Goal: Task Accomplishment & Management: Use online tool/utility

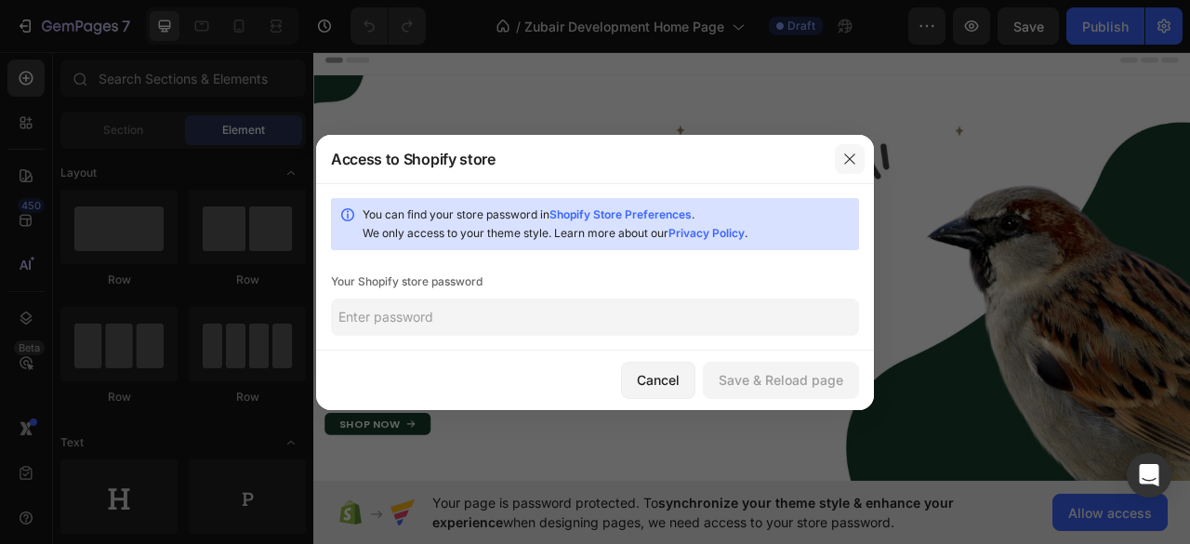
click at [848, 160] on icon "button" at bounding box center [849, 158] width 10 height 10
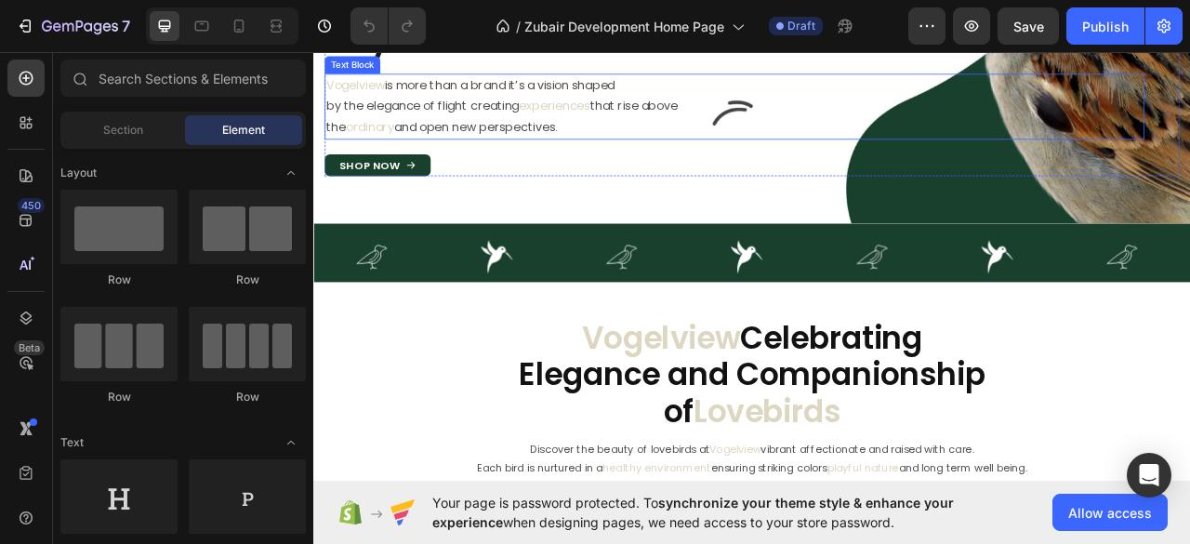
scroll to position [372, 0]
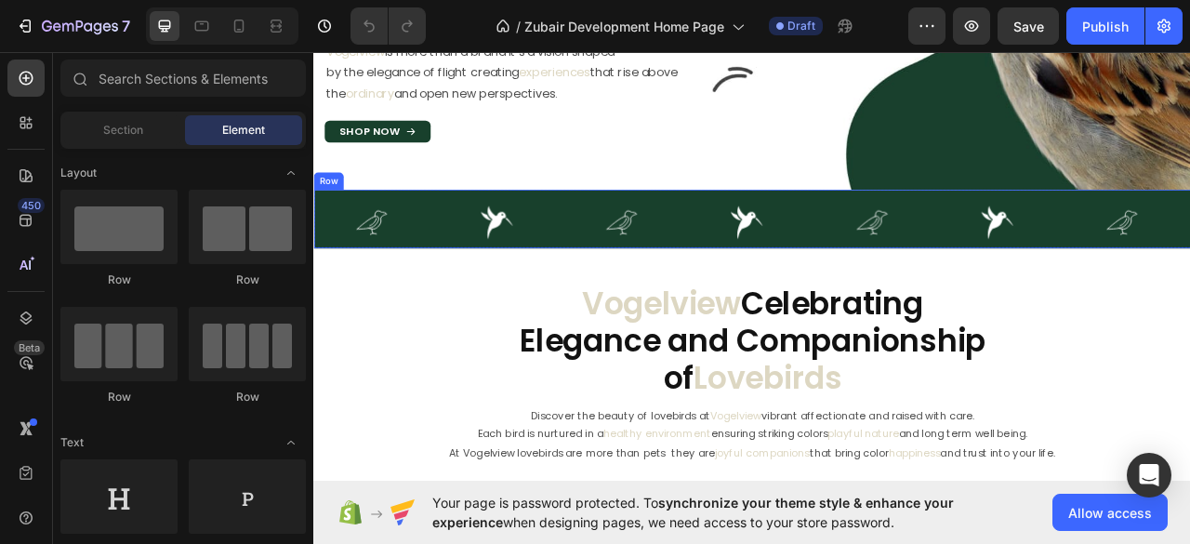
click at [603, 233] on div "Image Image Image Image Image Image Image Carousel Row" at bounding box center [870, 266] width 1115 height 74
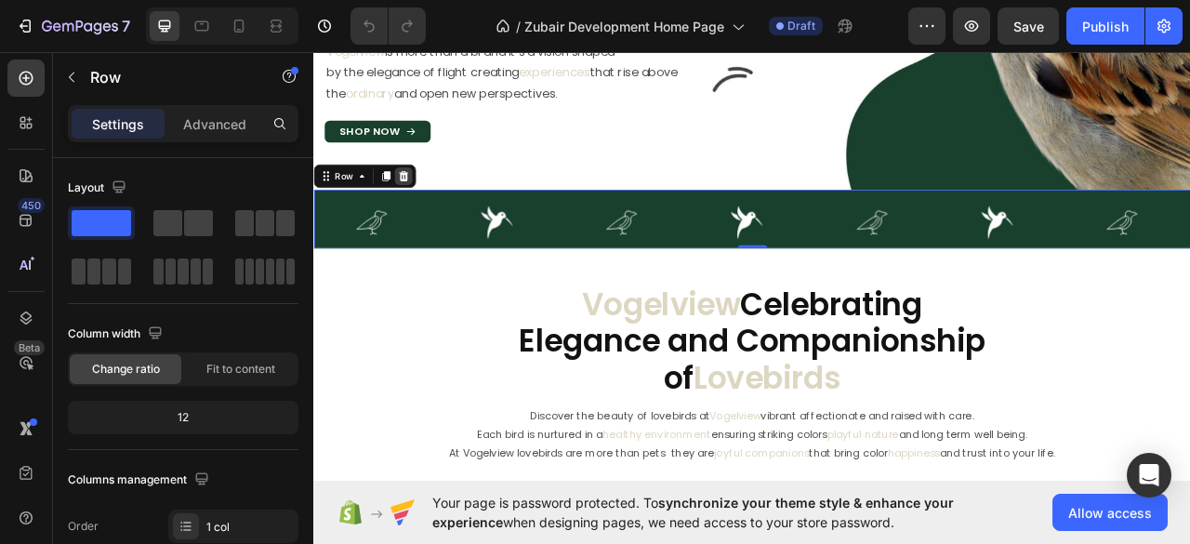
click at [428, 208] on icon at bounding box center [428, 210] width 12 height 13
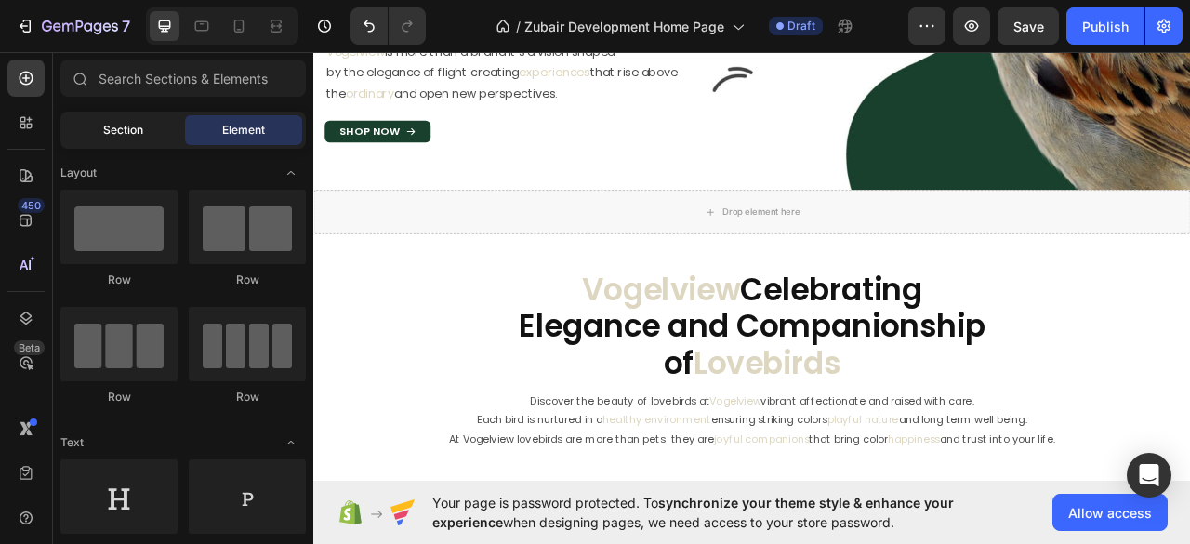
click at [109, 135] on span "Section" at bounding box center [123, 130] width 40 height 17
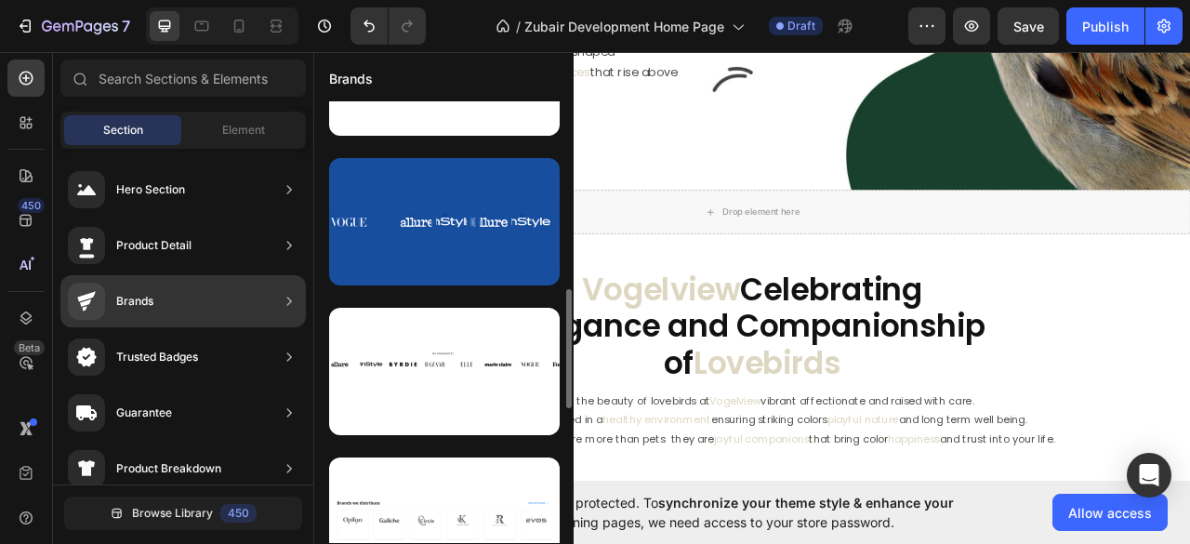
scroll to position [822, 0]
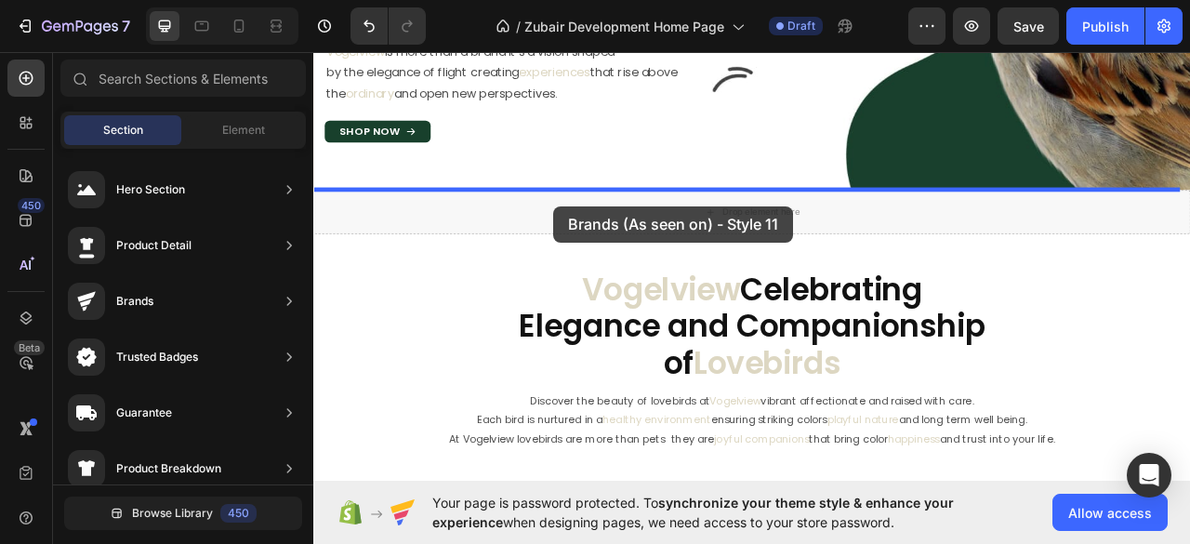
drag, startPoint x: 706, startPoint y: 283, endPoint x: 618, endPoint y: 249, distance: 94.8
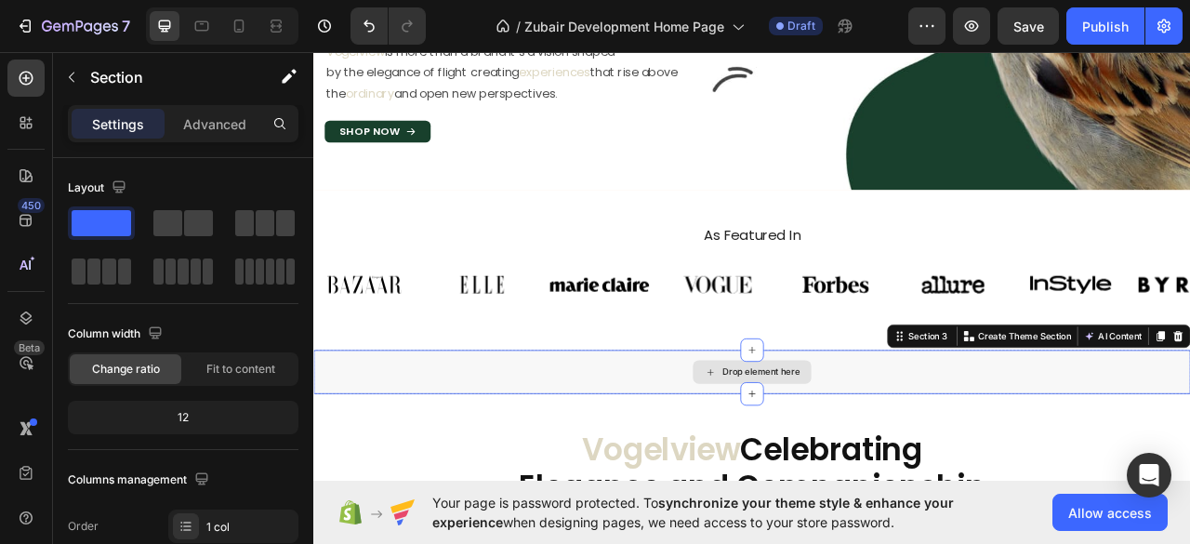
click at [674, 436] on div "Drop element here" at bounding box center [870, 460] width 1115 height 56
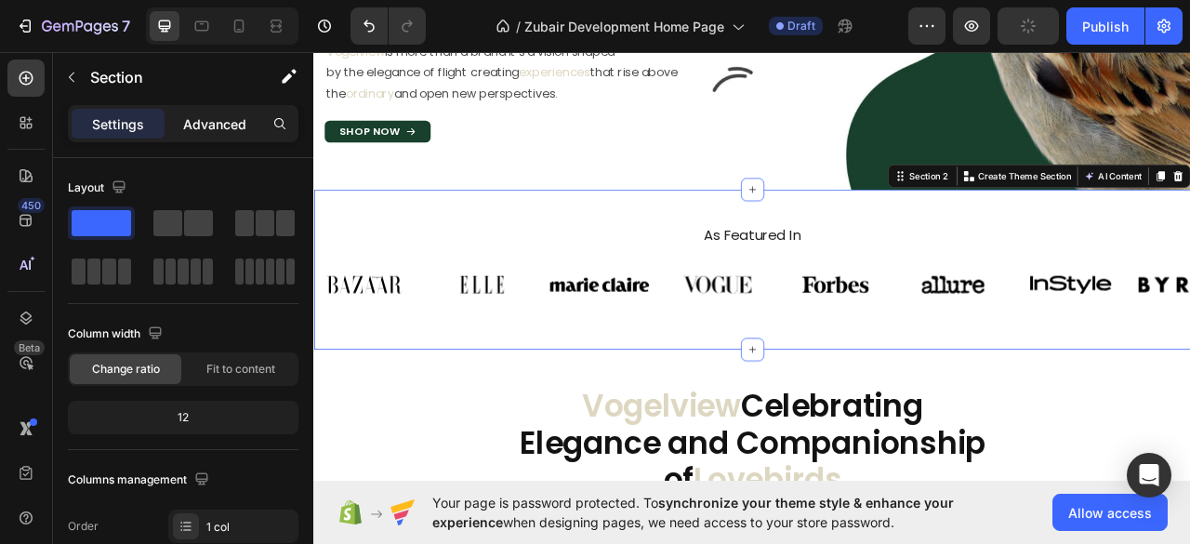
click at [240, 126] on p "Advanced" at bounding box center [214, 124] width 63 height 20
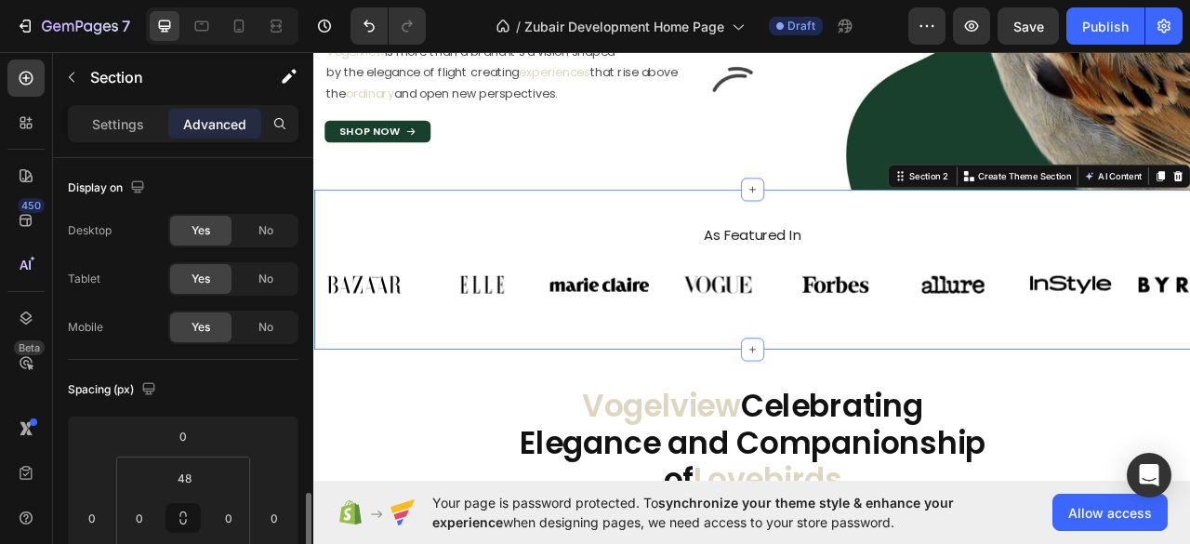
scroll to position [247, 0]
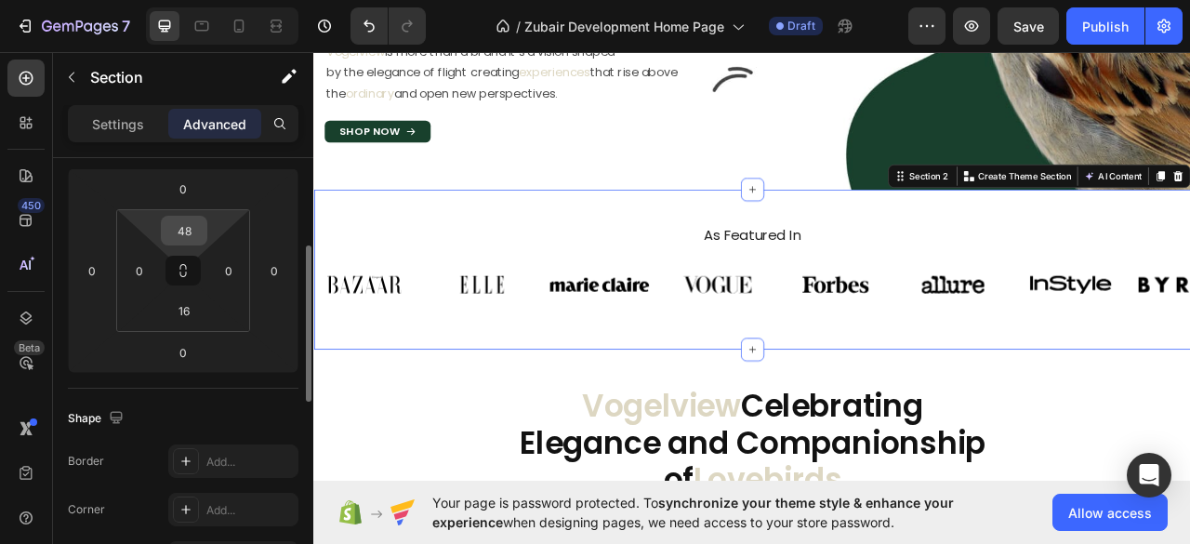
click at [182, 224] on input "48" at bounding box center [183, 231] width 37 height 28
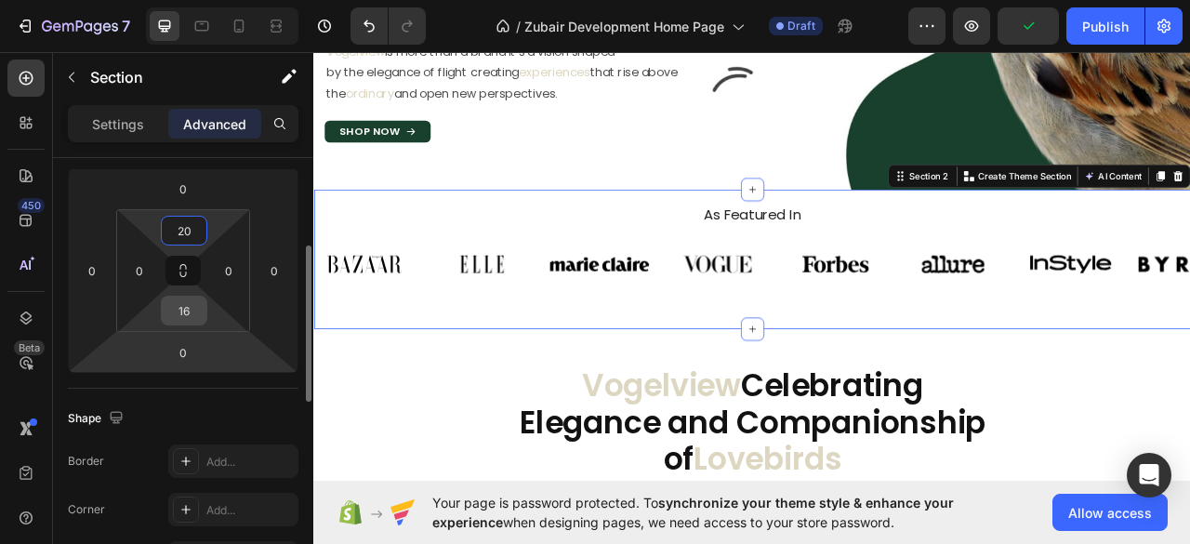
type input "20"
click at [187, 315] on input "16" at bounding box center [183, 310] width 37 height 28
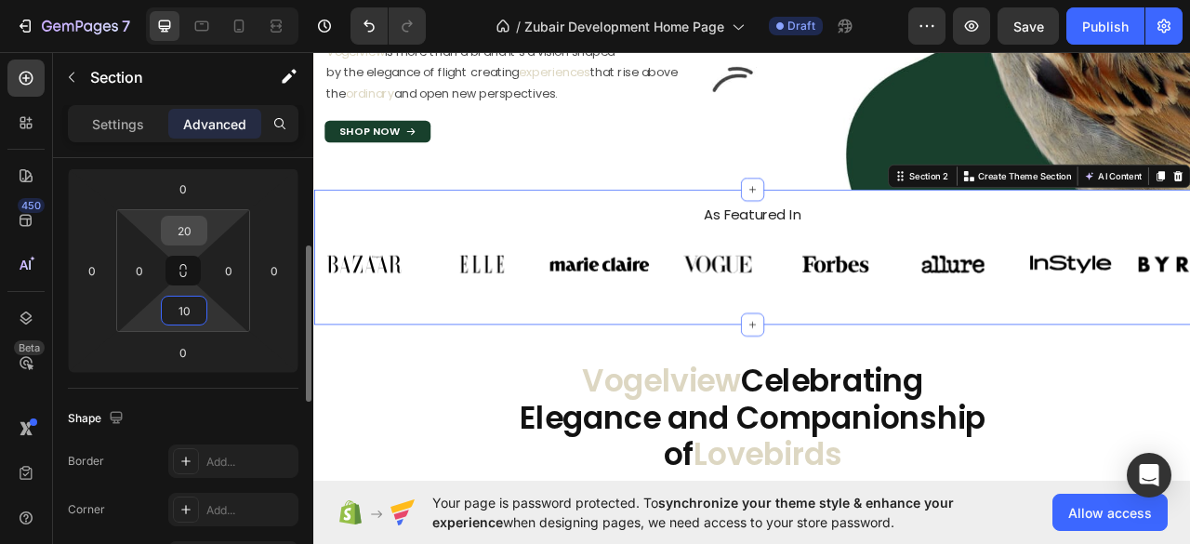
type input "10"
click at [181, 235] on input "20" at bounding box center [183, 231] width 37 height 28
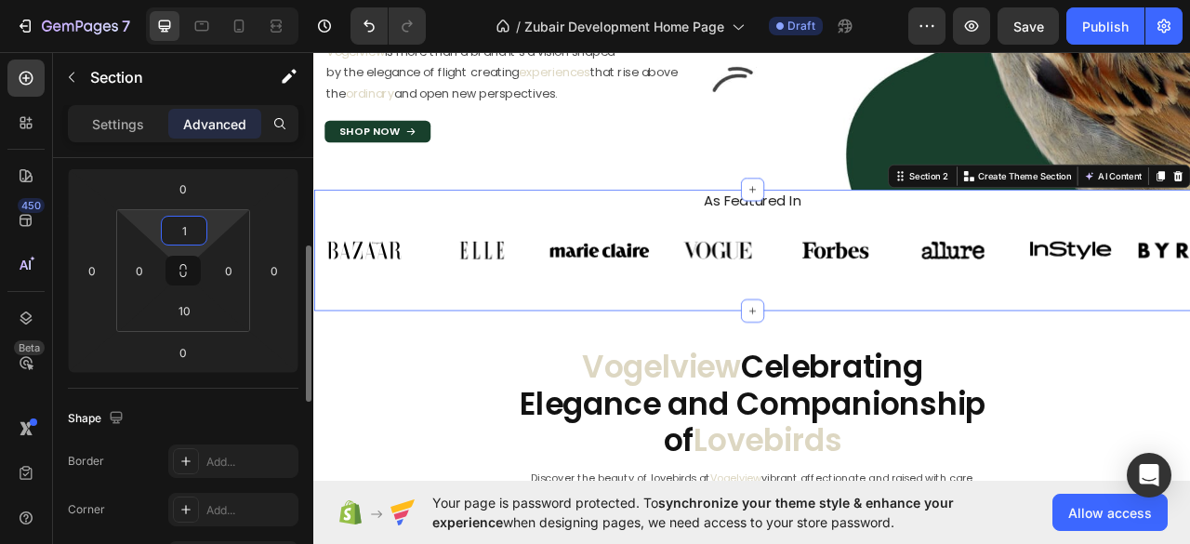
type input "10"
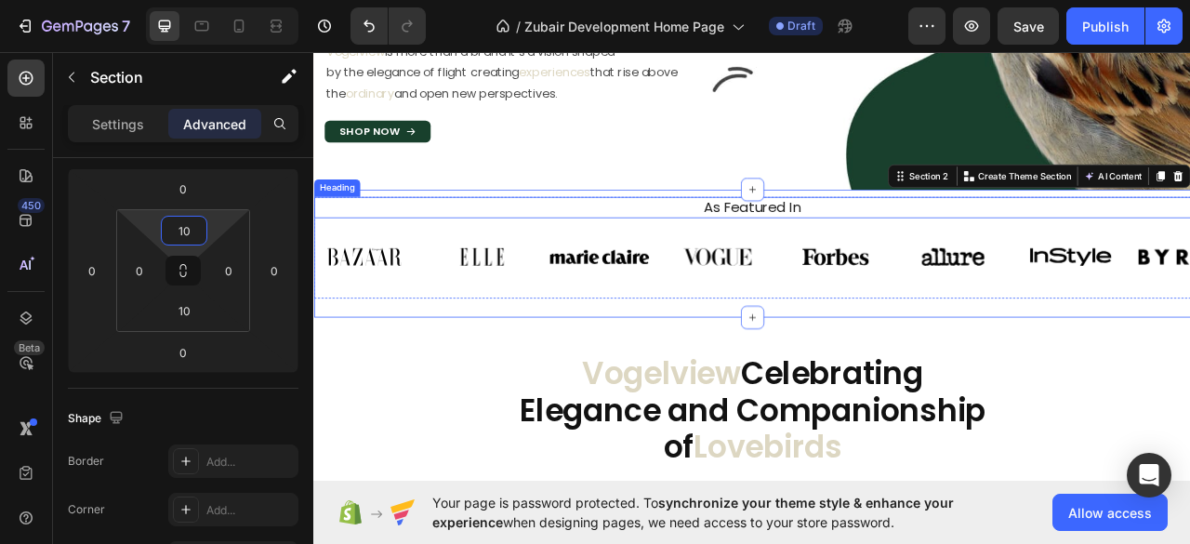
click at [809, 253] on h2 "As Featured In" at bounding box center [870, 251] width 1087 height 27
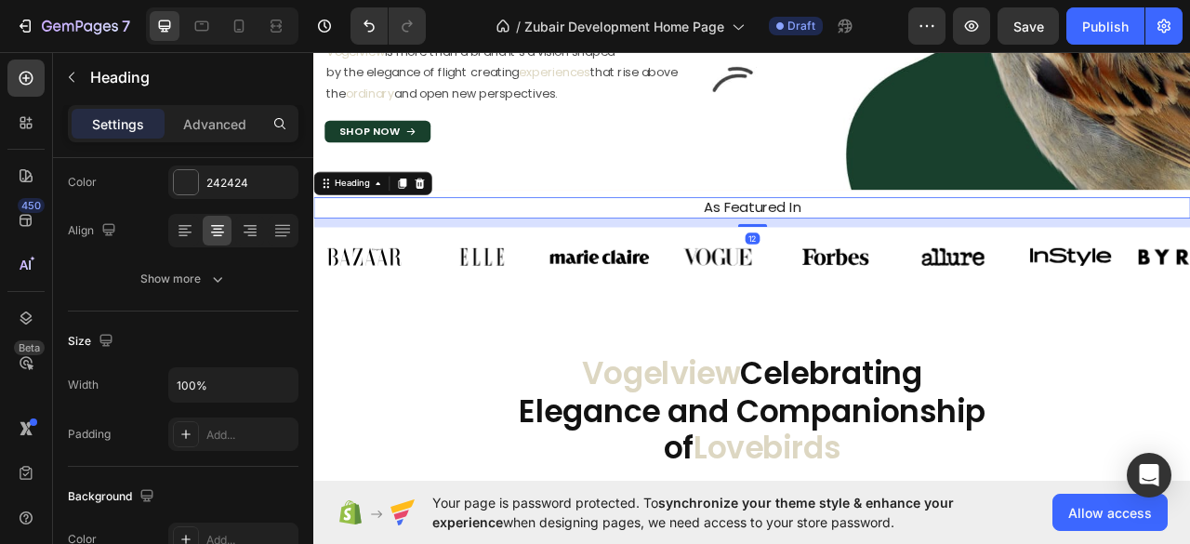
scroll to position [0, 0]
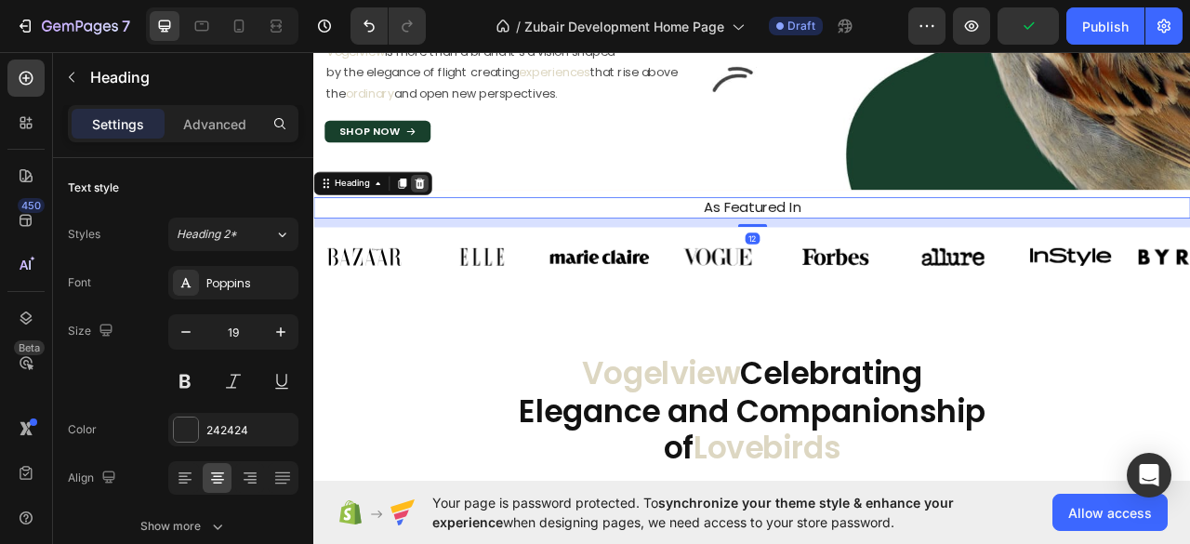
click at [455, 220] on div at bounding box center [448, 220] width 22 height 22
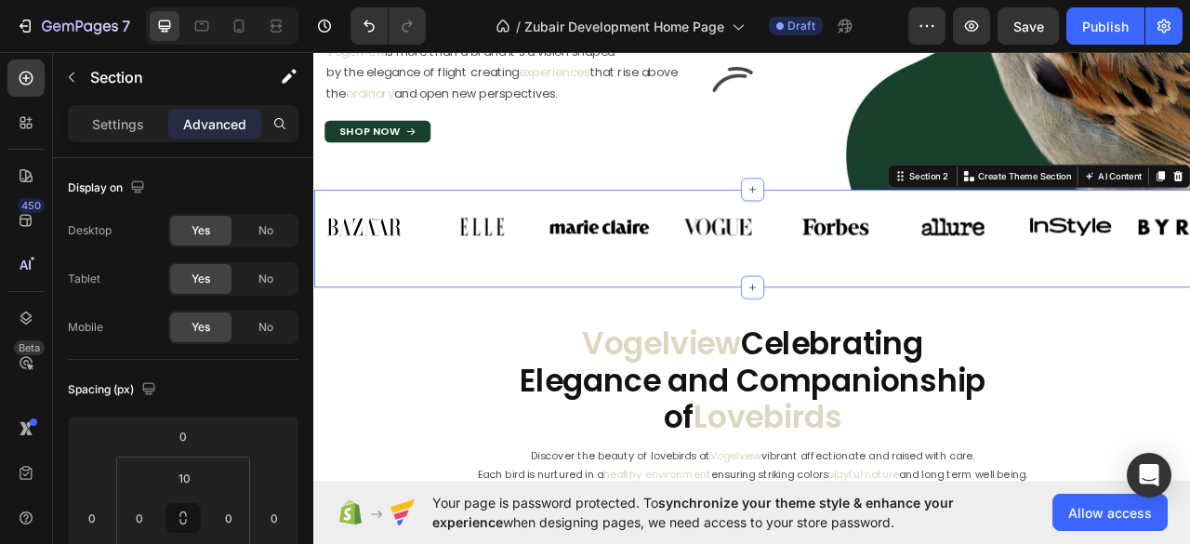
click at [491, 230] on div "Image Image Image Image Image Image Image Image Carousel Row Section 2 You can …" at bounding box center [870, 291] width 1115 height 125
click at [112, 124] on p "Settings" at bounding box center [118, 124] width 52 height 20
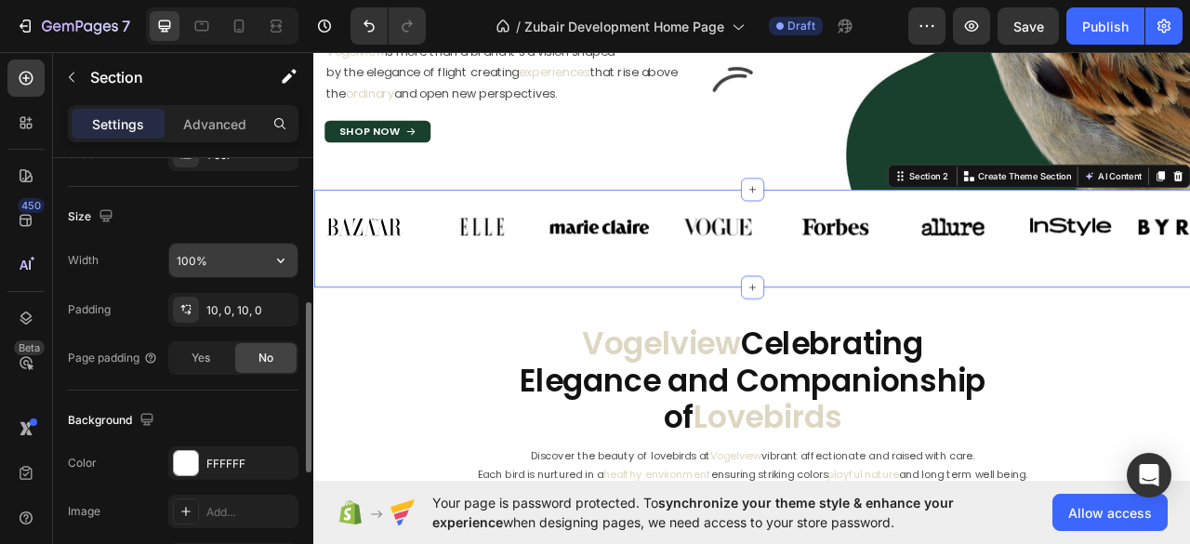
scroll to position [495, 0]
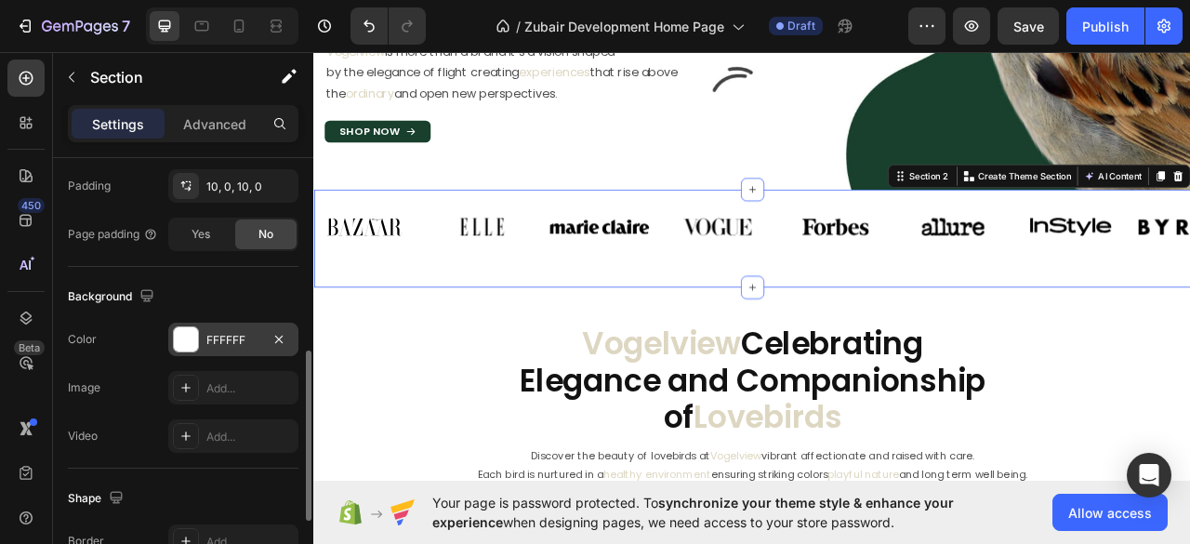
click at [188, 334] on div at bounding box center [186, 339] width 24 height 24
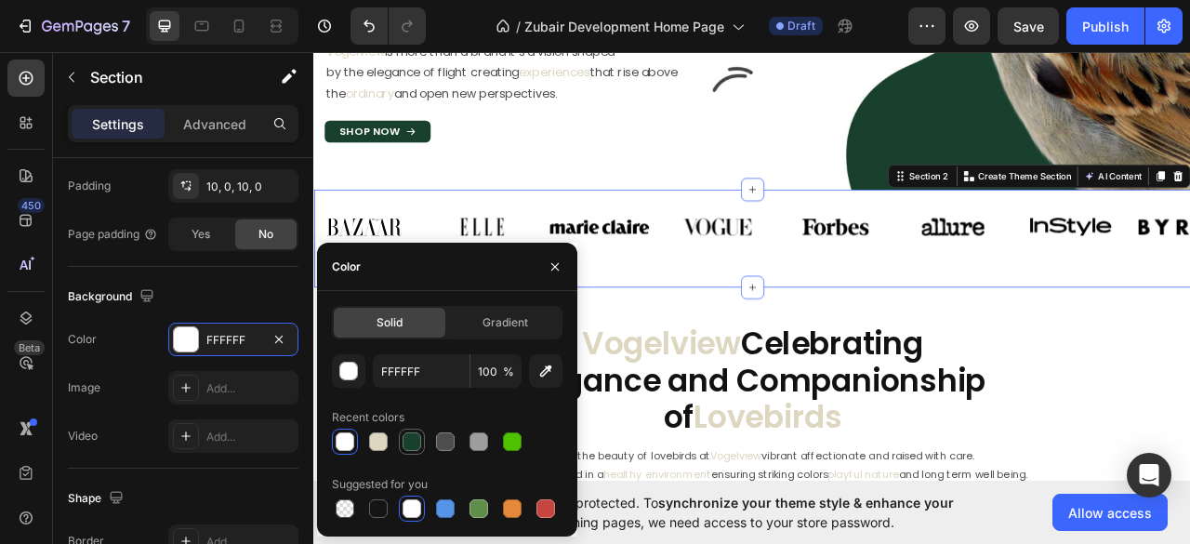
click at [409, 445] on div at bounding box center [411, 441] width 19 height 19
type input "18402C"
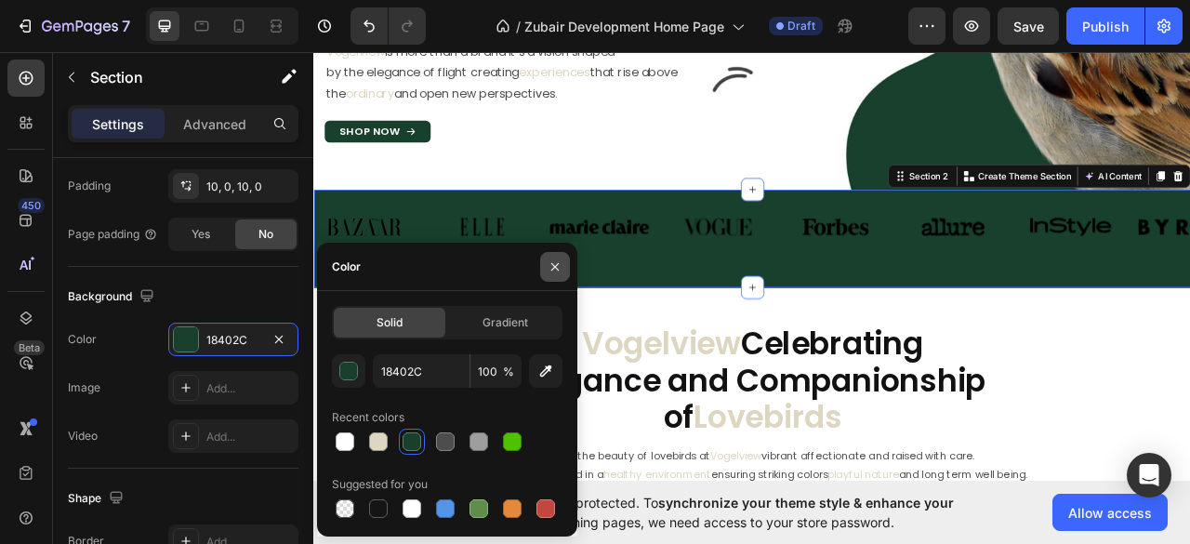
click at [556, 267] on icon "button" at bounding box center [554, 266] width 15 height 15
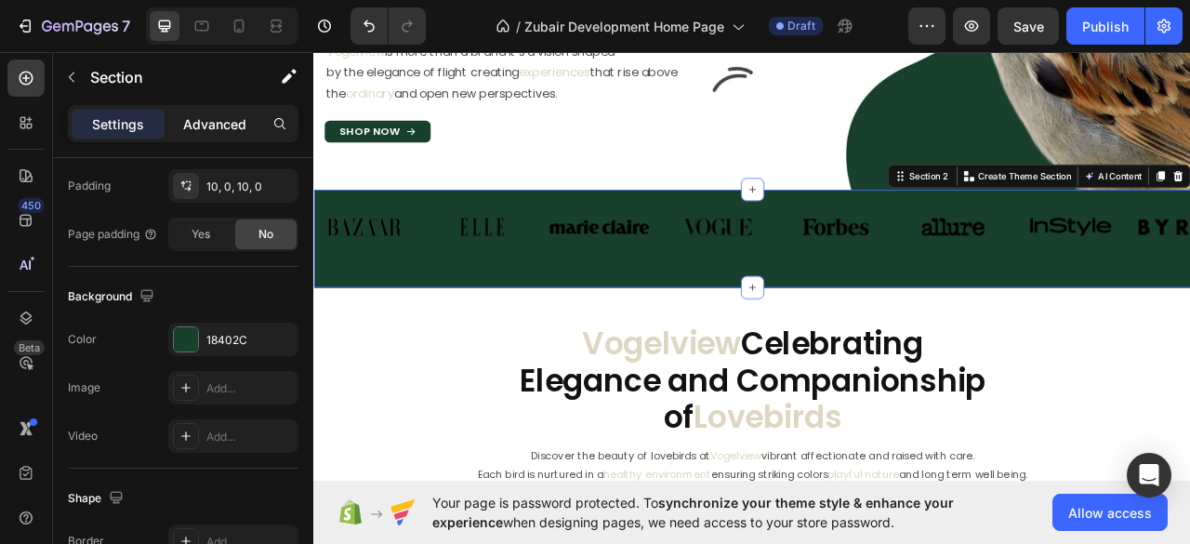
click at [193, 120] on p "Advanced" at bounding box center [214, 124] width 63 height 20
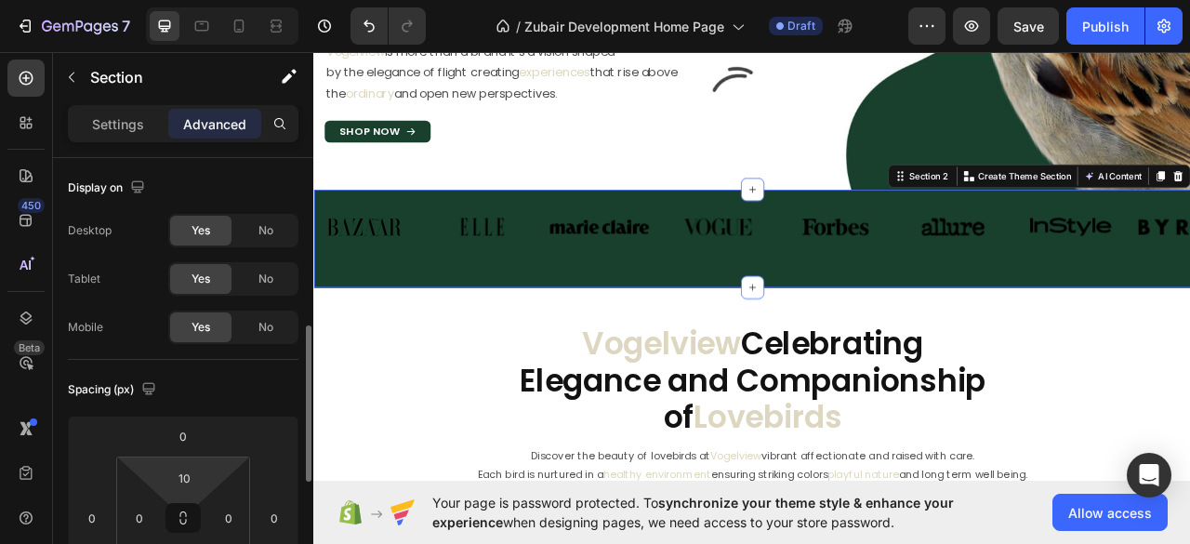
scroll to position [124, 0]
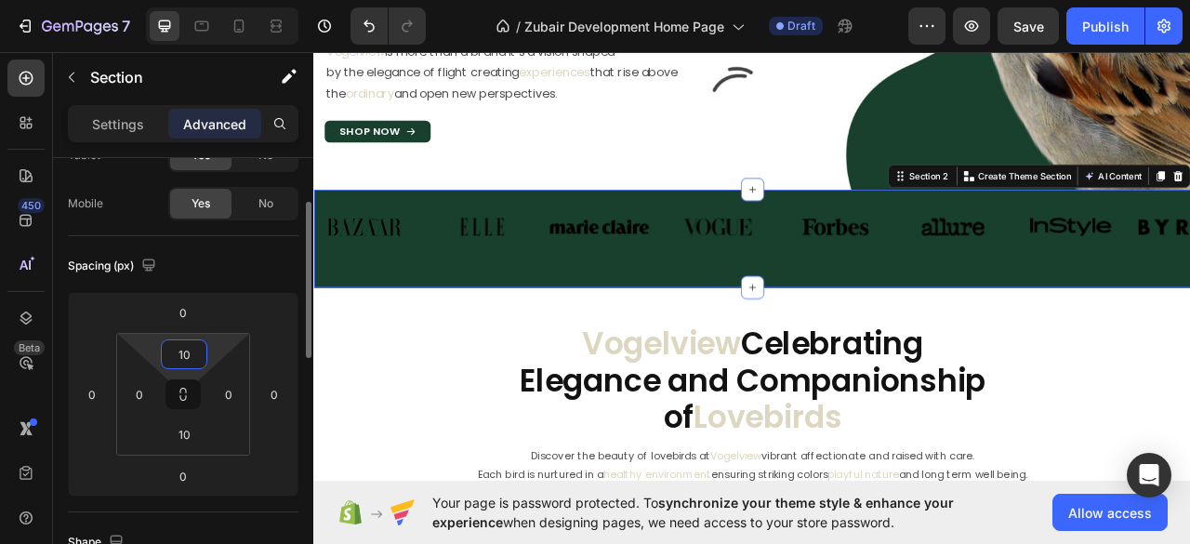
click at [186, 349] on input "10" at bounding box center [183, 354] width 37 height 28
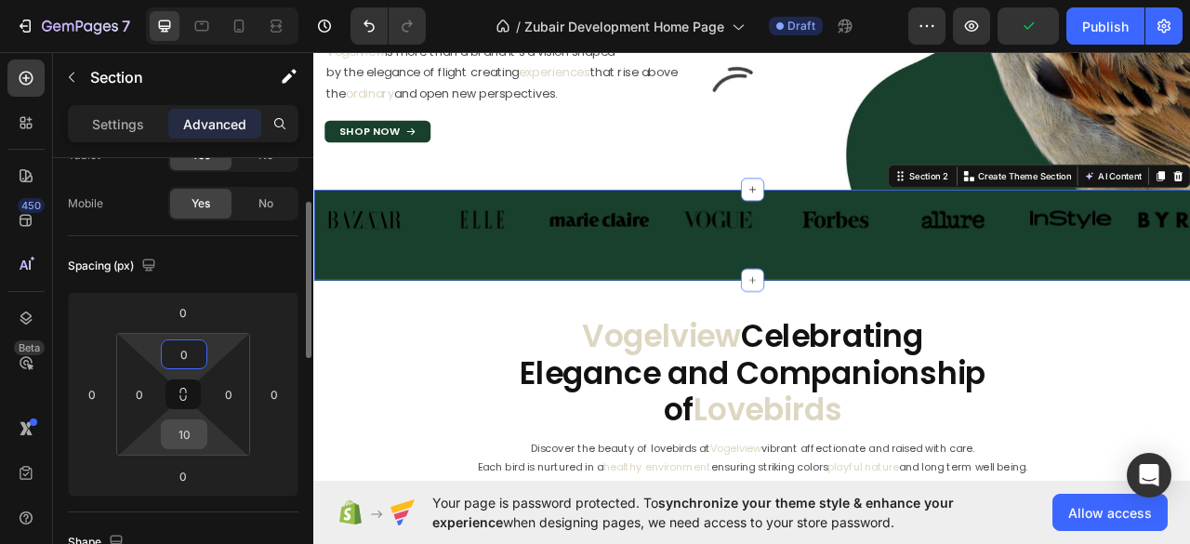
type input "0"
click at [185, 432] on input "10" at bounding box center [183, 434] width 37 height 28
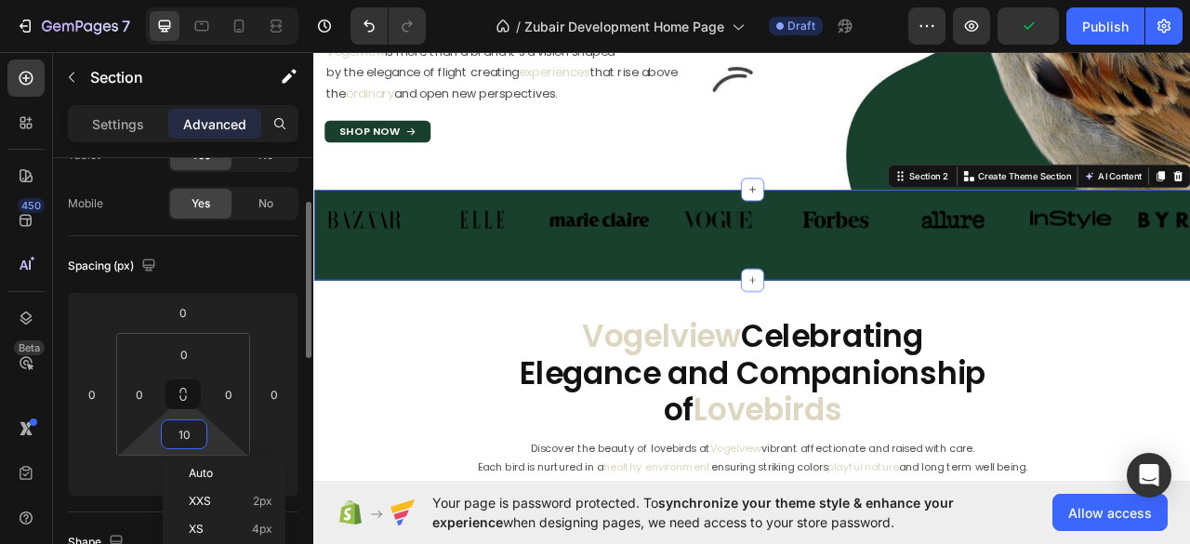
type input "0"
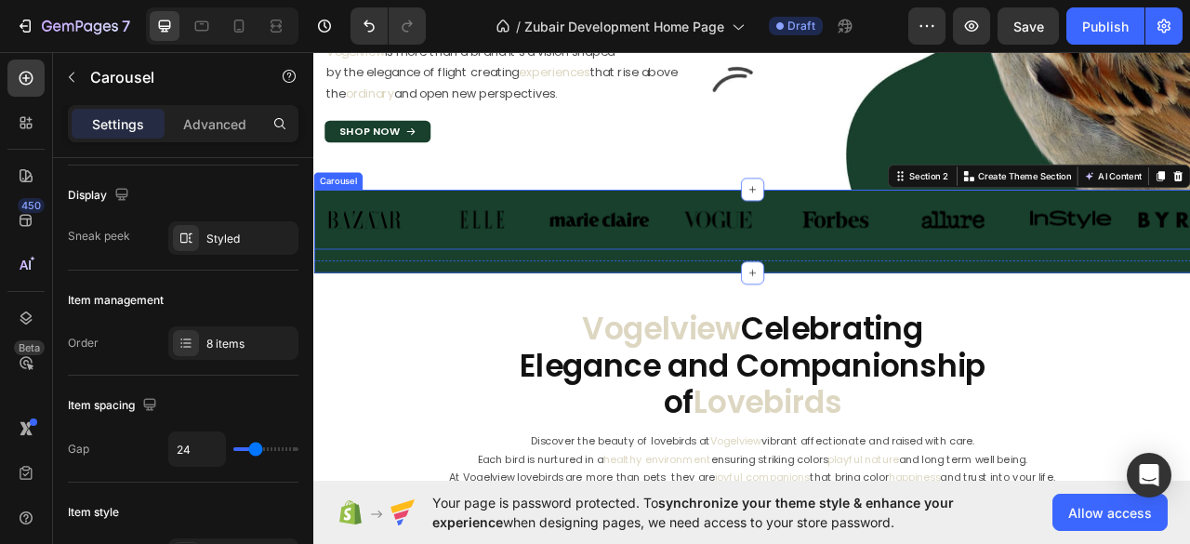
click at [647, 299] on div "Image Image Image Image Image Image Image Image Carousel" at bounding box center [870, 267] width 1115 height 76
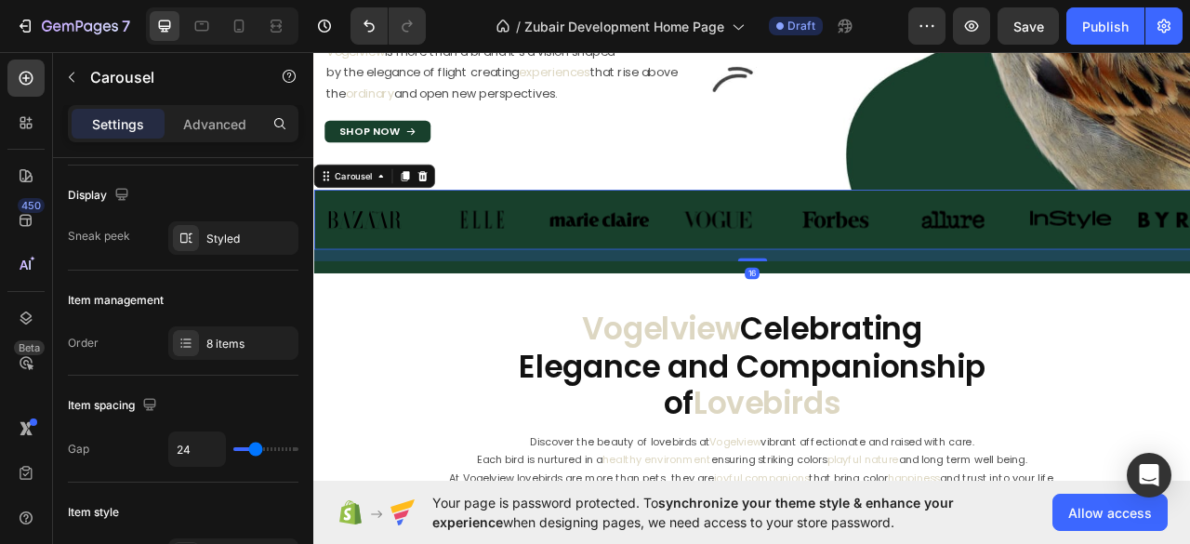
scroll to position [0, 0]
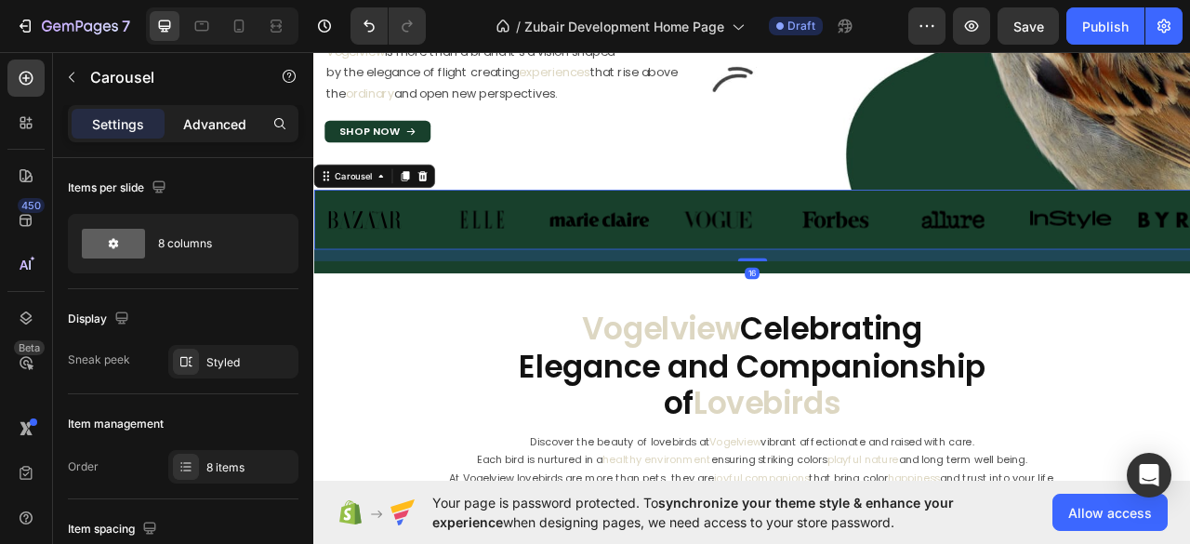
click at [201, 112] on div "Advanced" at bounding box center [214, 124] width 93 height 30
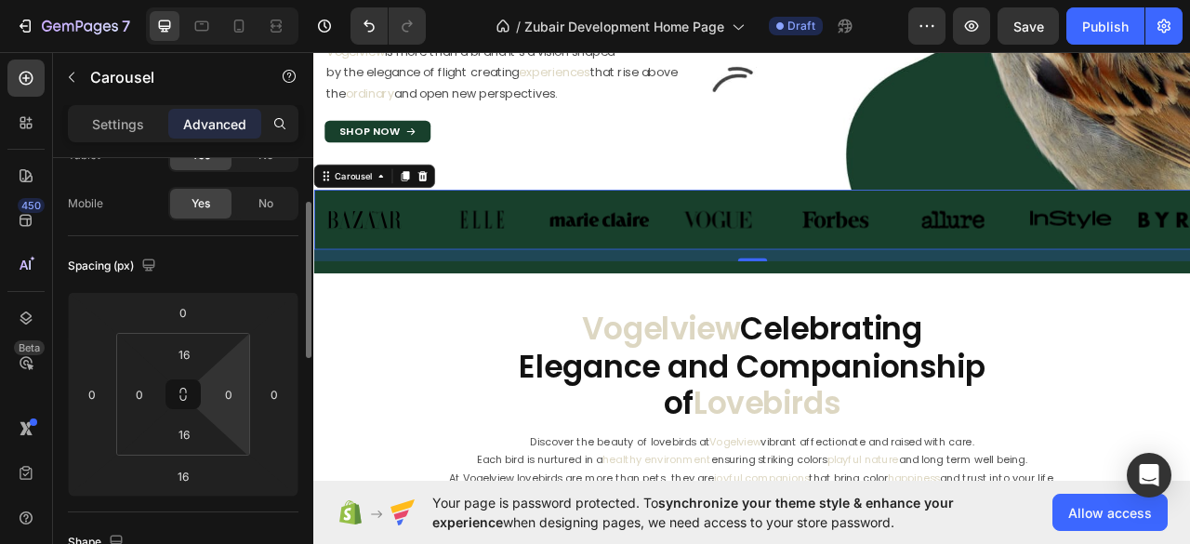
scroll to position [247, 0]
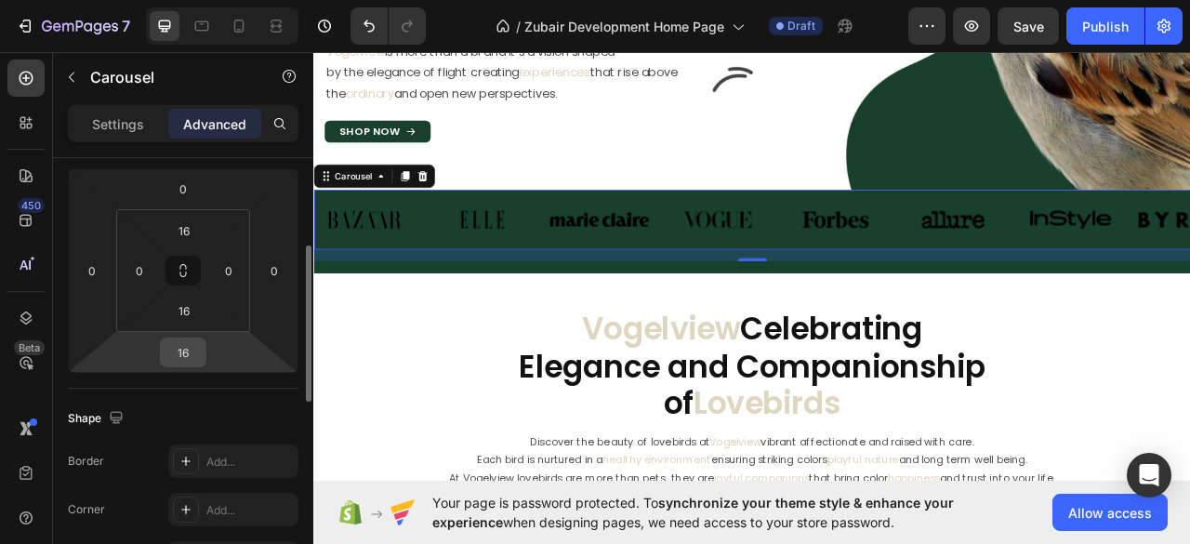
click at [178, 356] on input "16" at bounding box center [183, 352] width 37 height 28
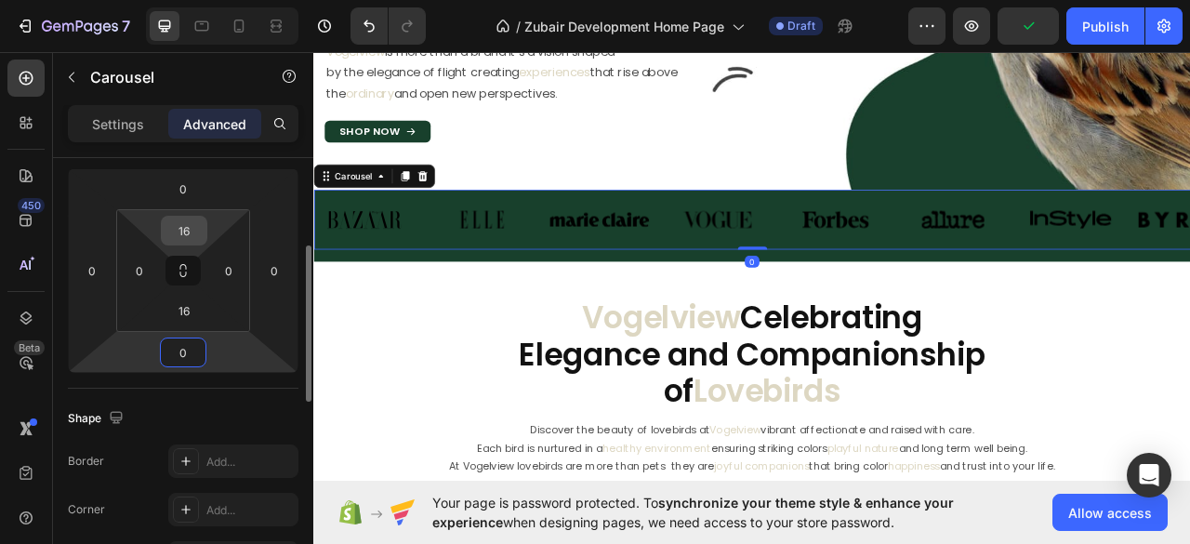
type input "0"
click at [185, 231] on input "16" at bounding box center [183, 231] width 37 height 28
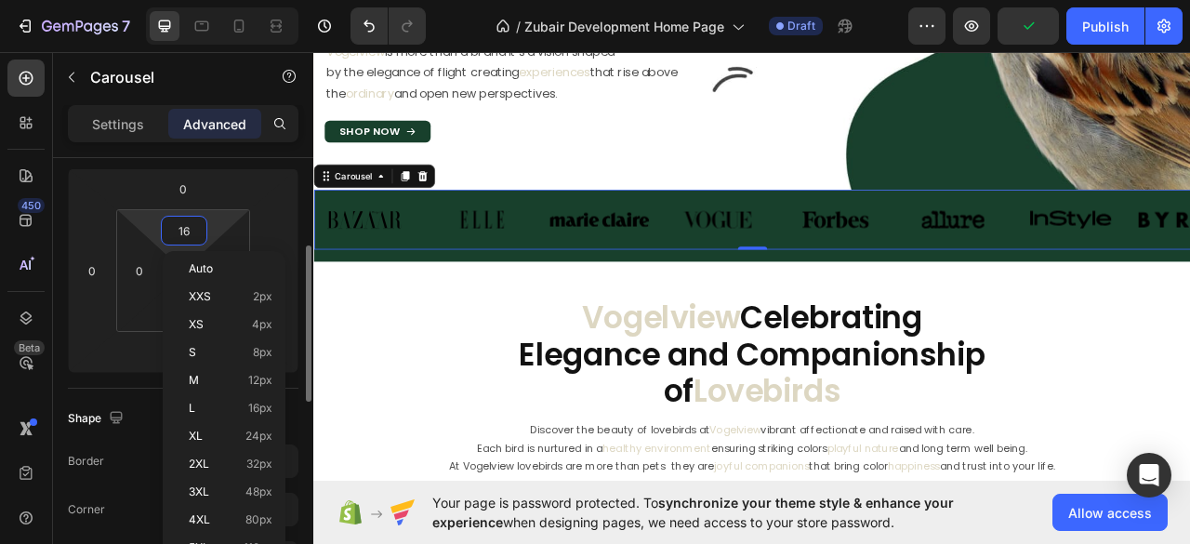
type input "0"
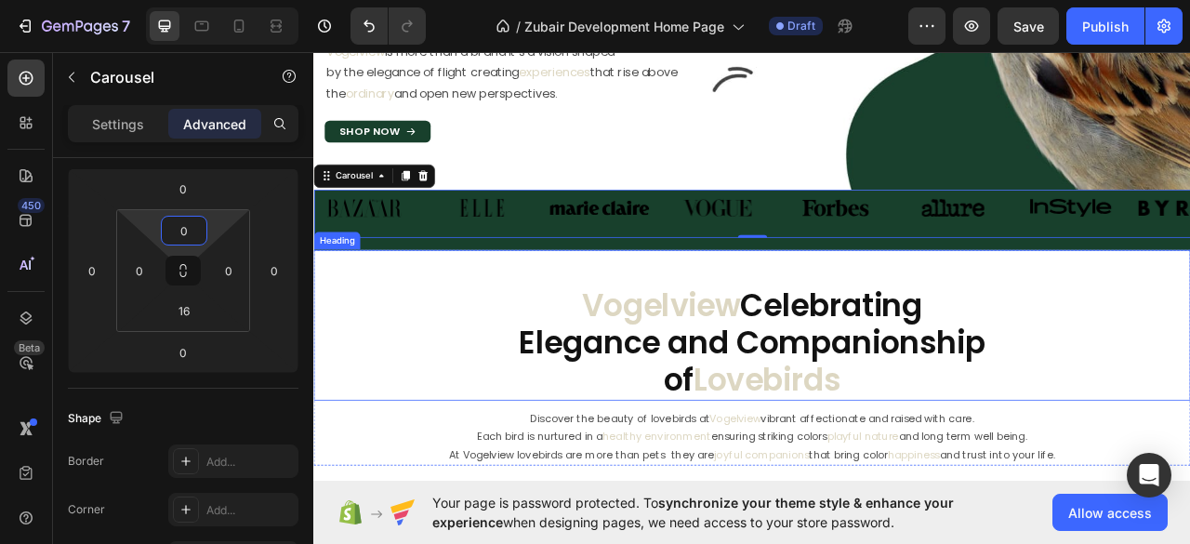
click at [463, 305] on div "Vogelview Celebrating Elegance and Companionship of Lovebirds Heading" at bounding box center [870, 400] width 1115 height 191
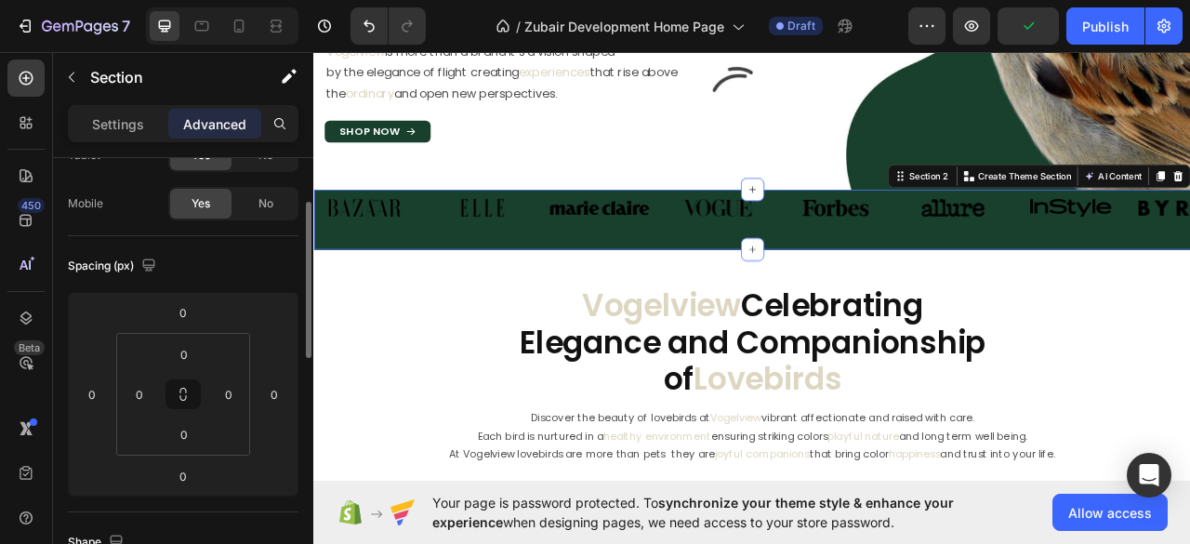
scroll to position [0, 0]
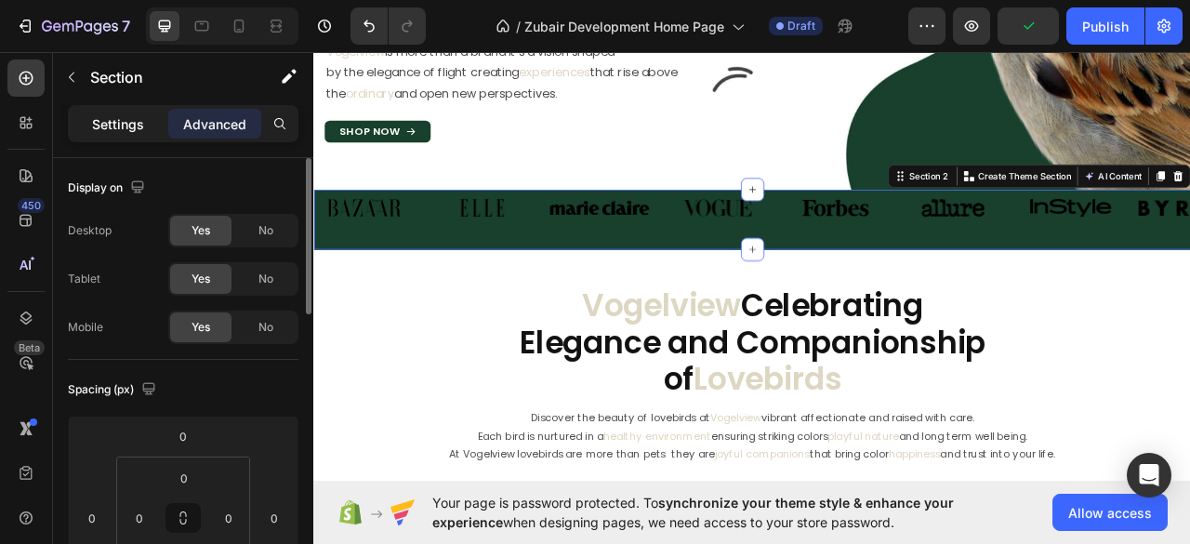
click at [107, 120] on p "Settings" at bounding box center [118, 124] width 52 height 20
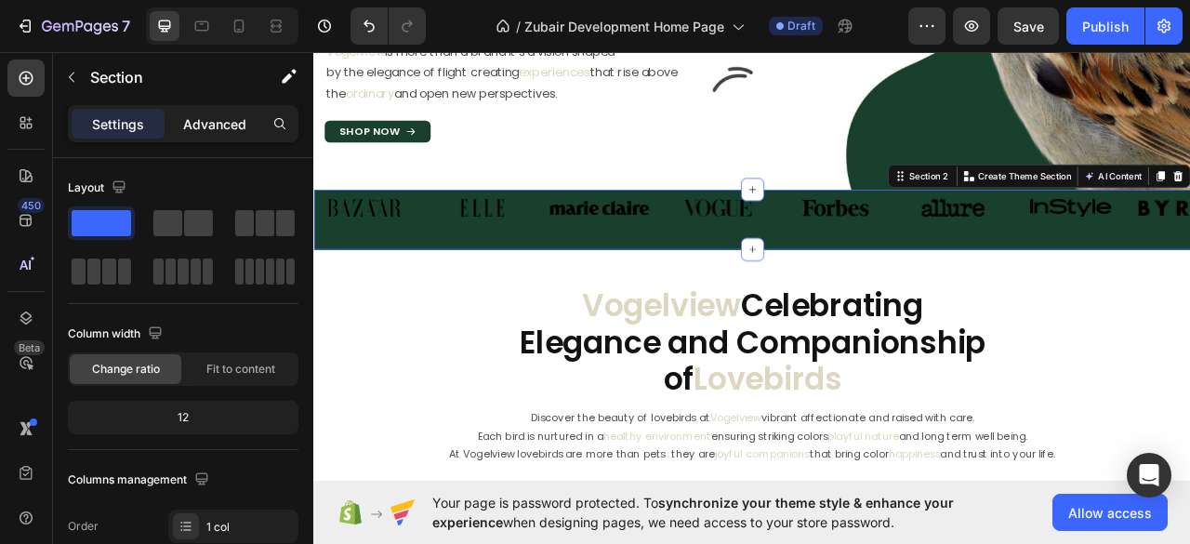
click at [201, 123] on p "Advanced" at bounding box center [214, 124] width 63 height 20
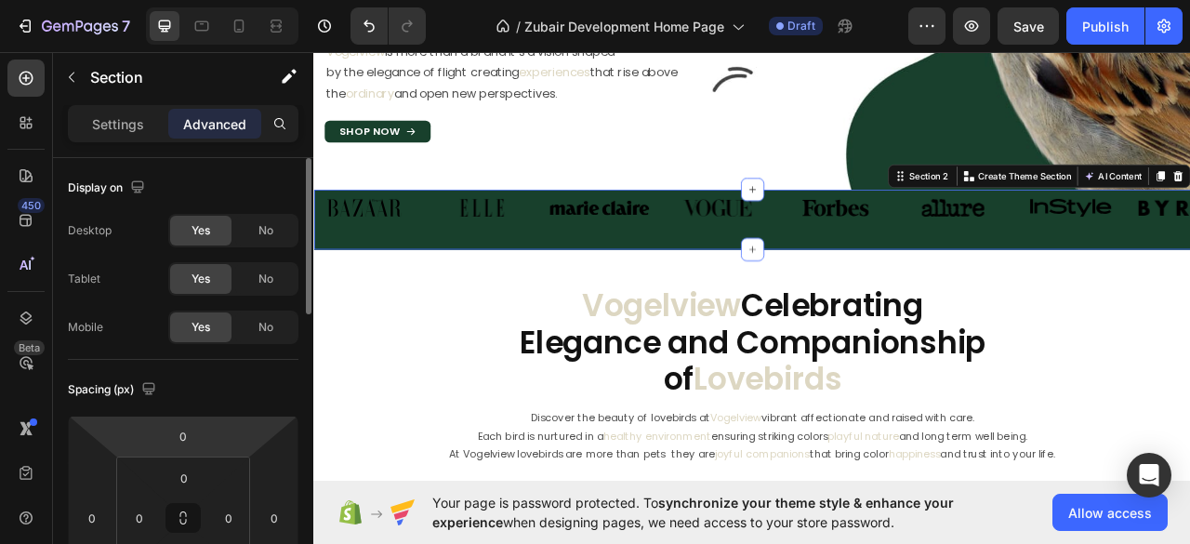
scroll to position [124, 0]
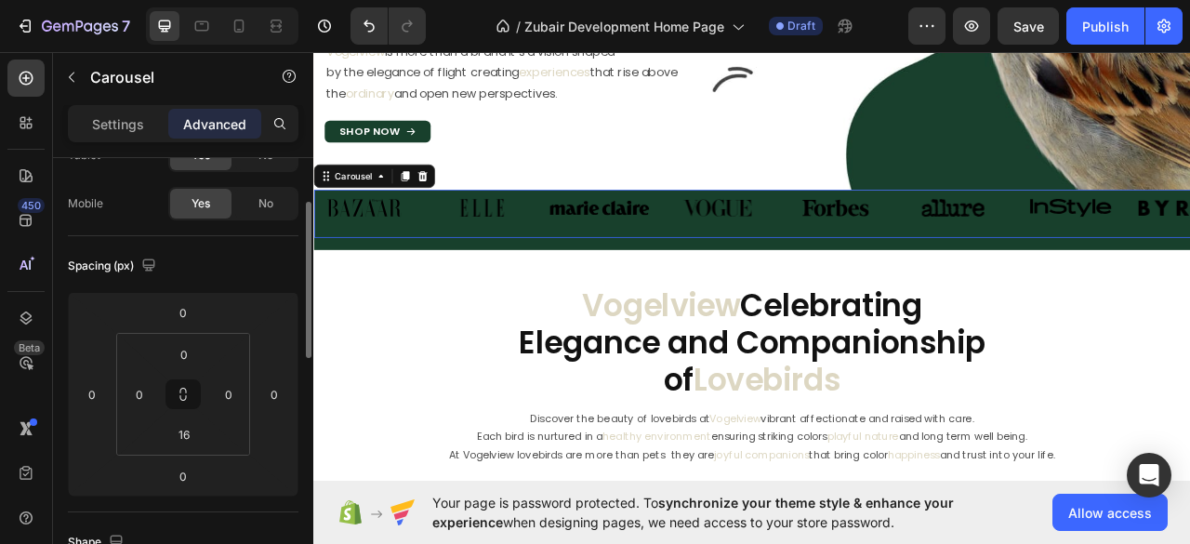
click at [424, 284] on div "Image Image Image Image Image Image Image Image Carousel 0" at bounding box center [870, 259] width 1115 height 61
click at [193, 440] on input "16" at bounding box center [183, 434] width 37 height 28
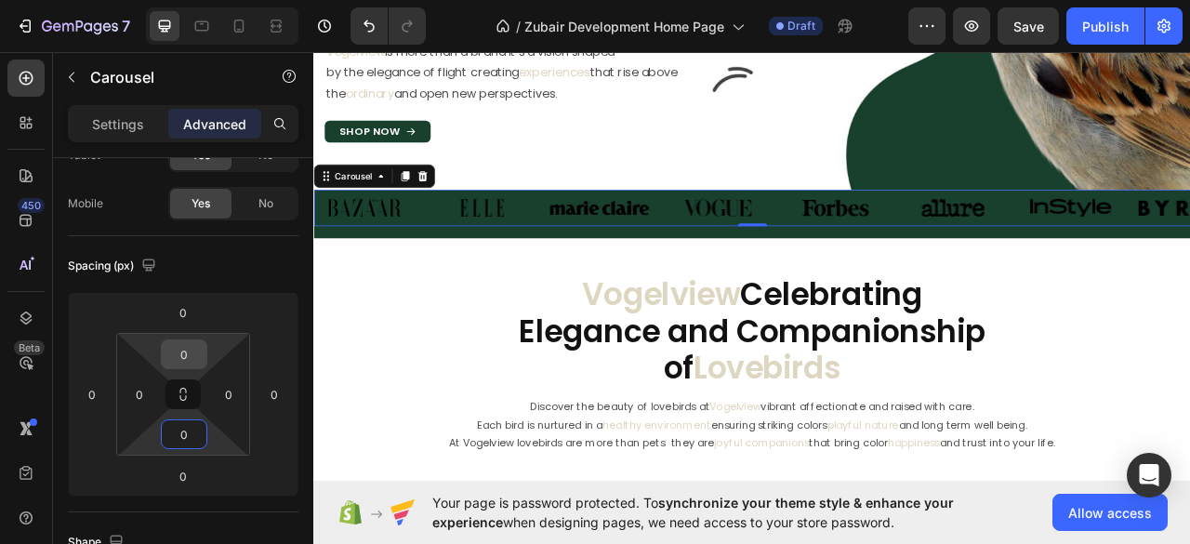
type input "0"
click at [183, 354] on input "0" at bounding box center [183, 354] width 37 height 28
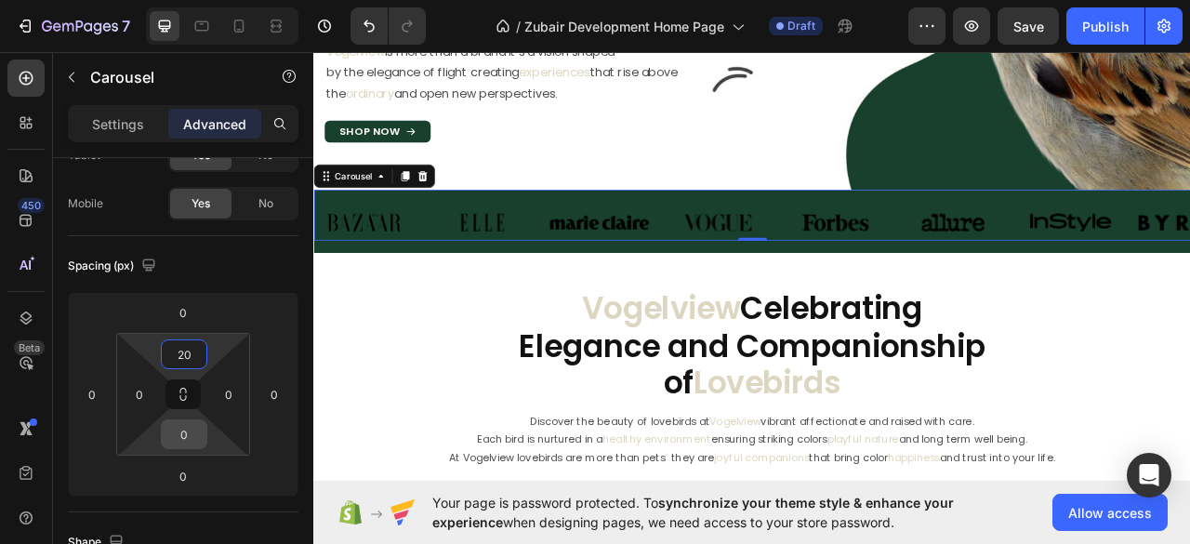
type input "20"
click at [179, 432] on input "0" at bounding box center [183, 434] width 37 height 28
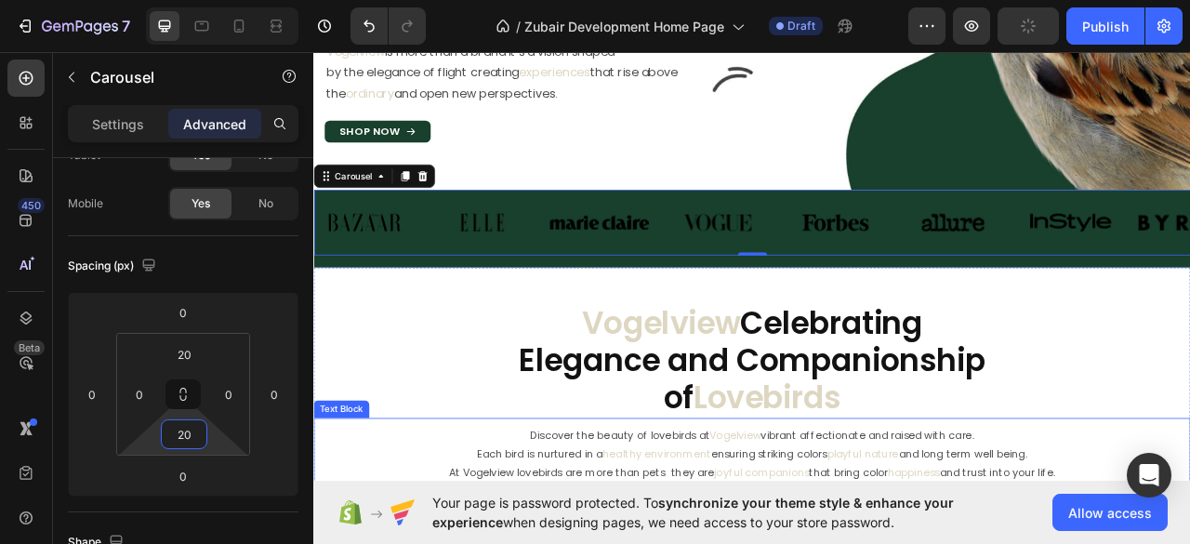
type input "2"
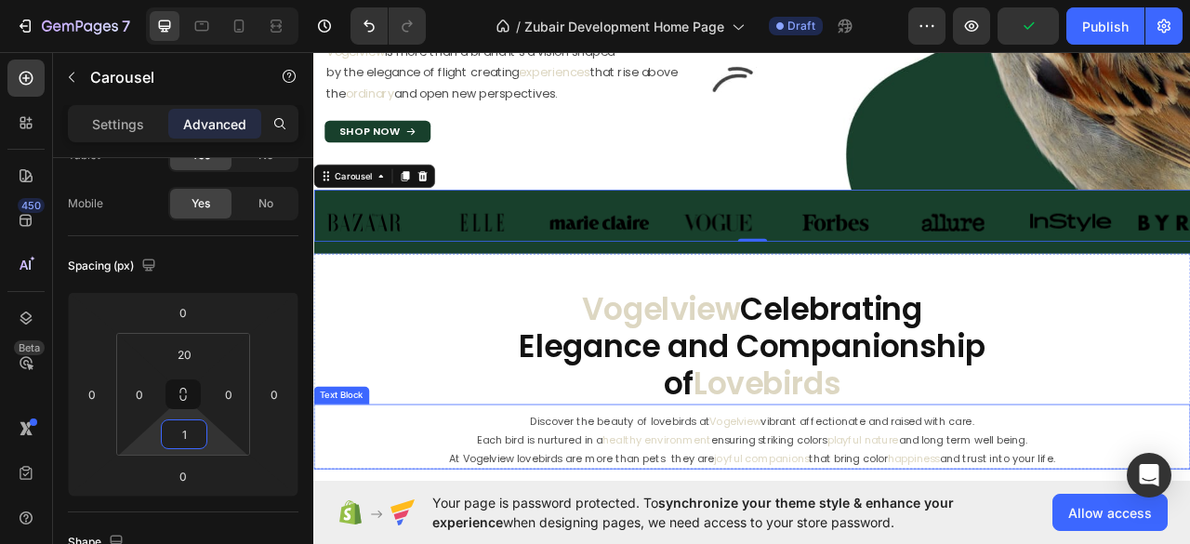
type input "10"
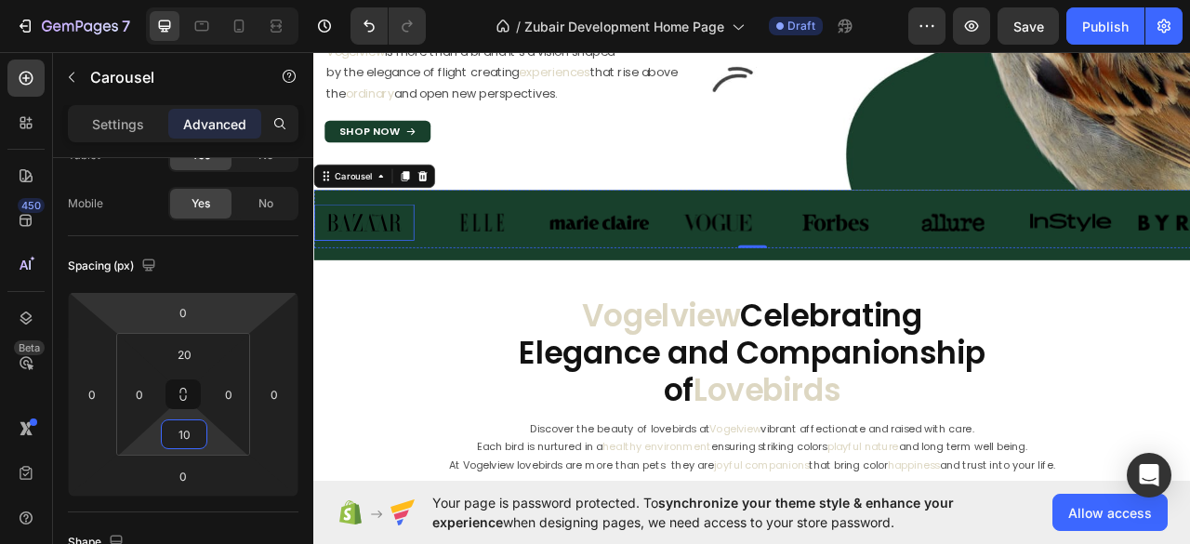
click at [420, 280] on img at bounding box center [376, 270] width 127 height 46
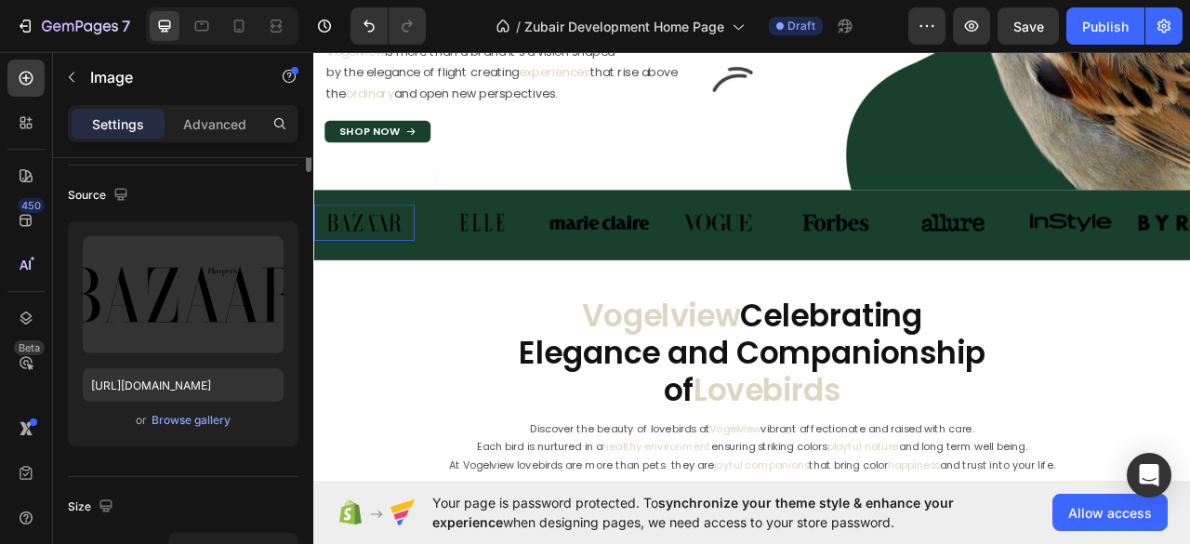
scroll to position [0, 0]
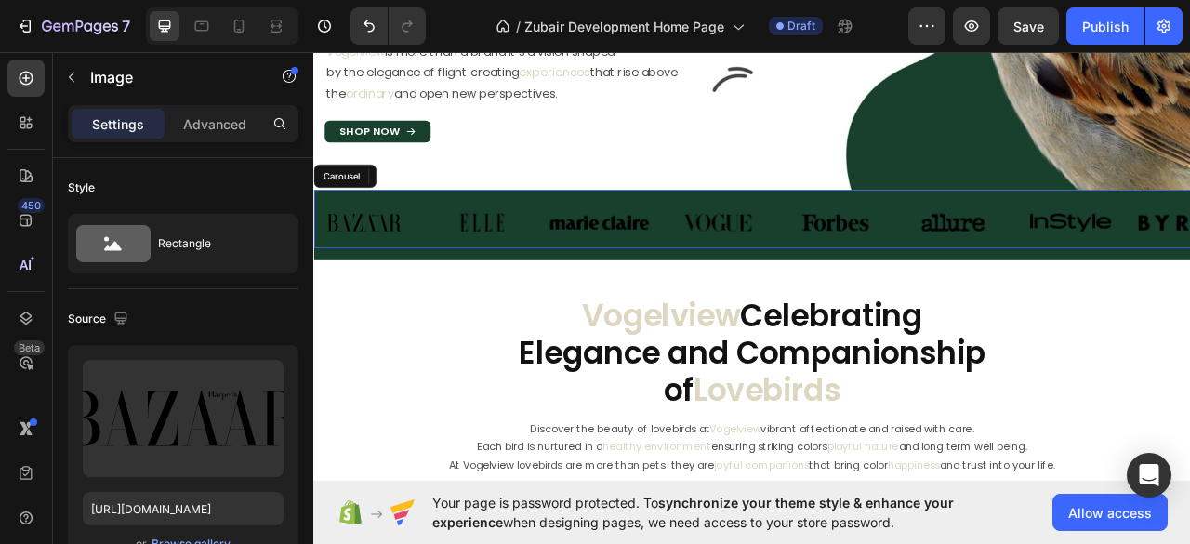
click at [492, 236] on div "Image 0 Image Image Image Image Image Image Image Carousel" at bounding box center [870, 266] width 1115 height 74
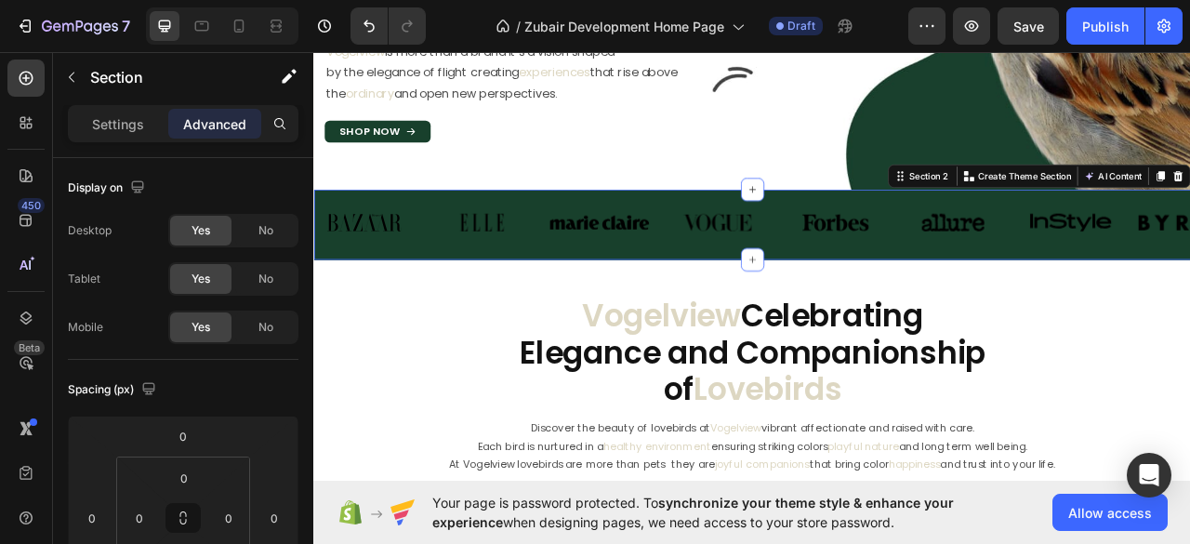
click at [450, 313] on div "Image Image Image Image Image Image Image Image Carousel Row" at bounding box center [870, 273] width 1115 height 89
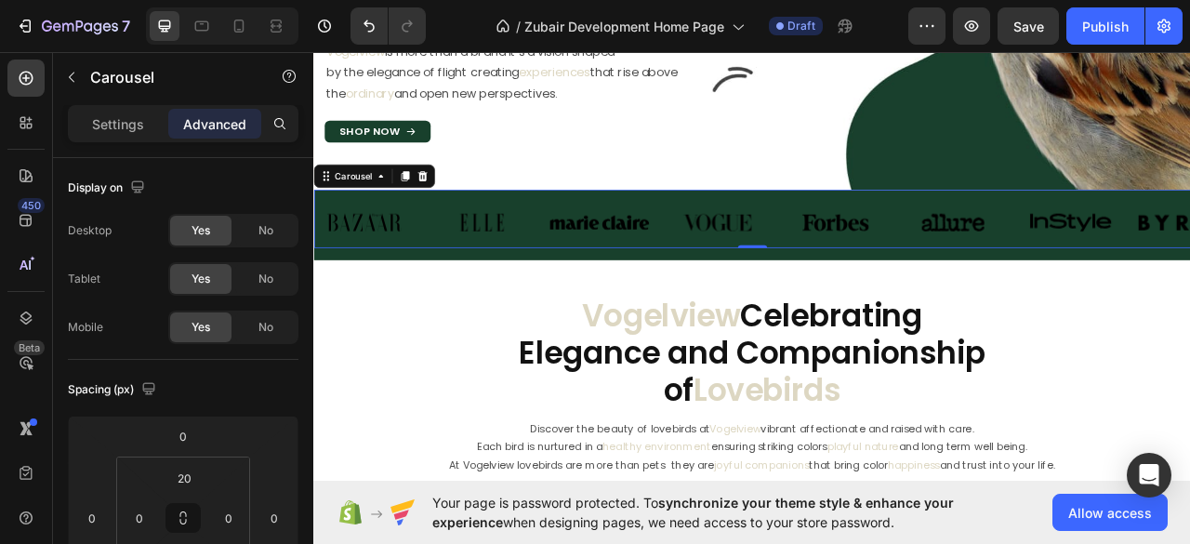
click at [421, 300] on div "Image Image Image Image Image Image Image Image Carousel 0" at bounding box center [870, 266] width 1115 height 74
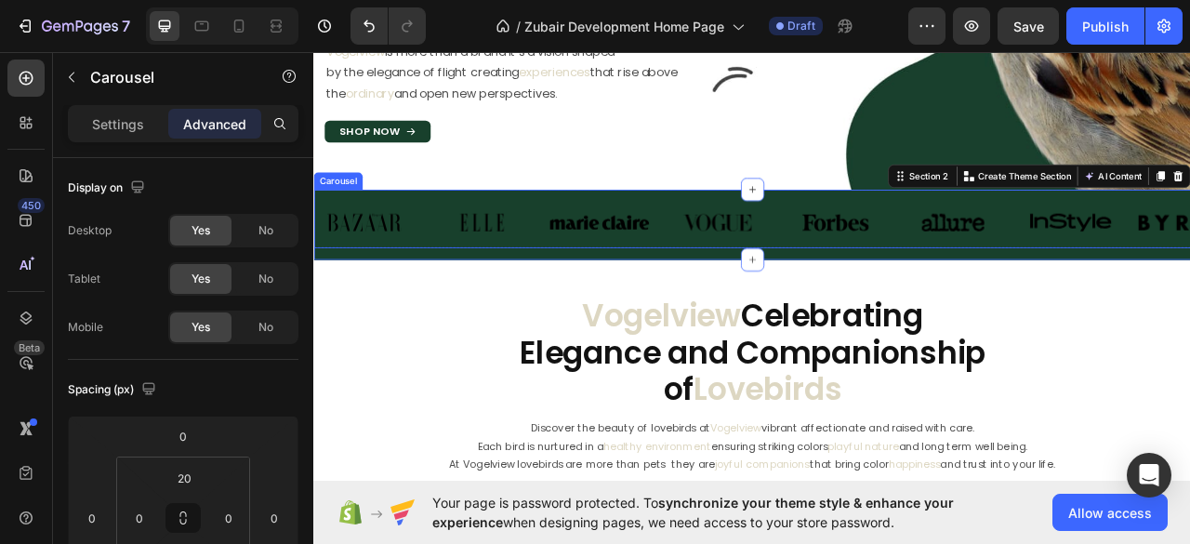
click at [591, 299] on div "Image Image Image Image Image Image Image Image Carousel" at bounding box center [870, 266] width 1115 height 74
click at [519, 316] on div "Image Image Image Image Image Image Image Image Carousel Row" at bounding box center [870, 273] width 1115 height 89
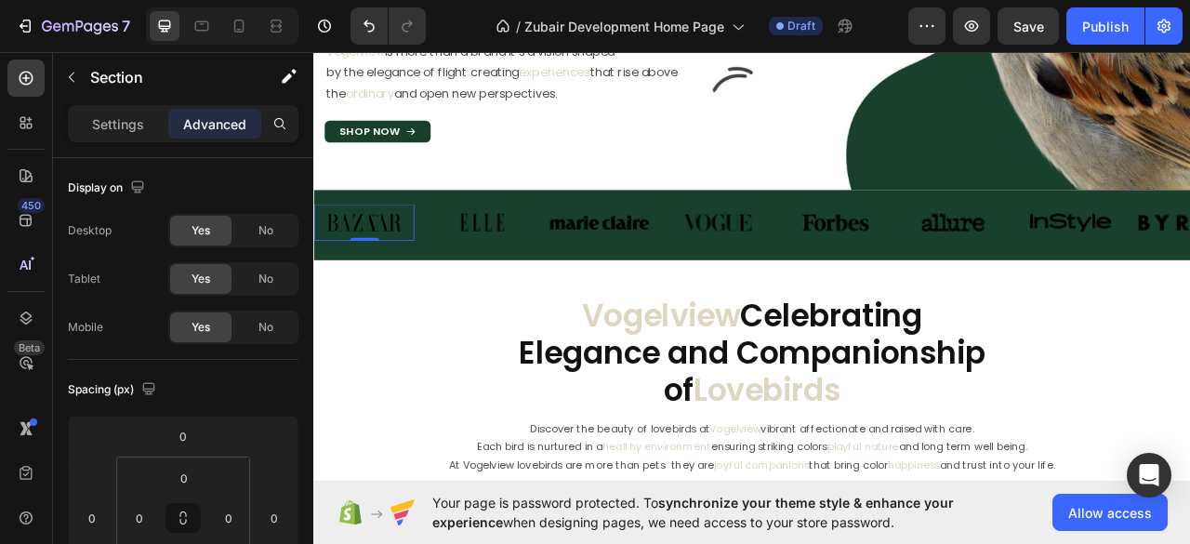
click at [376, 286] on img at bounding box center [376, 270] width 127 height 46
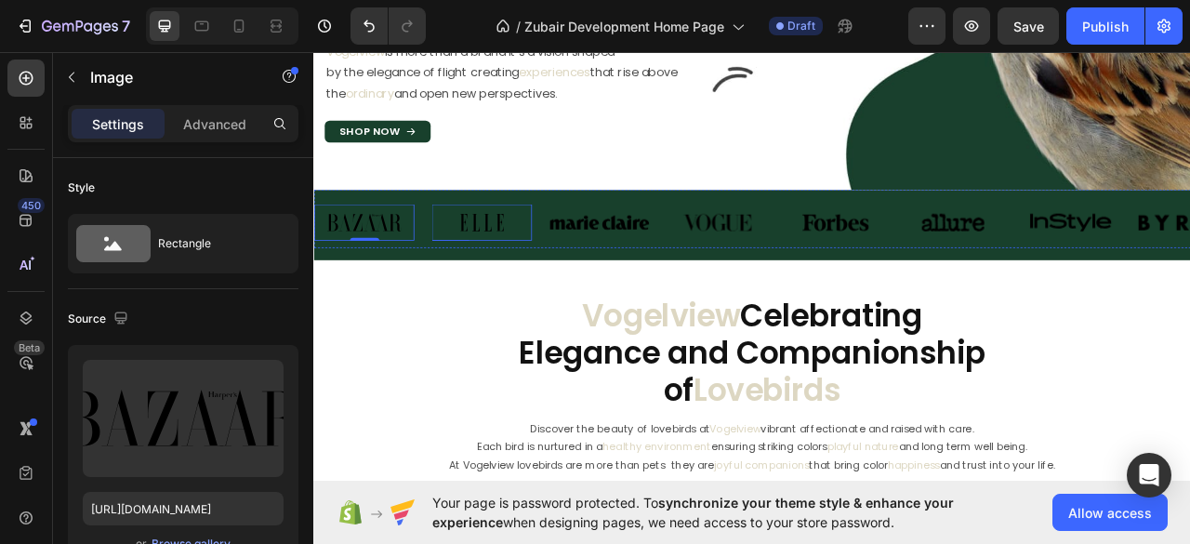
click at [508, 274] on img at bounding box center [526, 270] width 127 height 46
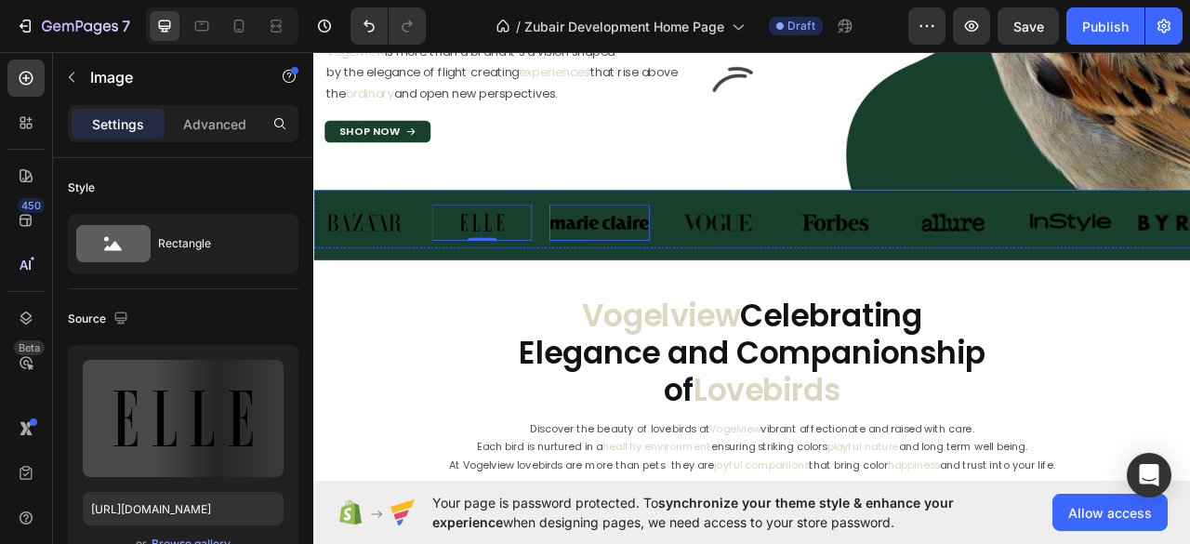
click at [633, 270] on img at bounding box center [675, 270] width 127 height 46
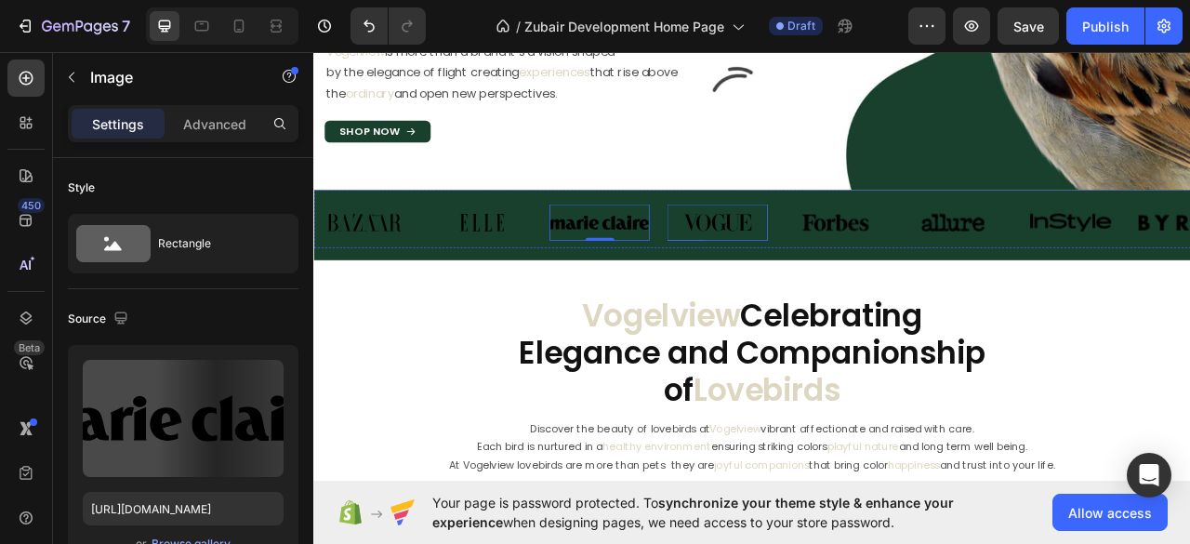
click at [836, 275] on img at bounding box center [825, 270] width 127 height 46
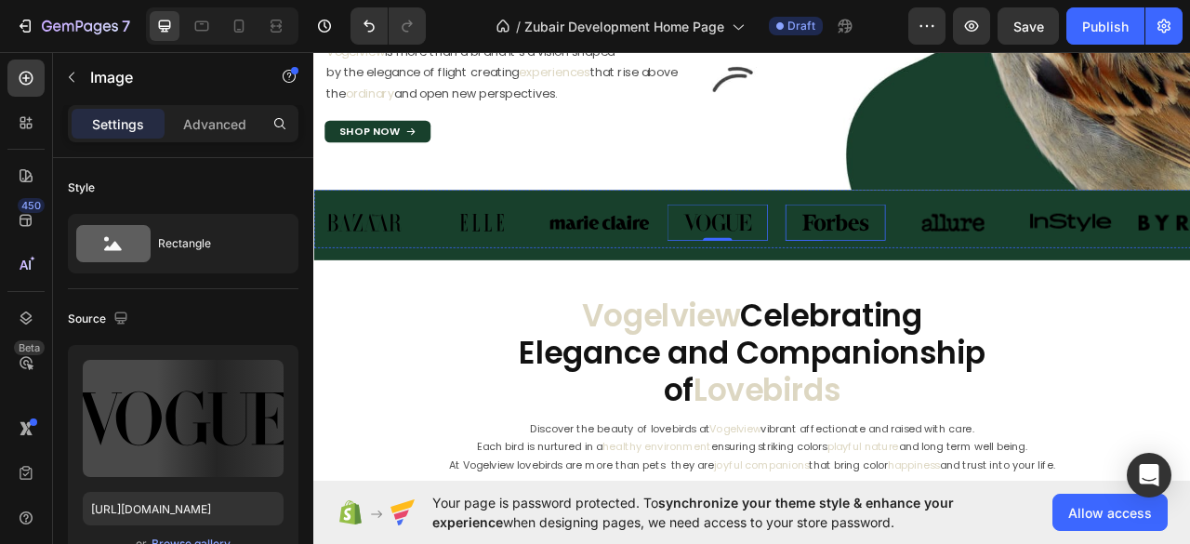
click at [950, 275] on img at bounding box center [976, 270] width 127 height 46
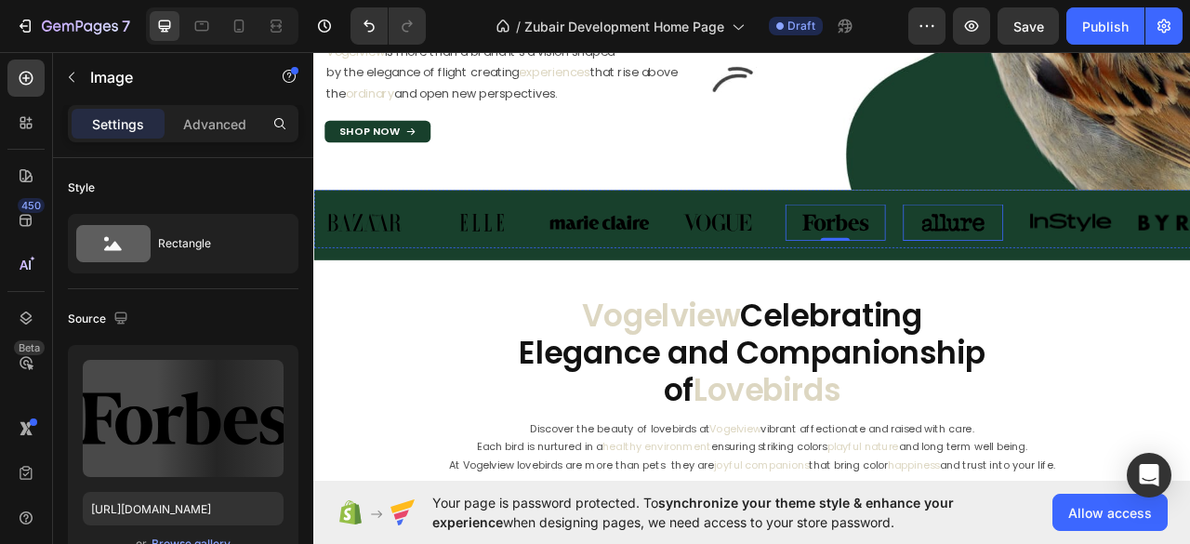
click at [1144, 277] on img at bounding box center [1125, 270] width 127 height 46
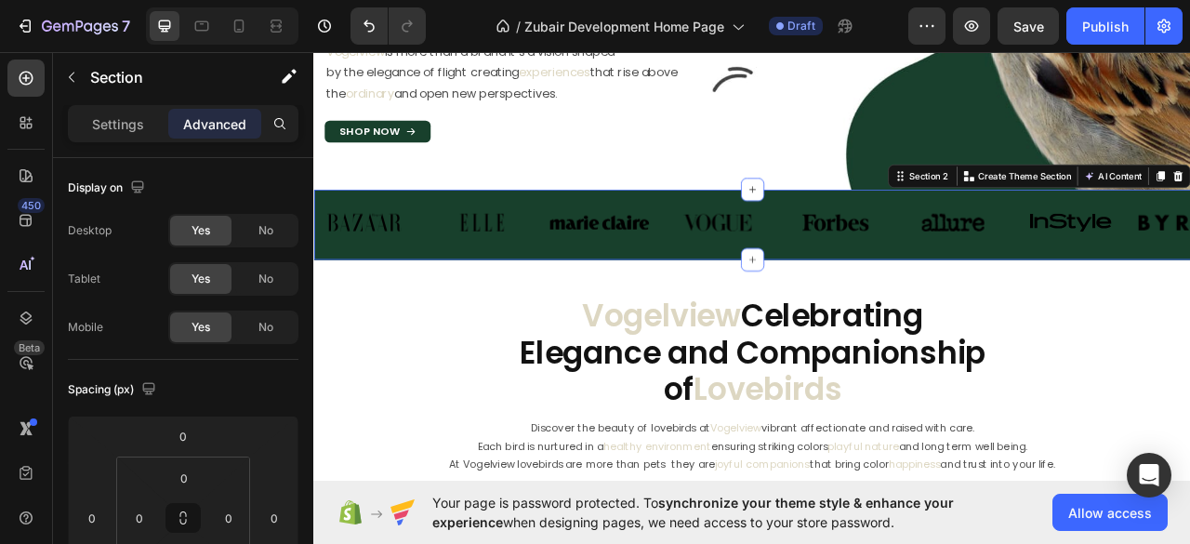
click at [425, 309] on div "Image Image Image Image Image Image Image Image Carousel Row" at bounding box center [870, 273] width 1115 height 89
click at [420, 300] on div "Image Image Image Image Image Image Image Image Carousel" at bounding box center [870, 266] width 1115 height 74
click at [351, 317] on div "Image Image Image Image Image Image Image Image Carousel Row" at bounding box center [870, 273] width 1115 height 89
click at [422, 296] on div "Image Image Image Image Image Image Image Image Carousel" at bounding box center [870, 266] width 1115 height 74
click at [531, 313] on div "Image Image Image Image Image Image Image Image Carousel Row" at bounding box center [870, 273] width 1115 height 89
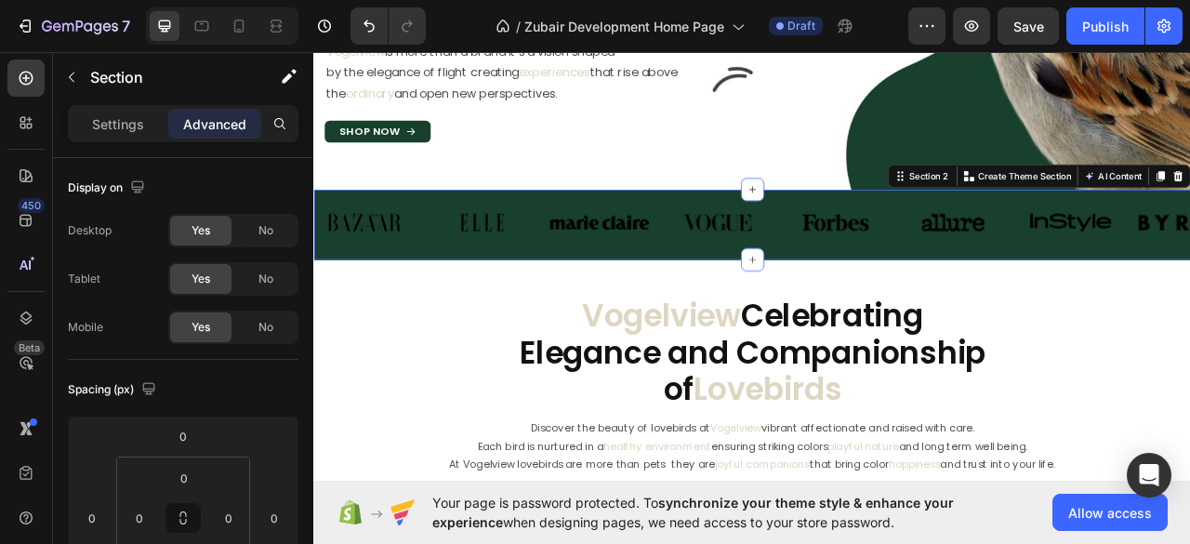
click at [531, 313] on div "Image Image Image Image Image Image Image Image Carousel Row" at bounding box center [870, 273] width 1115 height 89
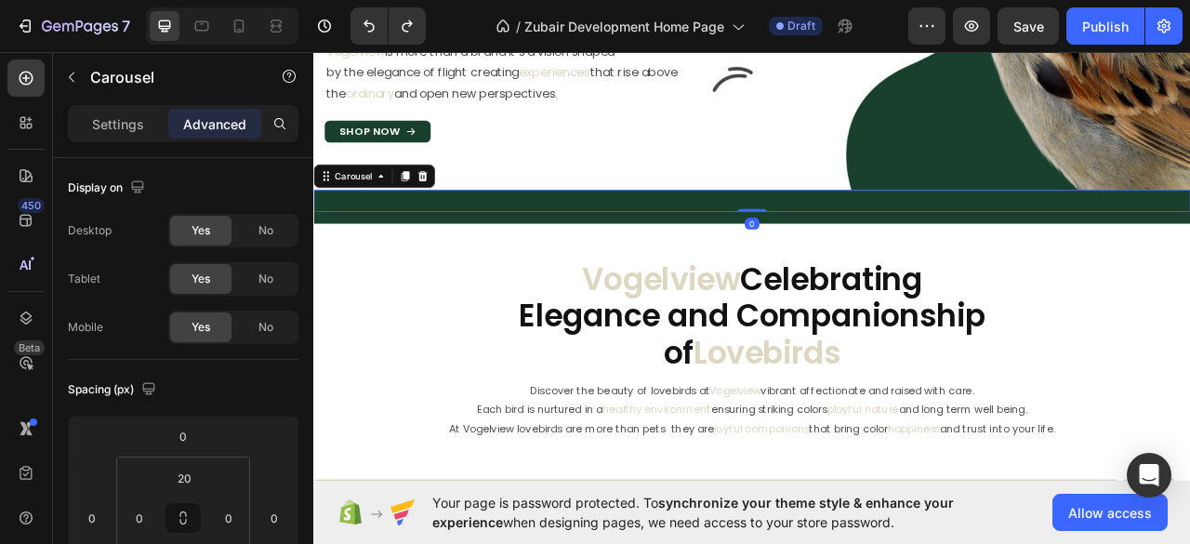
click at [753, 247] on div "Image Image Image Image Image Image Image Image" at bounding box center [870, 247] width 1115 height 0
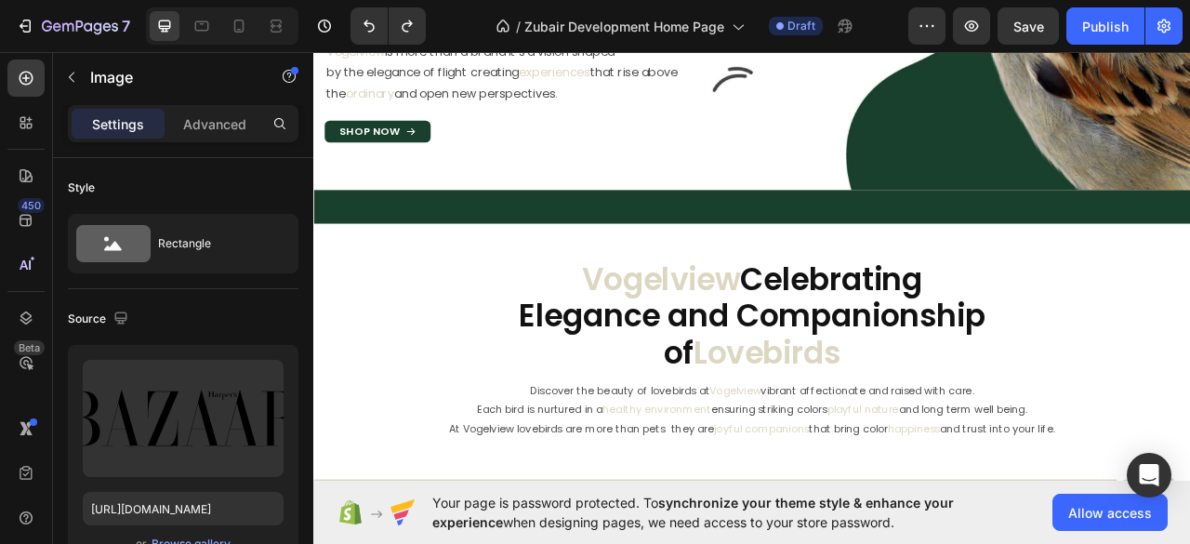
click at [385, 247] on img at bounding box center [376, 247] width 127 height 0
click at [508, 247] on img at bounding box center [526, 247] width 127 height 0
drag, startPoint x: 695, startPoint y: 271, endPoint x: 720, endPoint y: 271, distance: 25.1
click at [695, 247] on img at bounding box center [675, 247] width 127 height 0
click at [847, 247] on img at bounding box center [825, 247] width 127 height 0
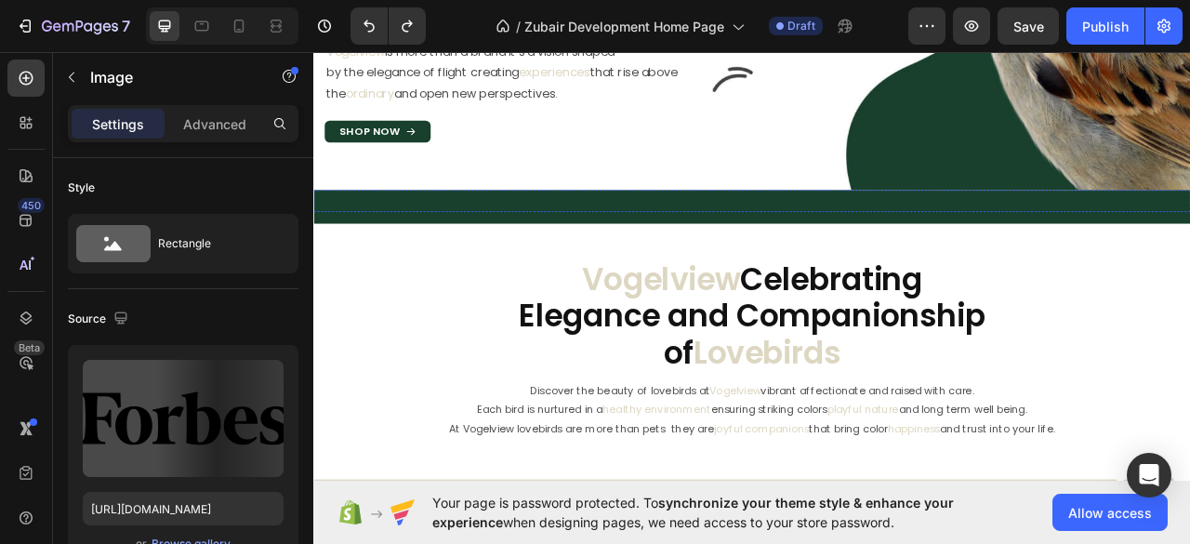
click at [972, 247] on img at bounding box center [976, 247] width 127 height 0
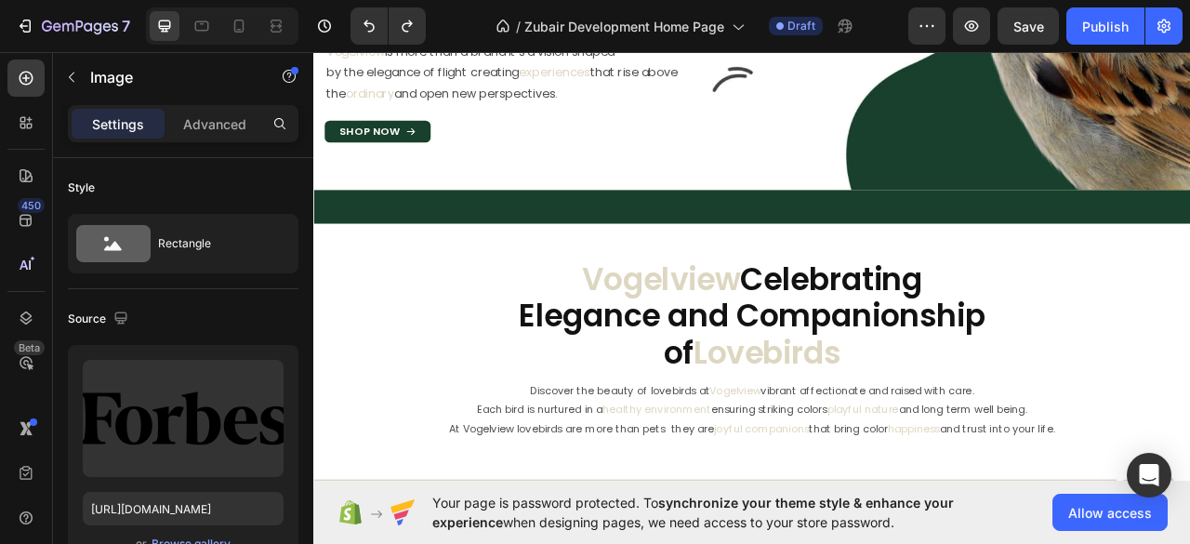
click at [1145, 247] on img at bounding box center [1125, 247] width 127 height 0
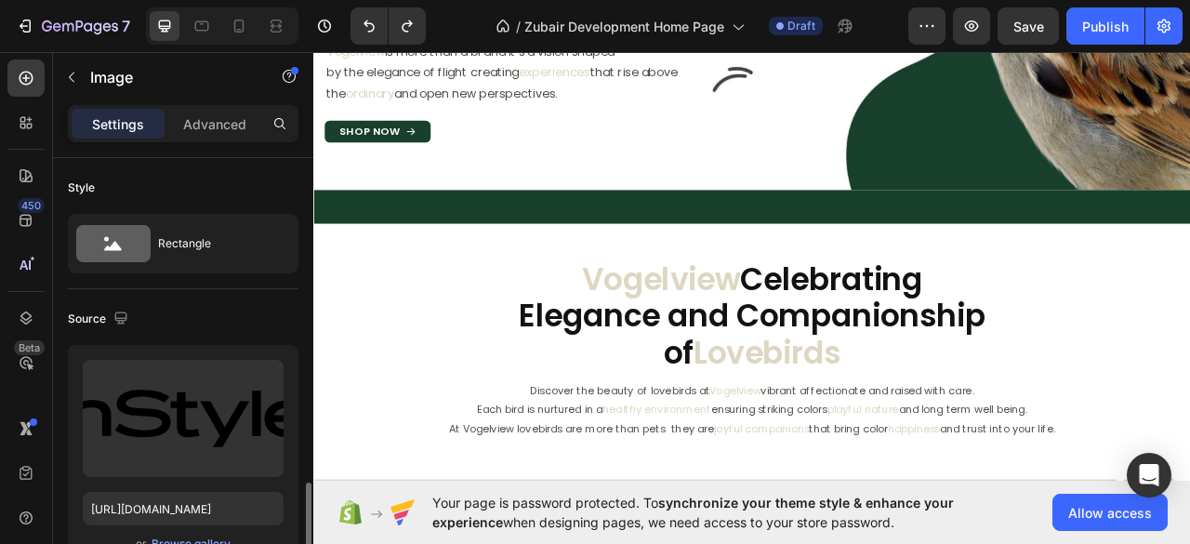
scroll to position [247, 0]
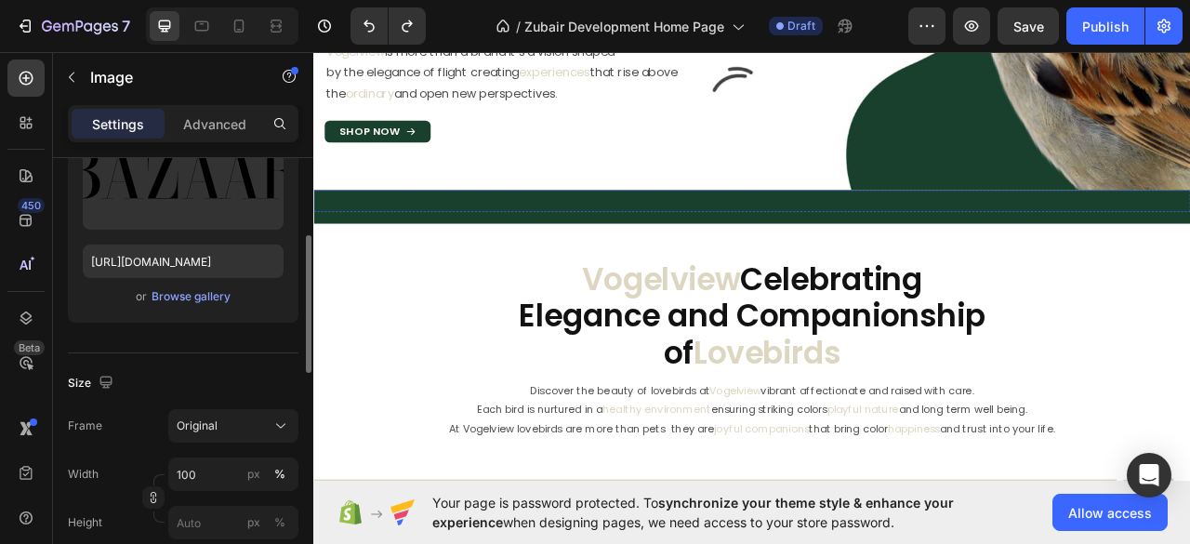
click at [406, 247] on img at bounding box center [376, 247] width 127 height 0
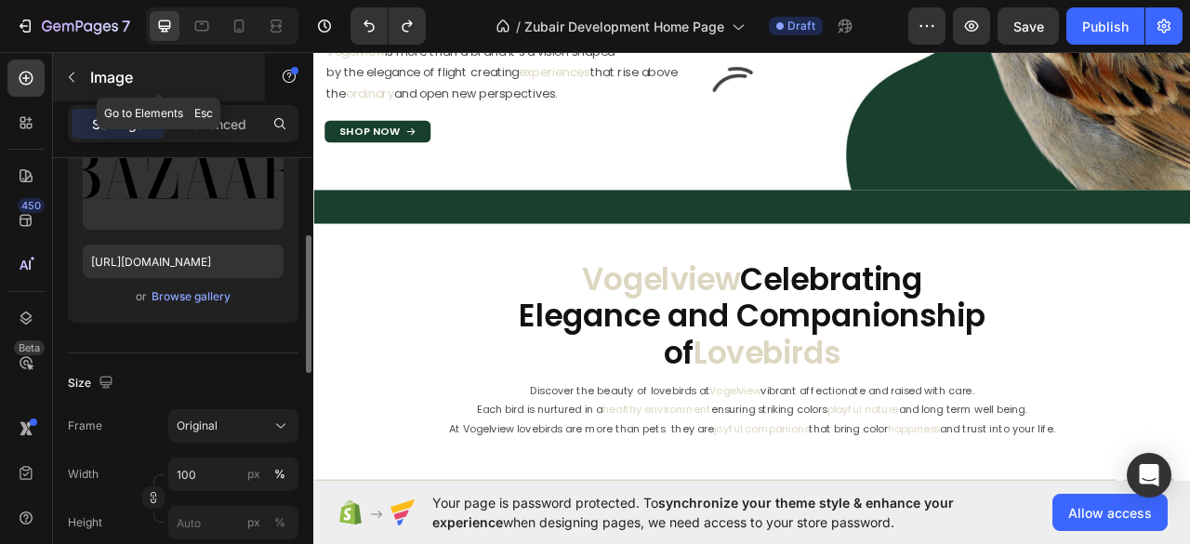
click at [64, 70] on icon "button" at bounding box center [71, 77] width 15 height 15
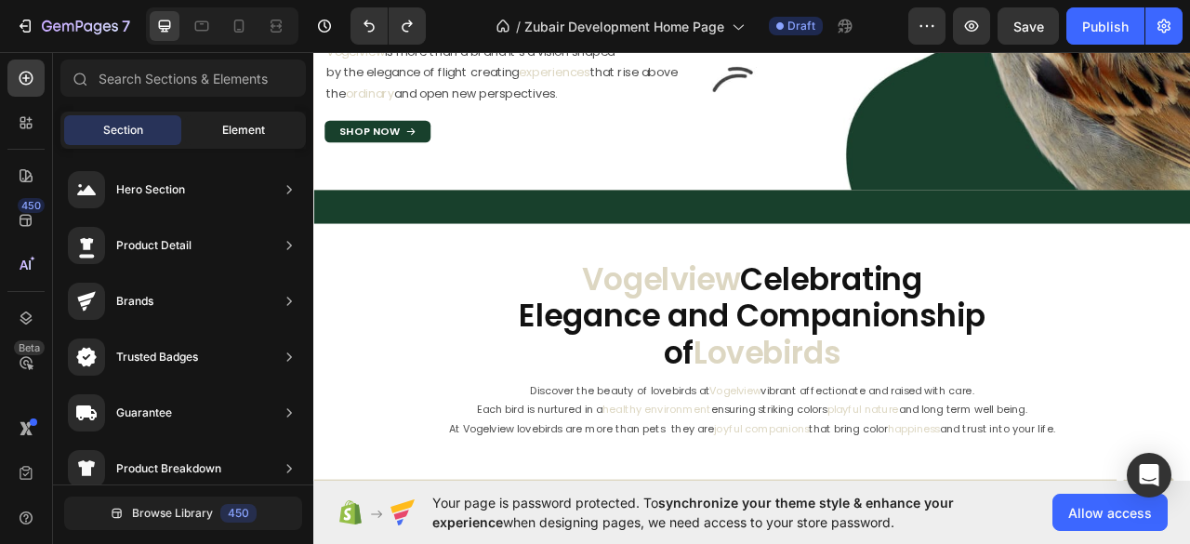
click at [241, 130] on span "Element" at bounding box center [243, 130] width 43 height 17
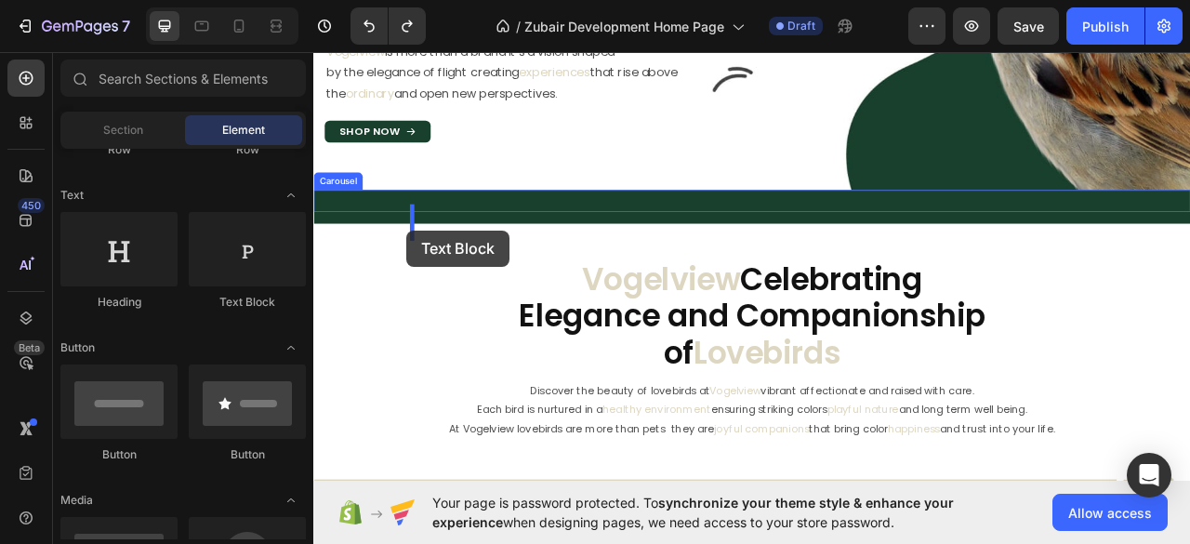
drag, startPoint x: 551, startPoint y: 307, endPoint x: 431, endPoint y: 280, distance: 122.9
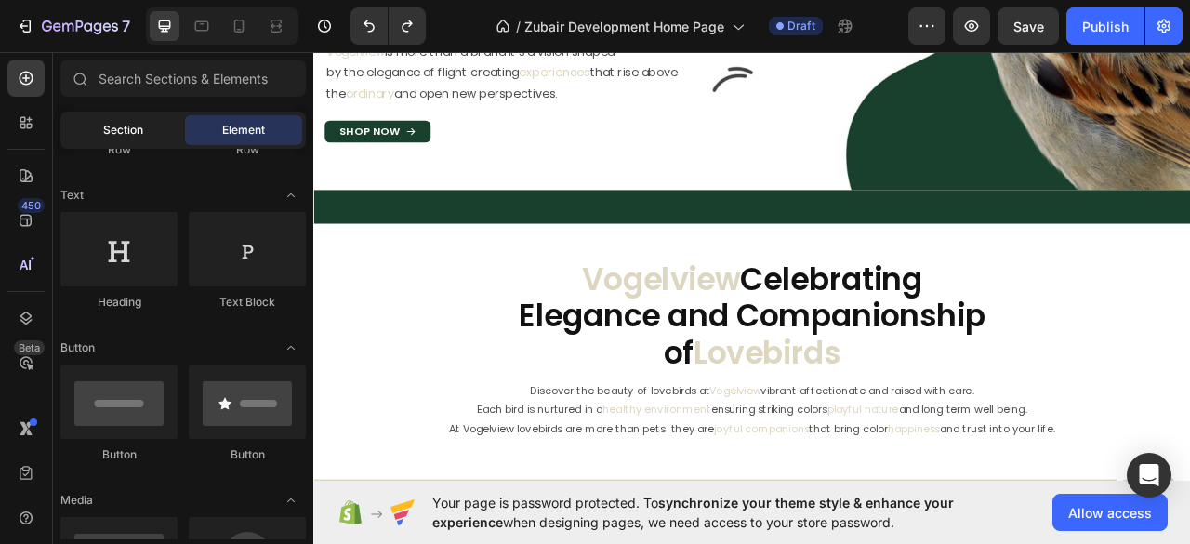
click at [138, 140] on div "Section" at bounding box center [122, 130] width 117 height 30
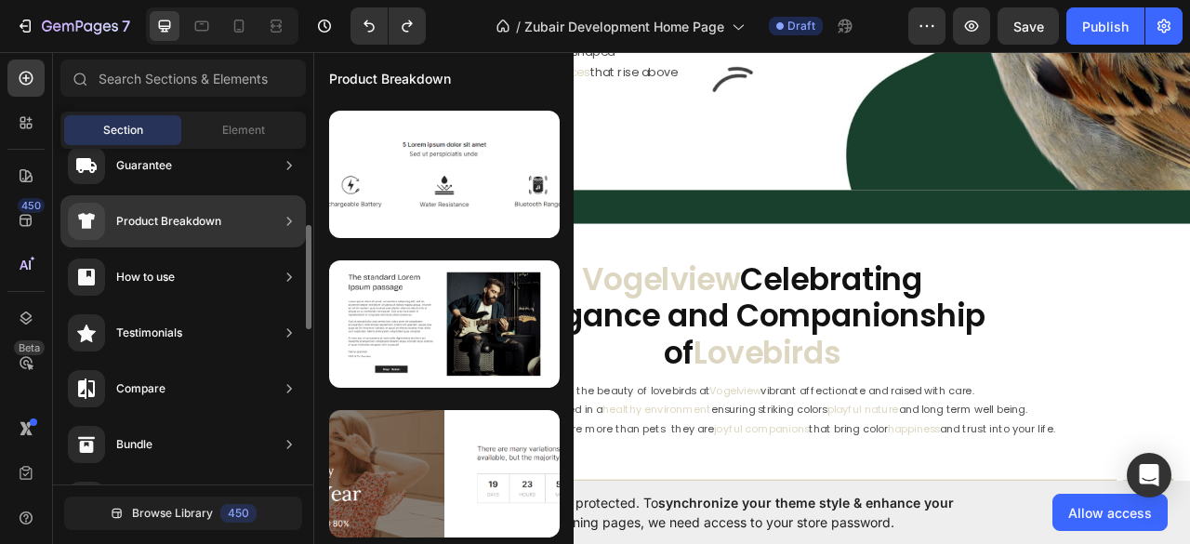
scroll to position [145, 0]
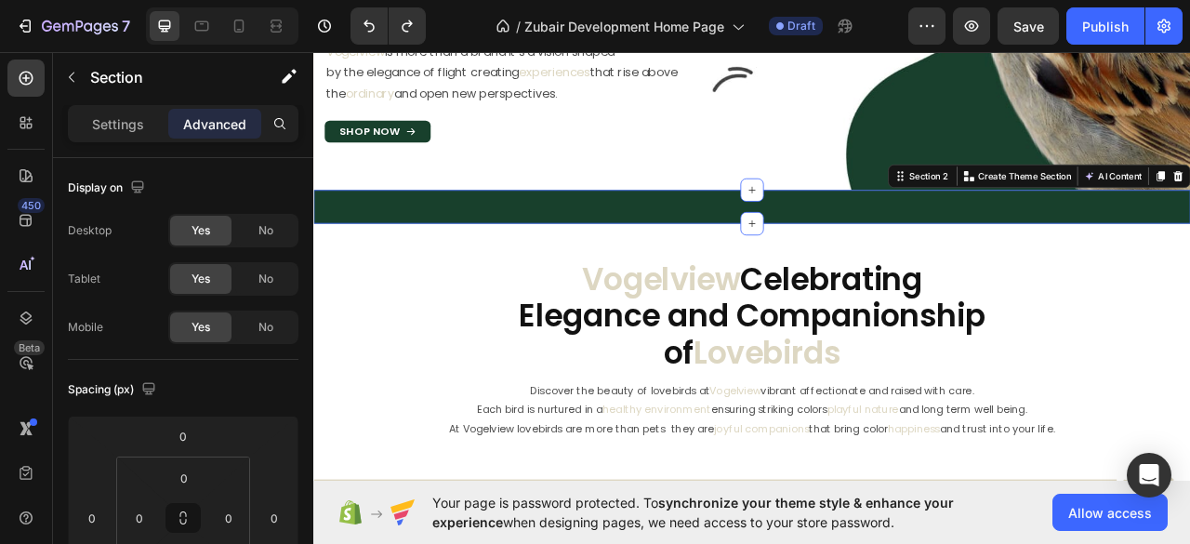
click at [390, 271] on div "Image Image Image Image Image Image Image Image Carousel Row" at bounding box center [870, 250] width 1115 height 43
click at [100, 115] on p "Settings" at bounding box center [118, 124] width 52 height 20
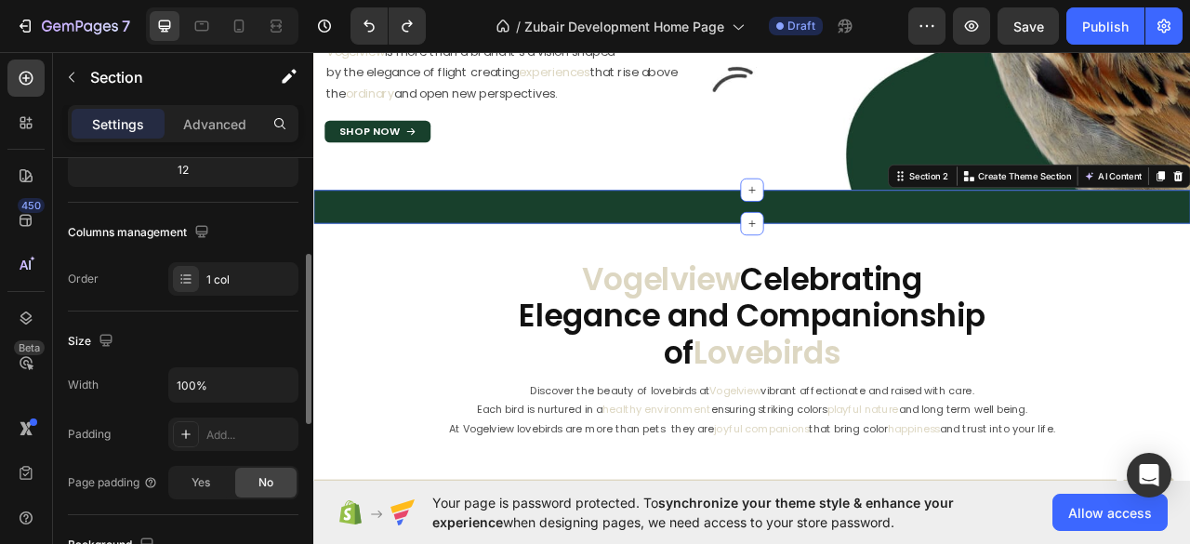
scroll to position [0, 0]
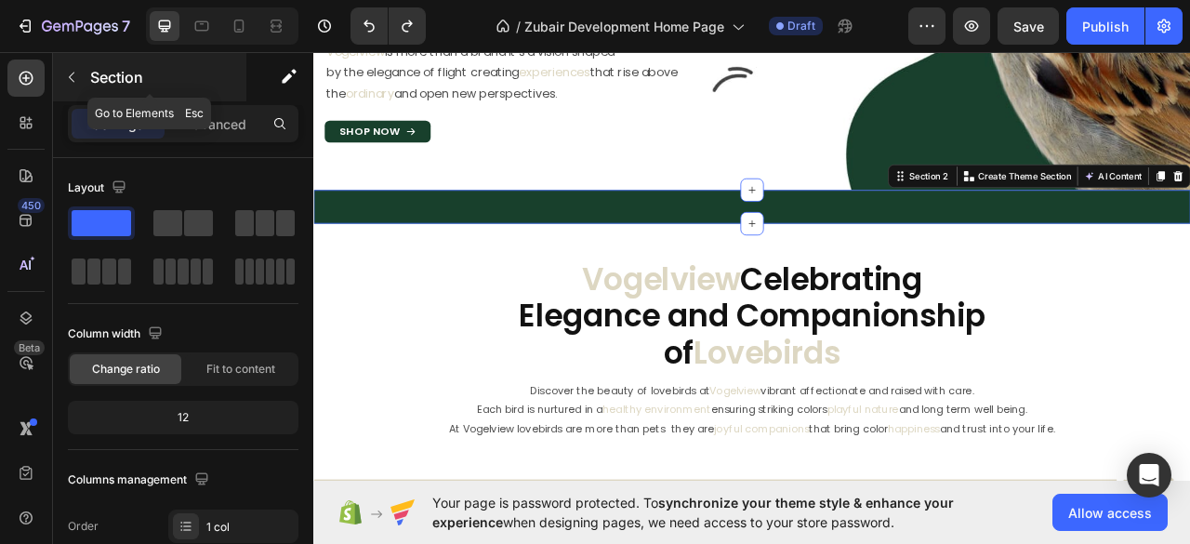
click at [59, 75] on button "button" at bounding box center [72, 77] width 30 height 30
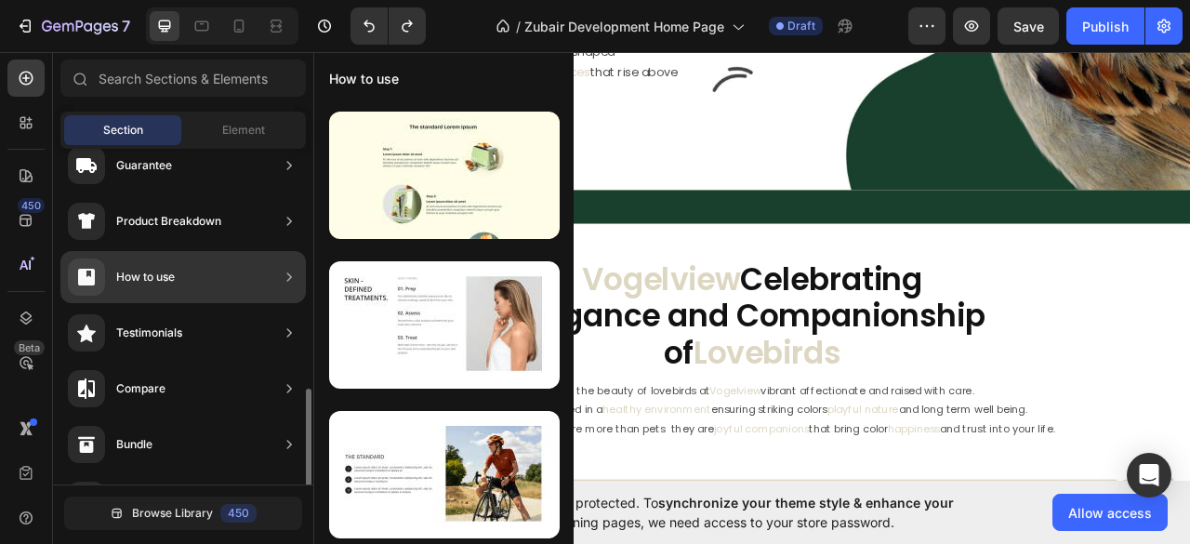
scroll to position [372, 0]
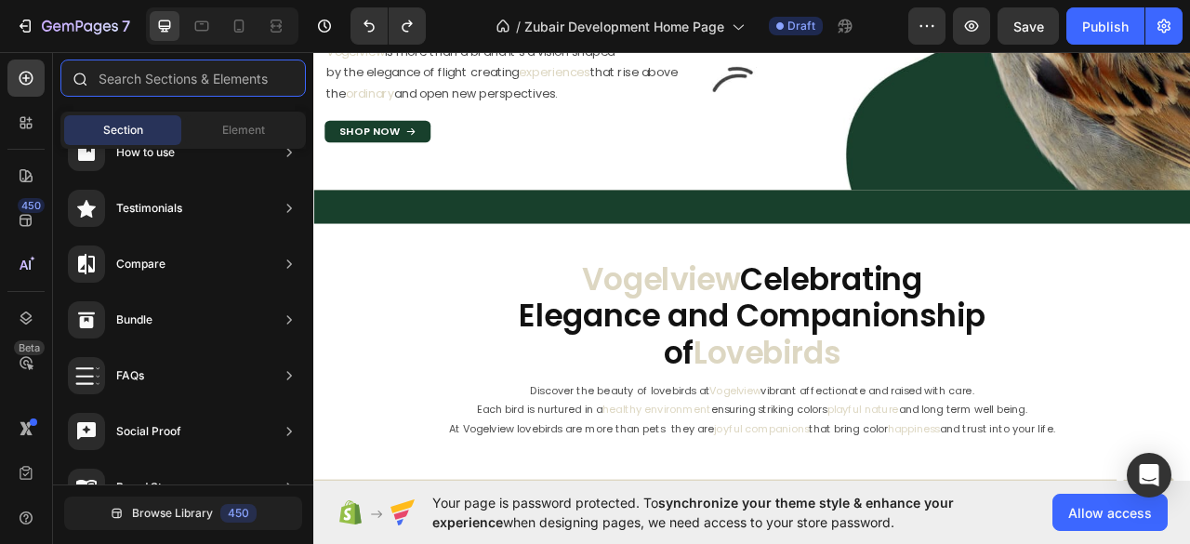
click at [144, 72] on input "text" at bounding box center [182, 77] width 245 height 37
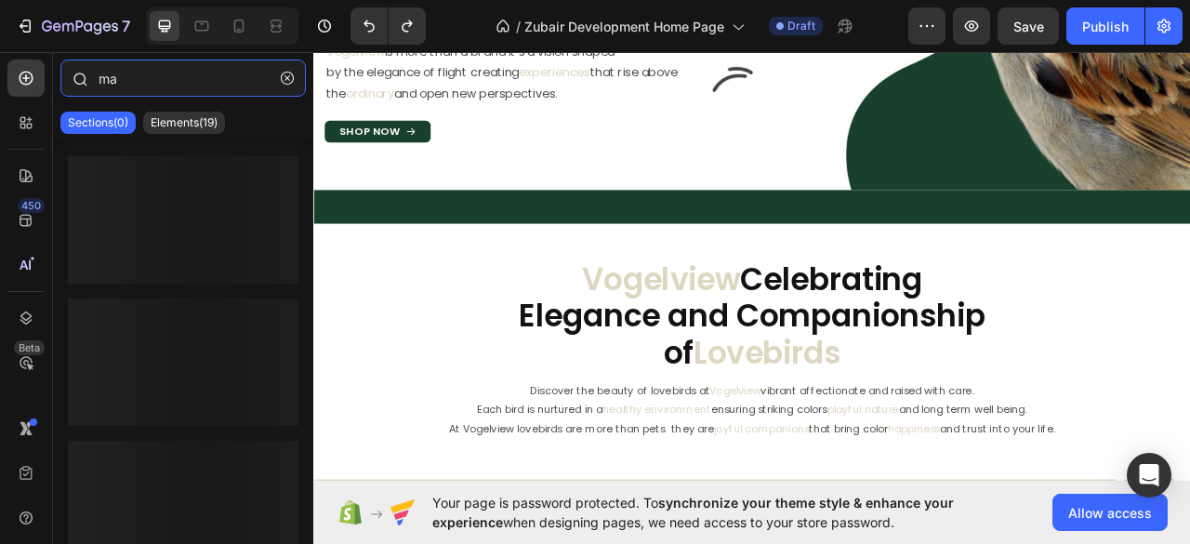
type input "m"
type input "maquee"
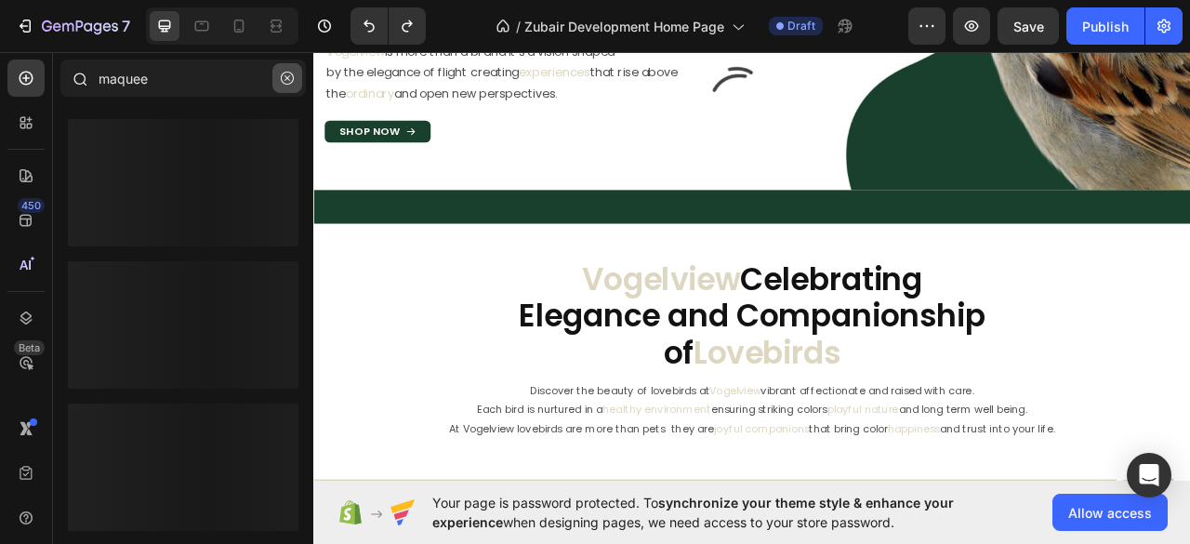
click at [288, 78] on icon "button" at bounding box center [287, 78] width 6 height 6
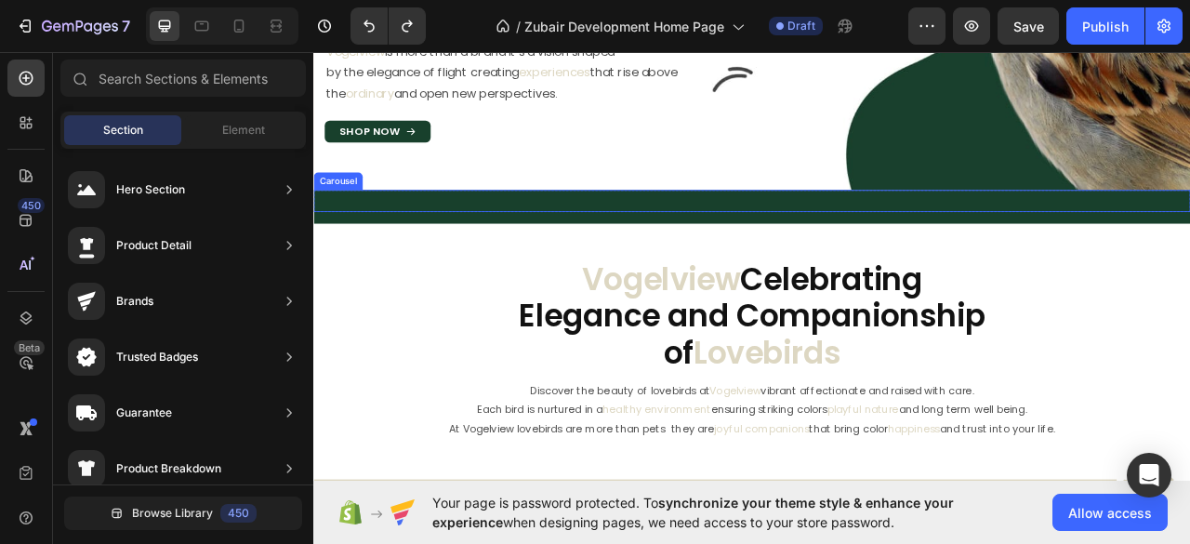
click at [399, 238] on div "Image Image Image Image Image Image Image Image Carousel" at bounding box center [870, 243] width 1115 height 28
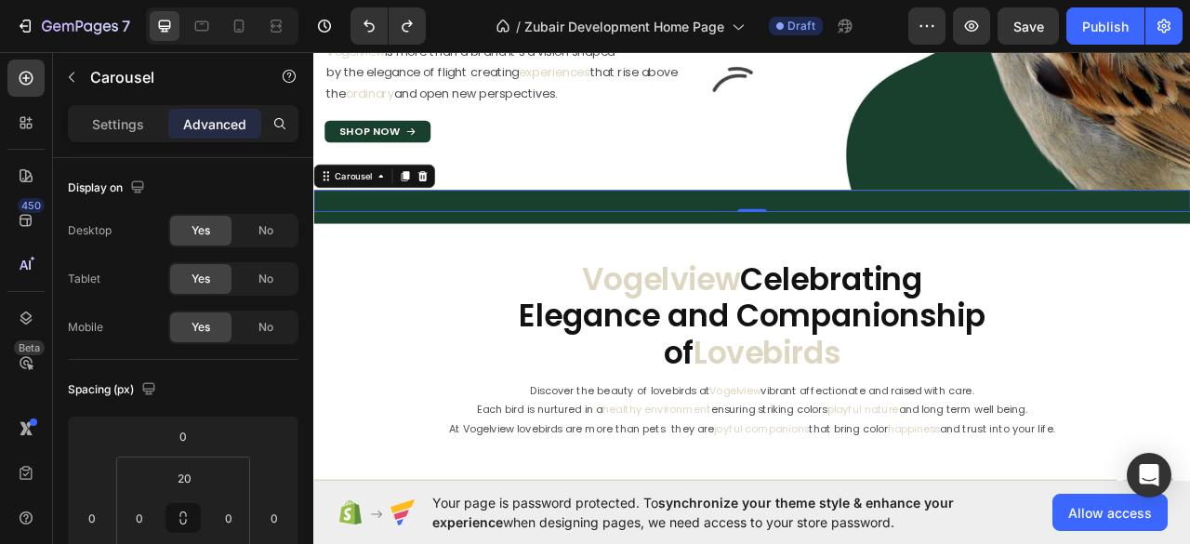
click at [625, 257] on div "Image Image Image Image Image Image Image Image Carousel 0" at bounding box center [870, 243] width 1115 height 28
click at [452, 247] on div "Image Image Image Image Image Image Image Image" at bounding box center [870, 247] width 1115 height 0
drag, startPoint x: 872, startPoint y: 302, endPoint x: 861, endPoint y: 279, distance: 25.8
click at [861, 257] on div "Image Image Image Image Image Image Image Image Carousel 0" at bounding box center [870, 243] width 1115 height 28
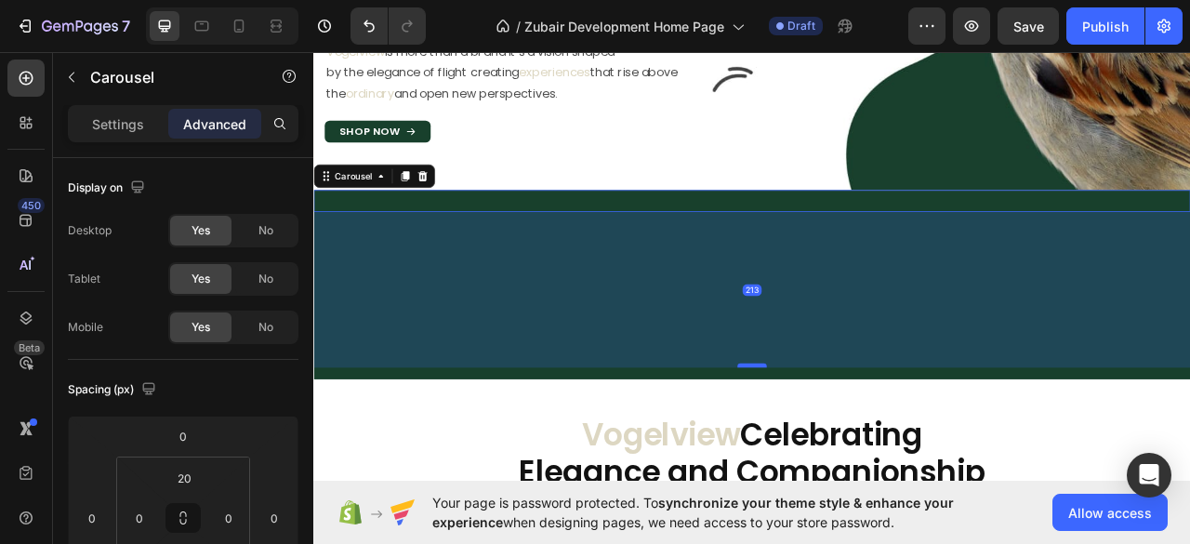
drag, startPoint x: 862, startPoint y: 299, endPoint x: 868, endPoint y: 497, distance: 198.1
click at [868, 454] on div at bounding box center [870, 452] width 37 height 6
type input "213"
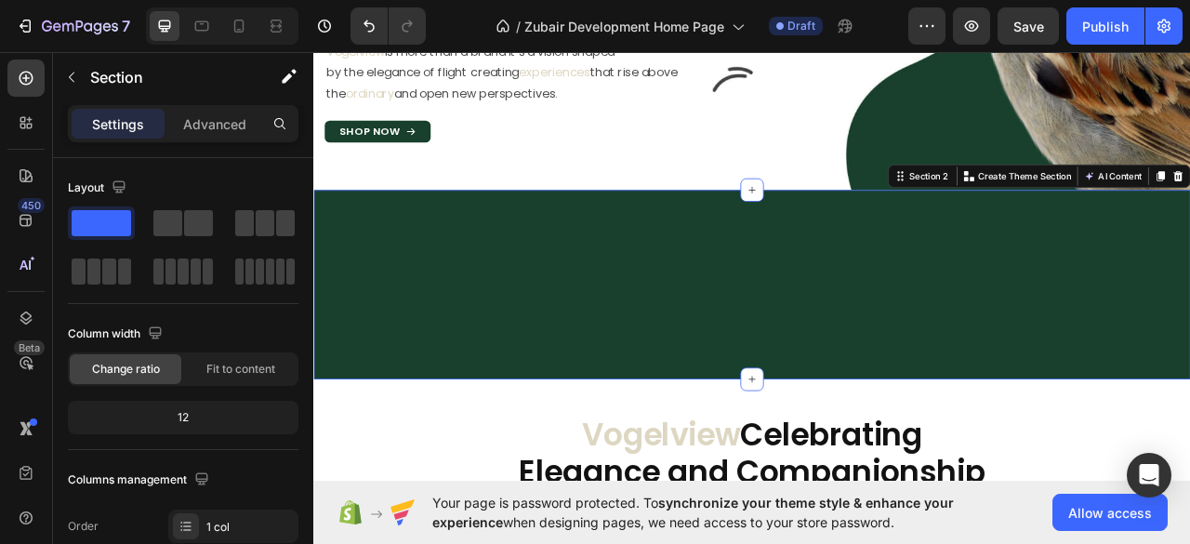
click at [823, 469] on div "Image Image Image Image Image Image Image Image Carousel Row" at bounding box center [870, 349] width 1115 height 241
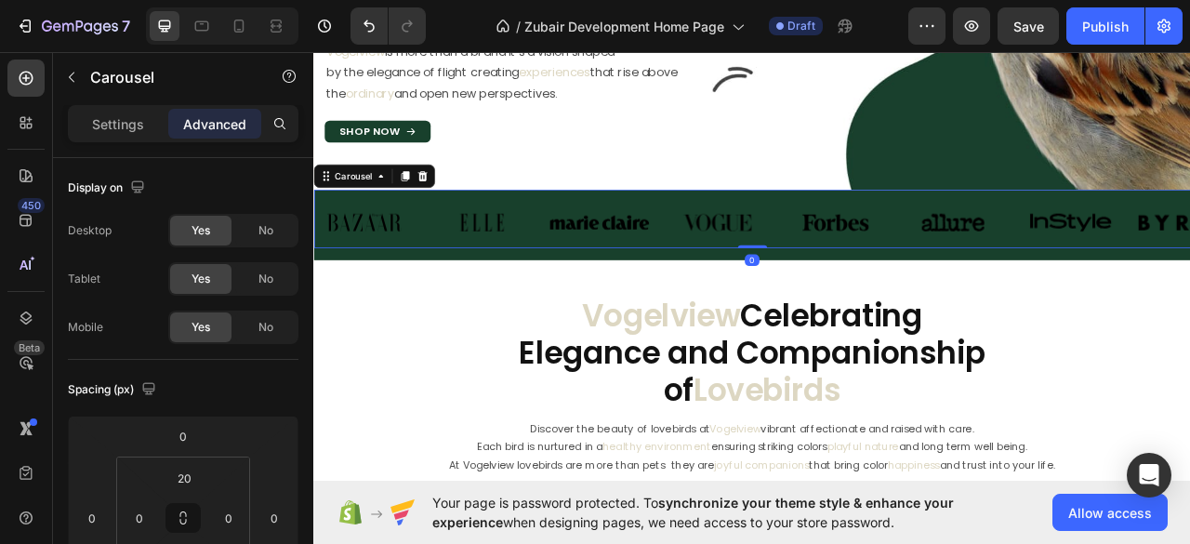
drag, startPoint x: 860, startPoint y: 498, endPoint x: 853, endPoint y: 284, distance: 213.9
click at [854, 287] on div "Image Image Image Image Image Image Image Image Carousel 0" at bounding box center [870, 266] width 1115 height 74
type input "0"
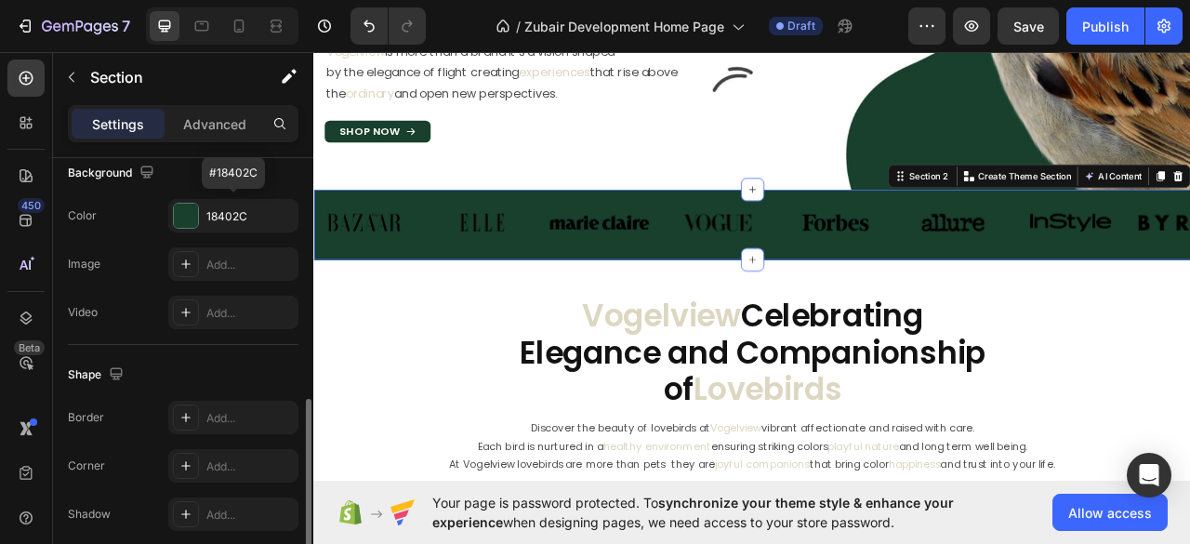
scroll to position [692, 0]
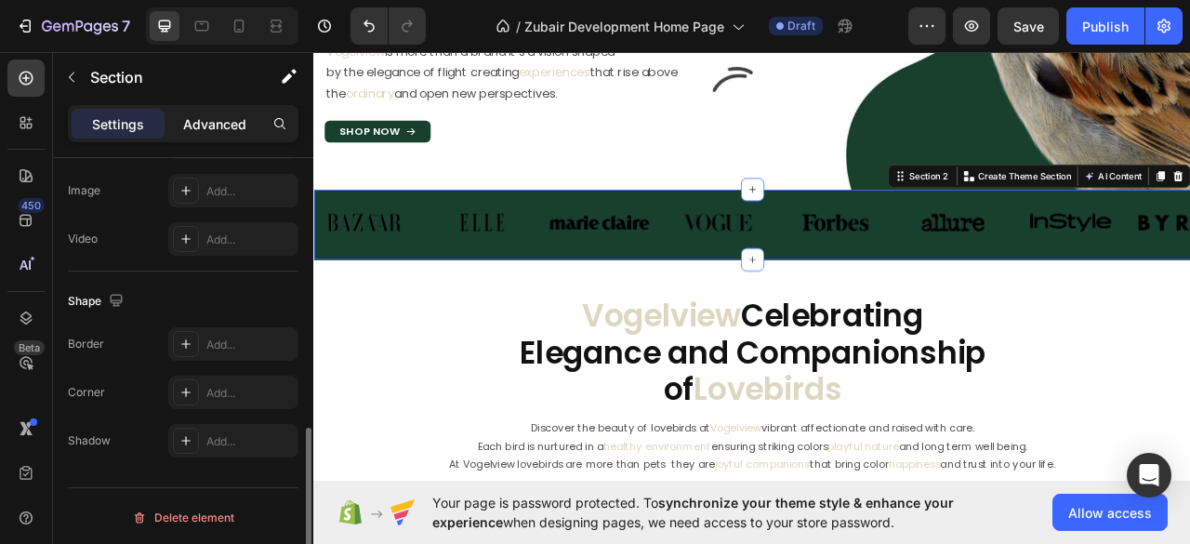
click at [204, 125] on p "Advanced" at bounding box center [214, 124] width 63 height 20
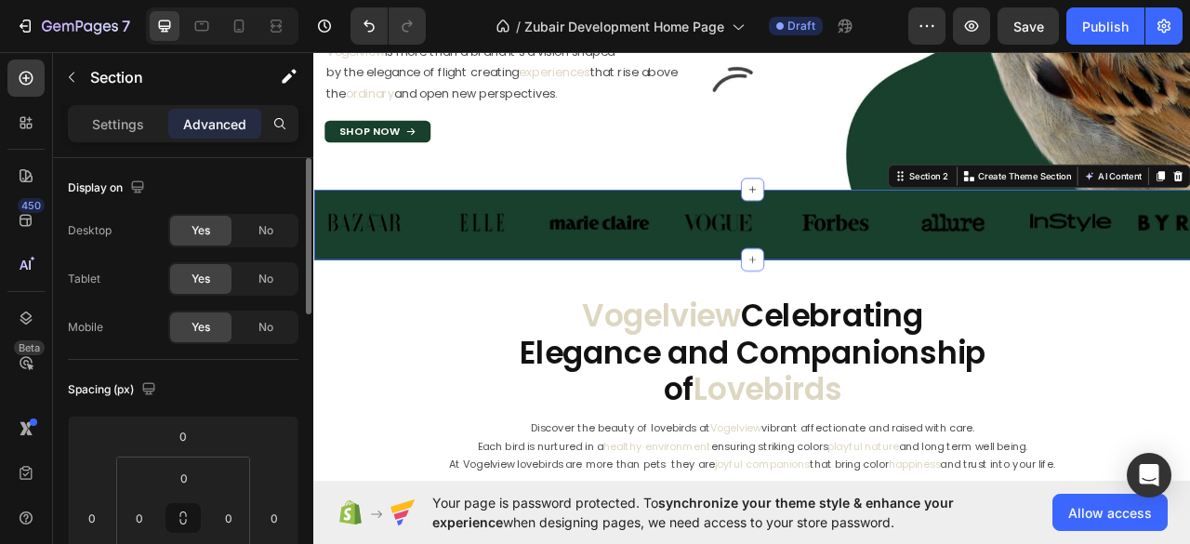
scroll to position [124, 0]
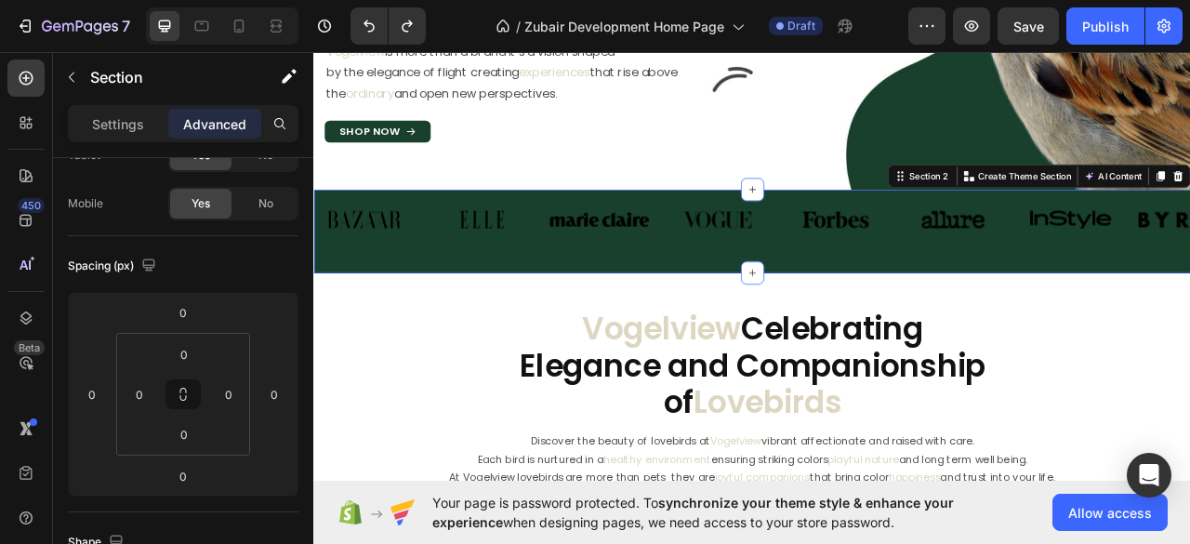
type input "10"
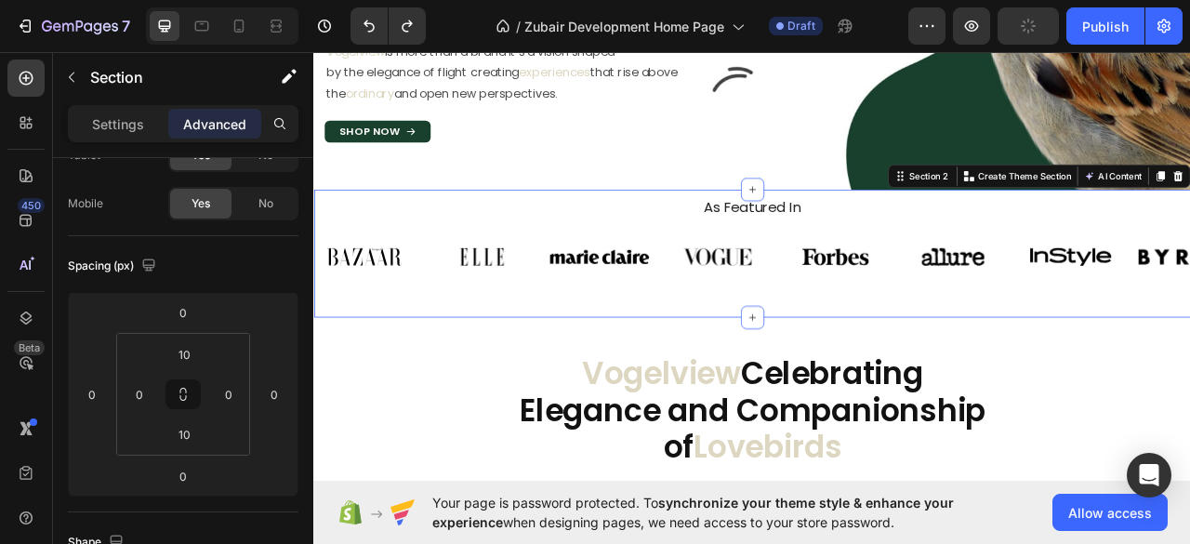
type input "20"
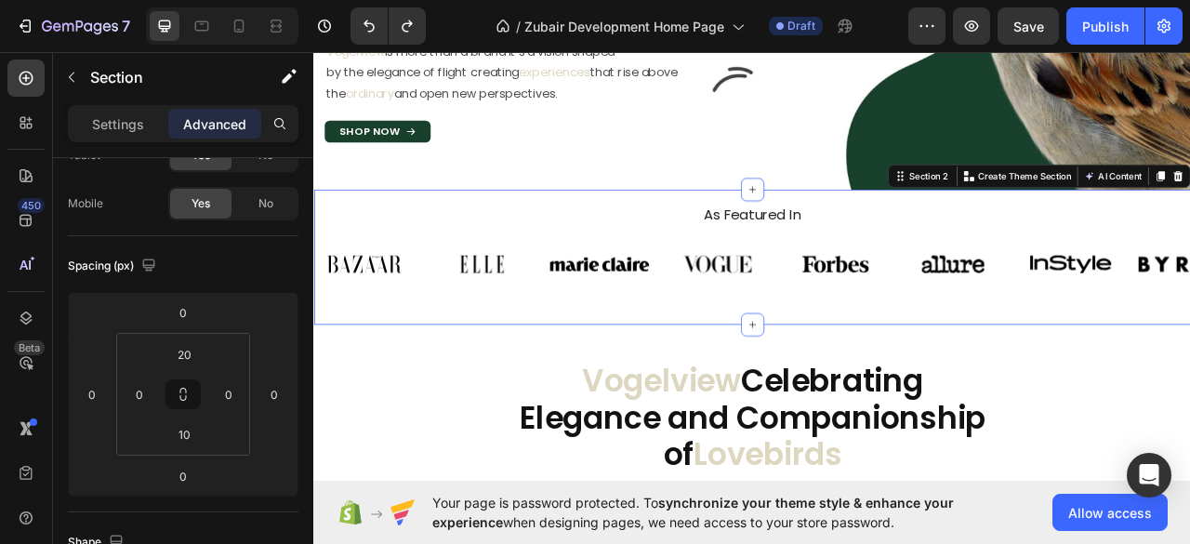
type input "16"
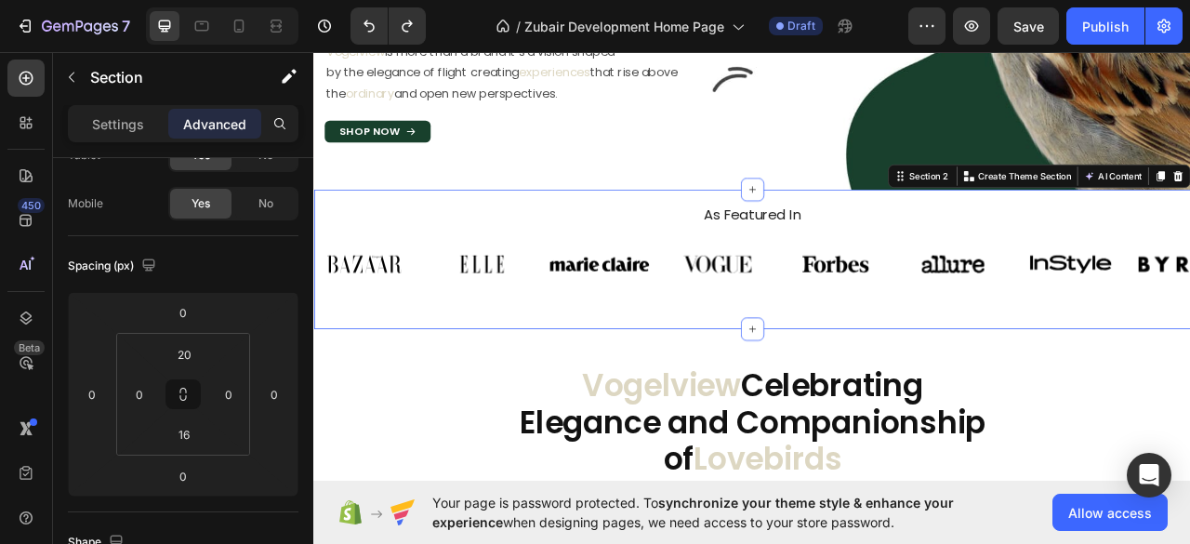
type input "48"
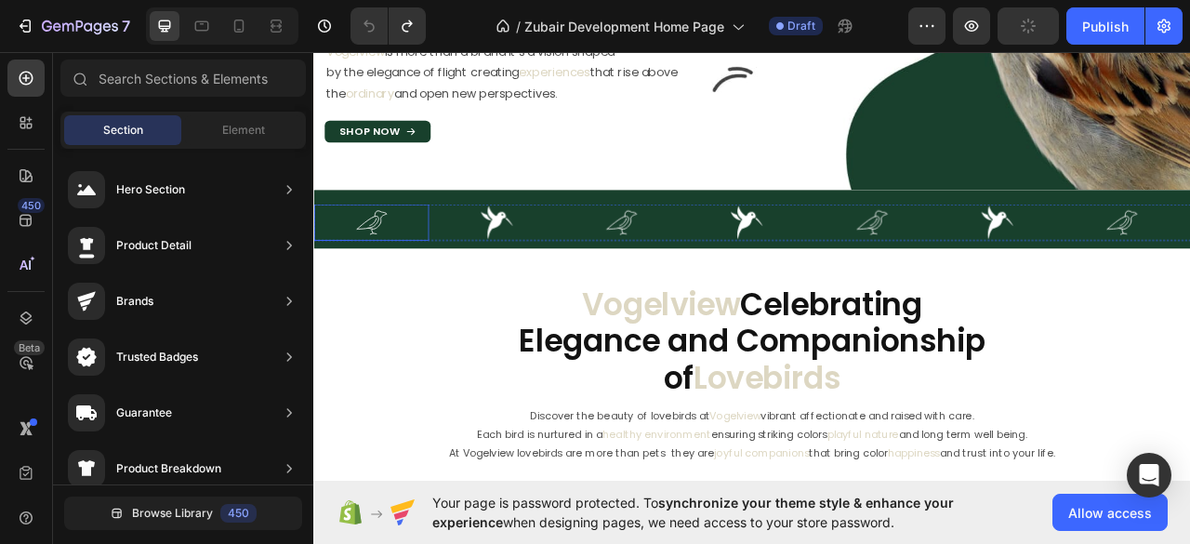
click at [455, 271] on div at bounding box center [386, 270] width 146 height 46
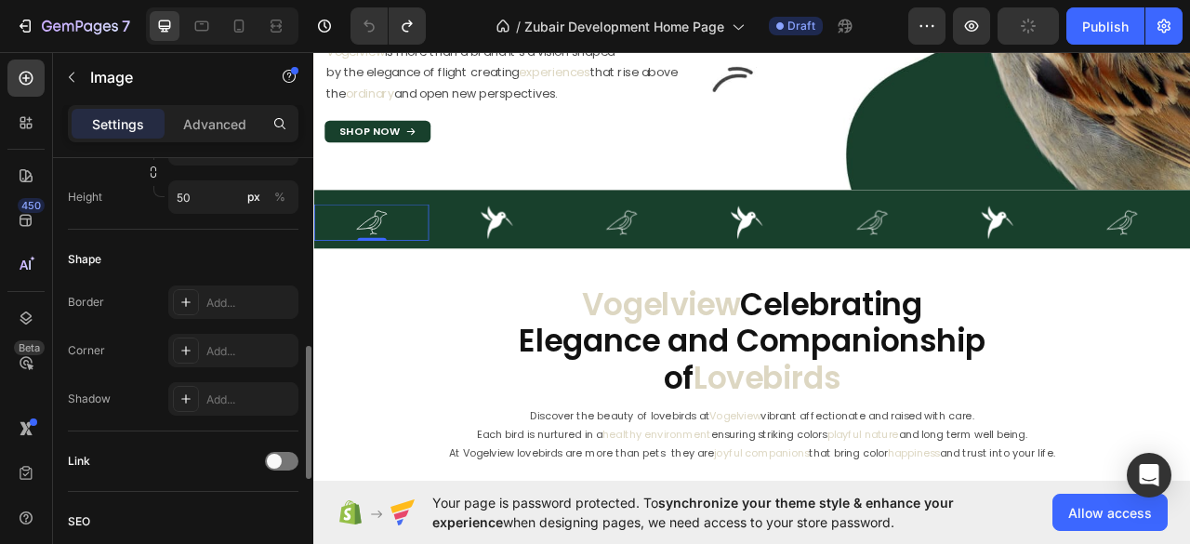
scroll to position [867, 0]
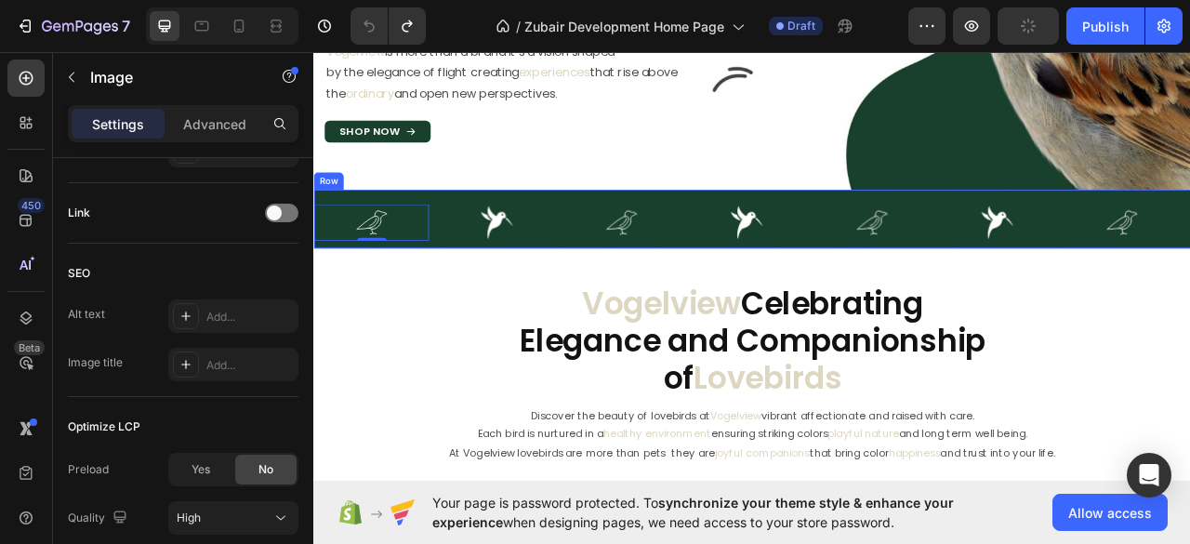
click at [467, 235] on div "Image 0 Image Image Image Image Image Image Carousel Row" at bounding box center [870, 266] width 1115 height 74
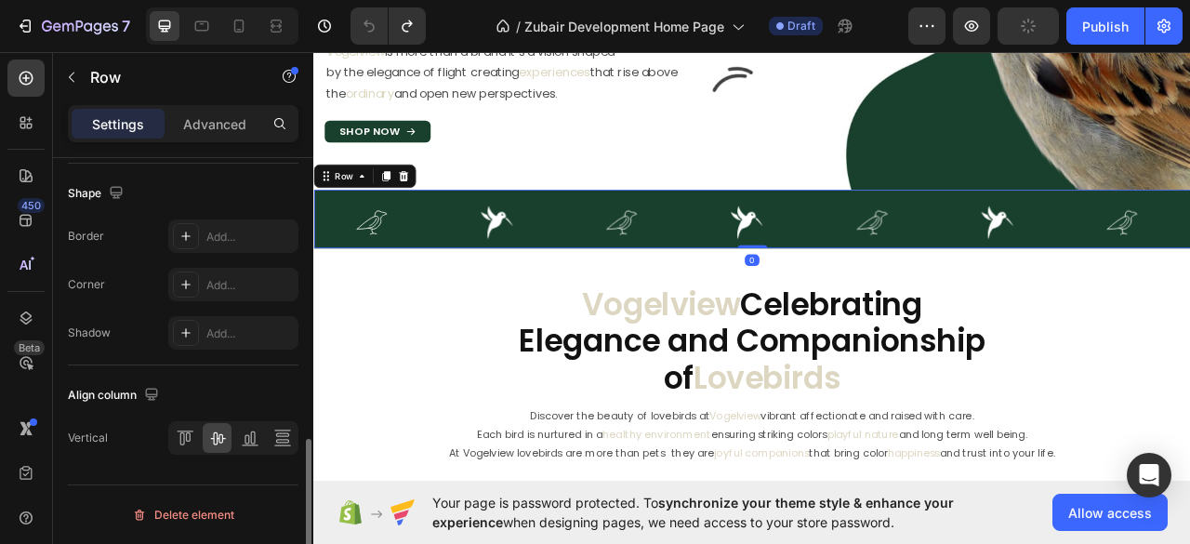
scroll to position [0, 0]
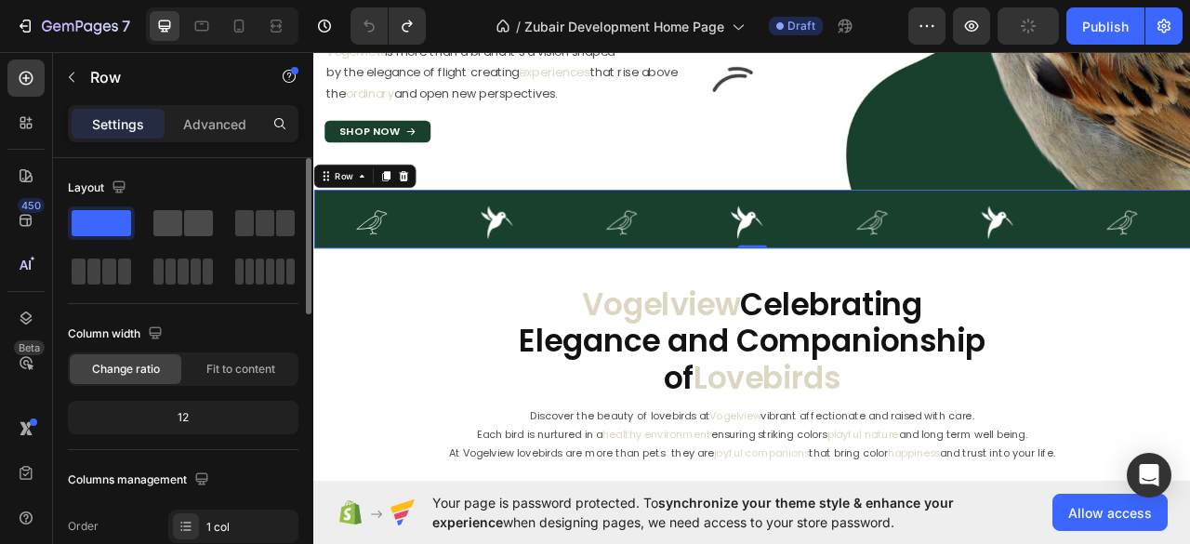
click at [188, 220] on span at bounding box center [198, 223] width 29 height 26
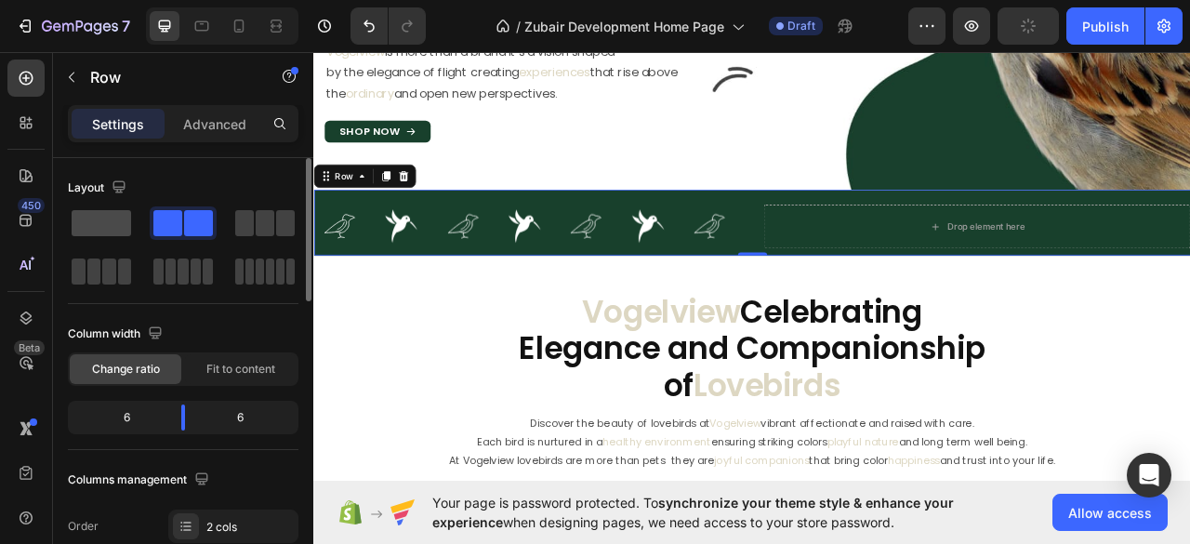
click at [125, 220] on span at bounding box center [101, 223] width 59 height 26
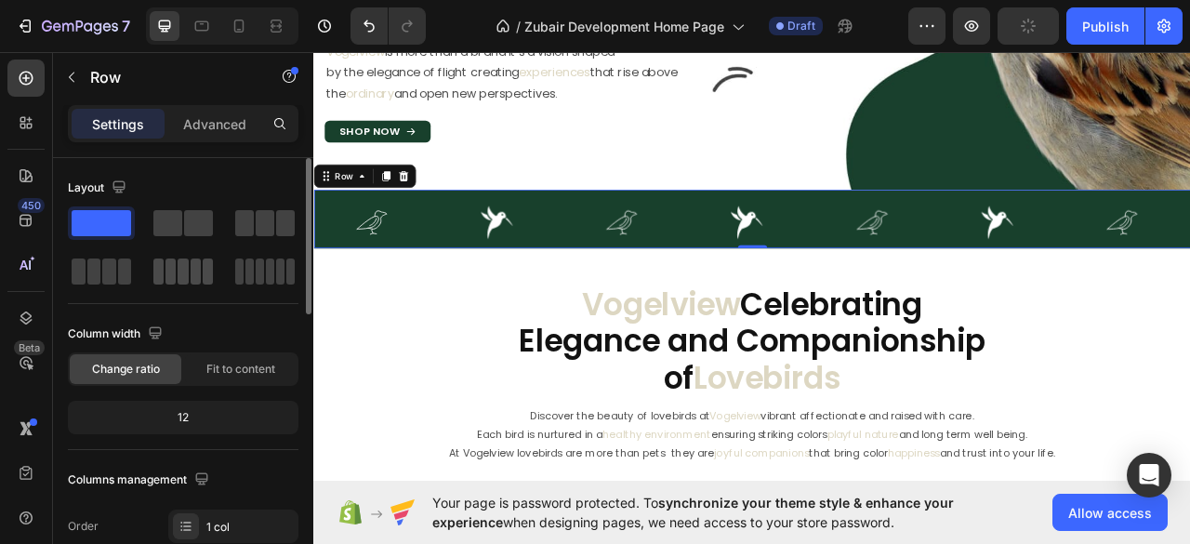
click at [175, 266] on span at bounding box center [170, 271] width 10 height 26
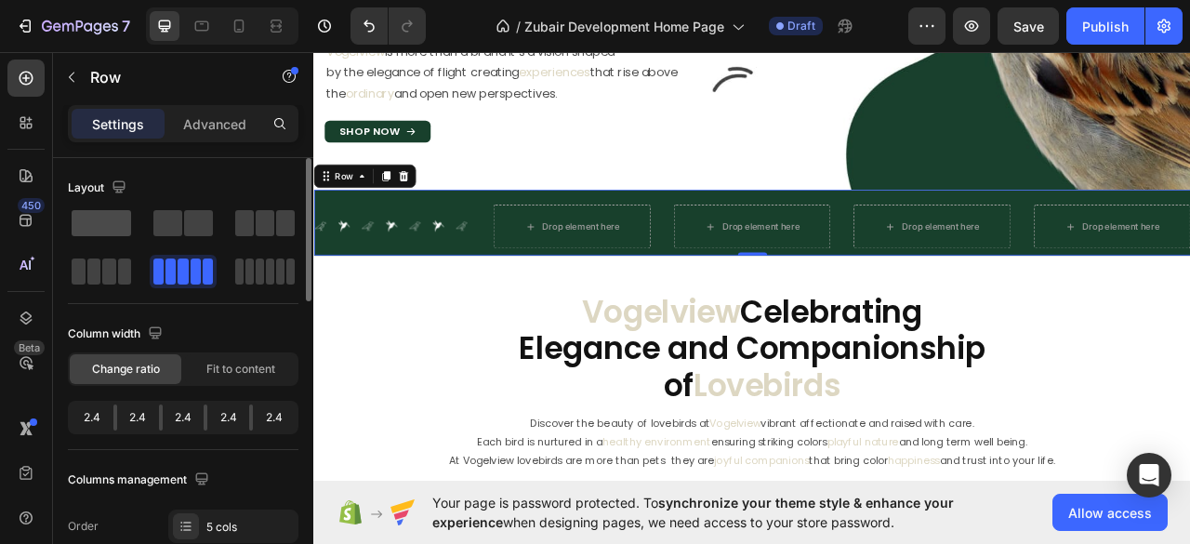
click at [113, 213] on span at bounding box center [101, 223] width 59 height 26
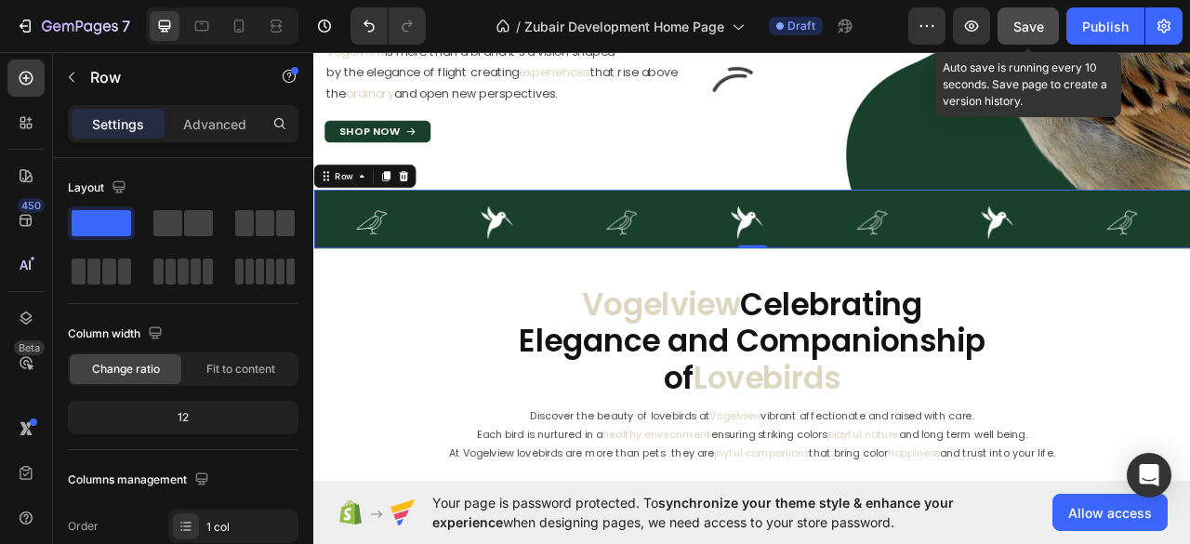
click at [1025, 19] on span "Save" at bounding box center [1028, 27] width 31 height 16
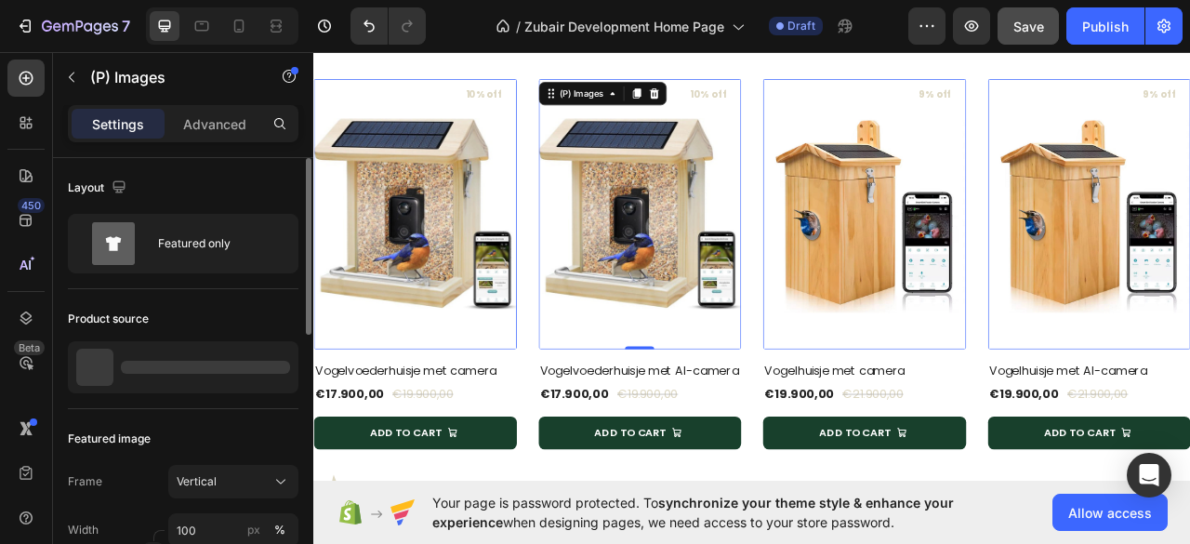
scroll to position [124, 0]
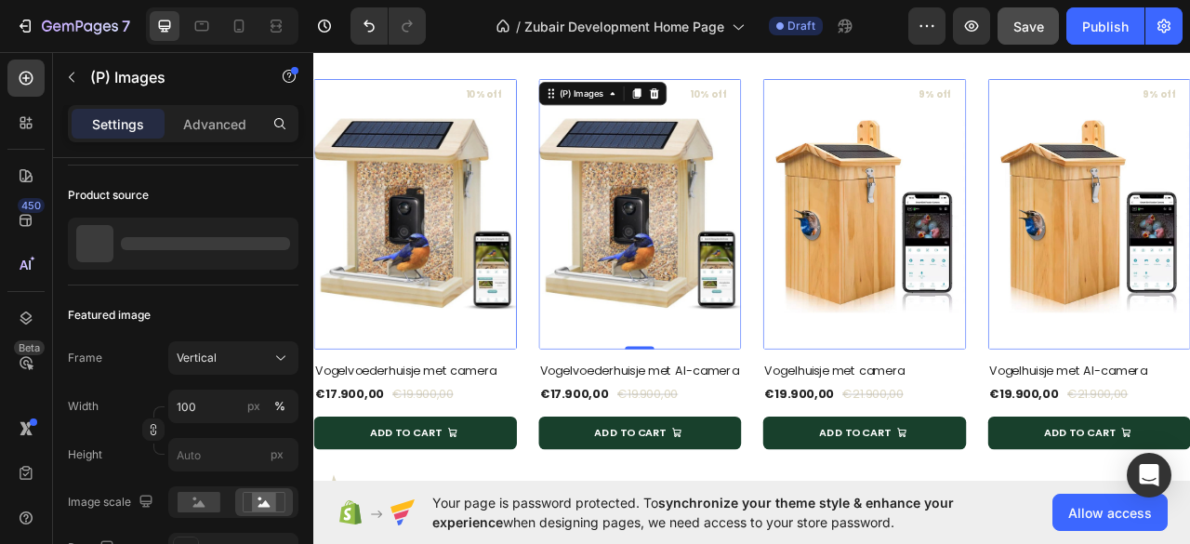
click at [1010, 276] on img at bounding box center [1014, 259] width 258 height 344
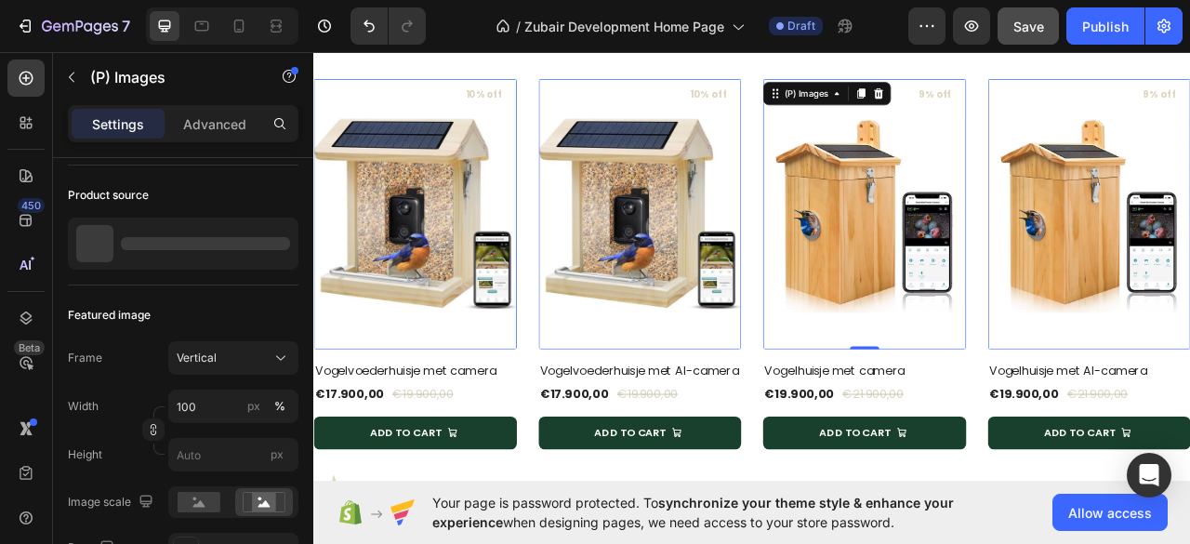
click at [1021, 302] on img at bounding box center [1014, 259] width 258 height 344
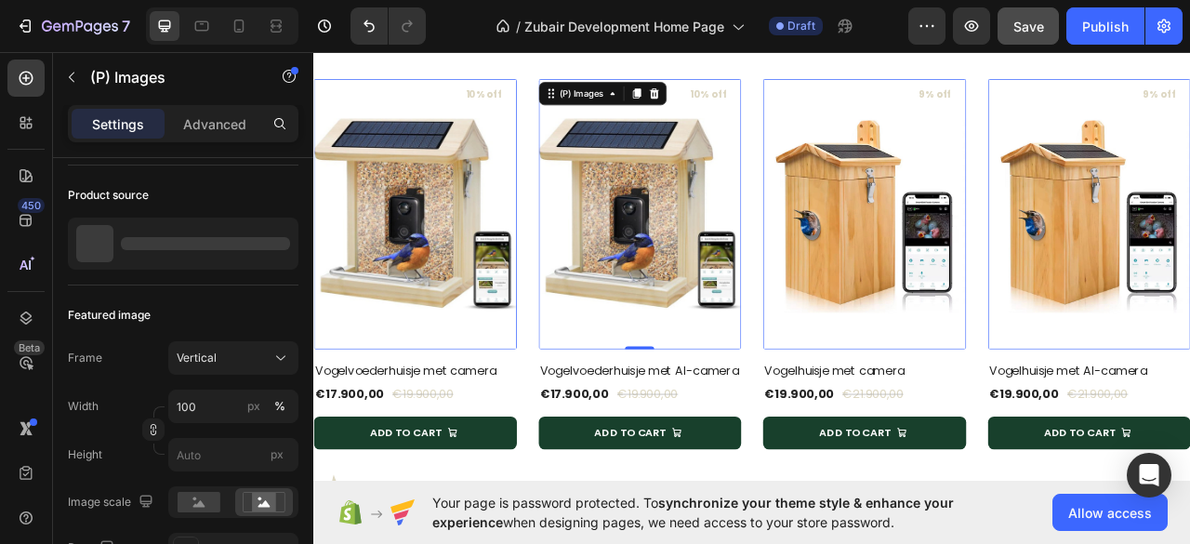
click at [824, 307] on img at bounding box center [728, 259] width 258 height 344
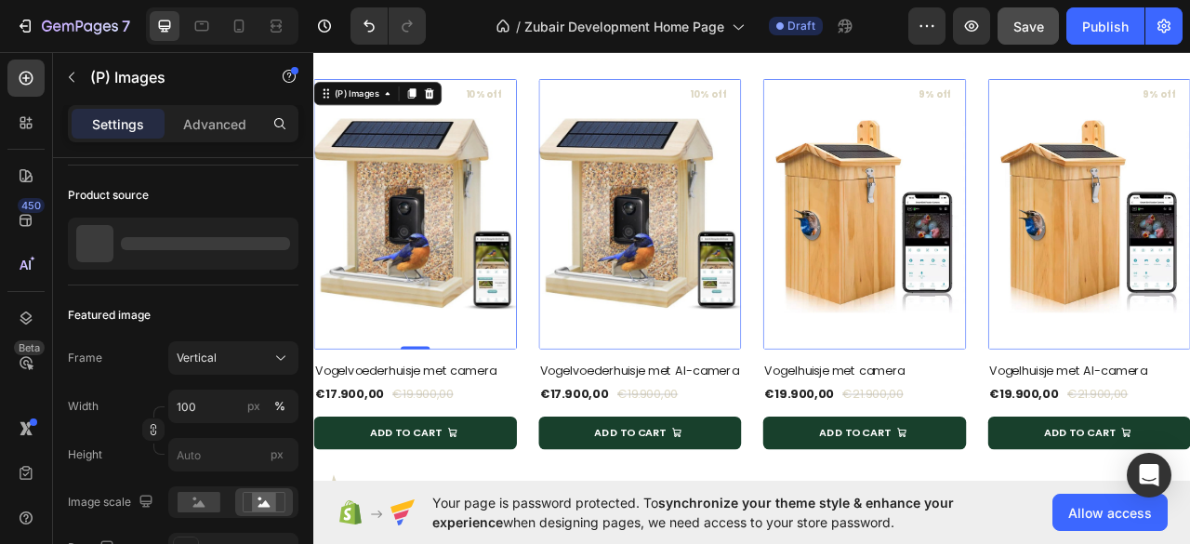
click at [533, 311] on img at bounding box center [442, 259] width 258 height 344
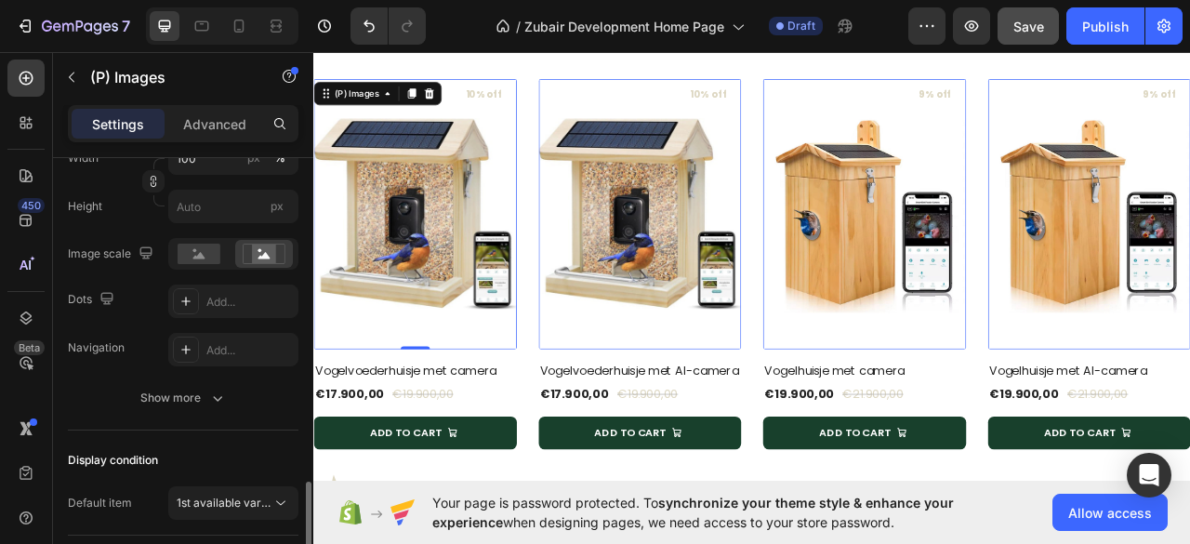
scroll to position [495, 0]
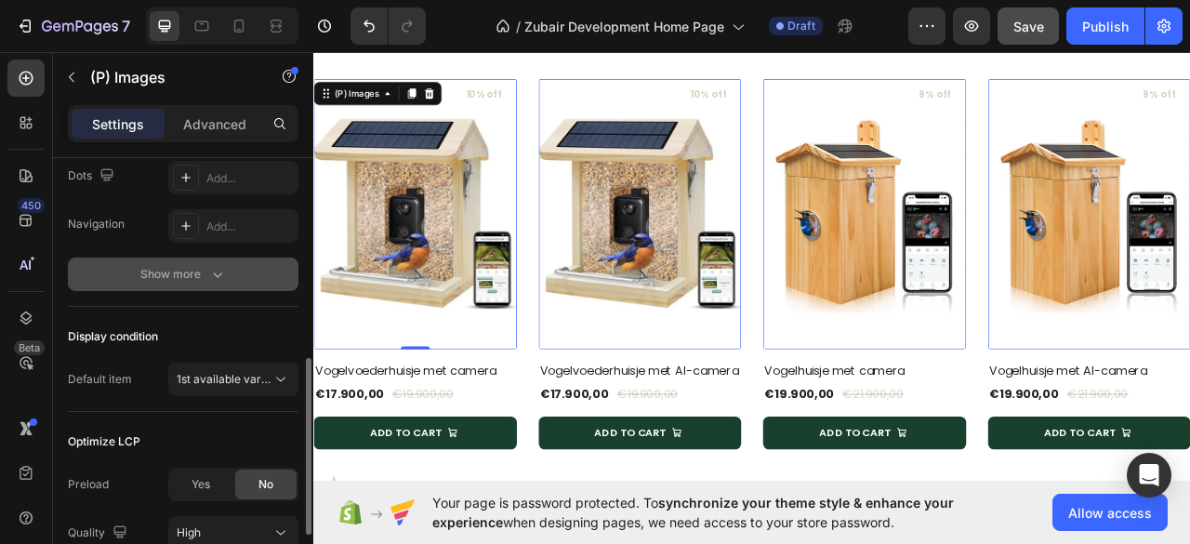
click at [198, 261] on button "Show more" at bounding box center [183, 273] width 230 height 33
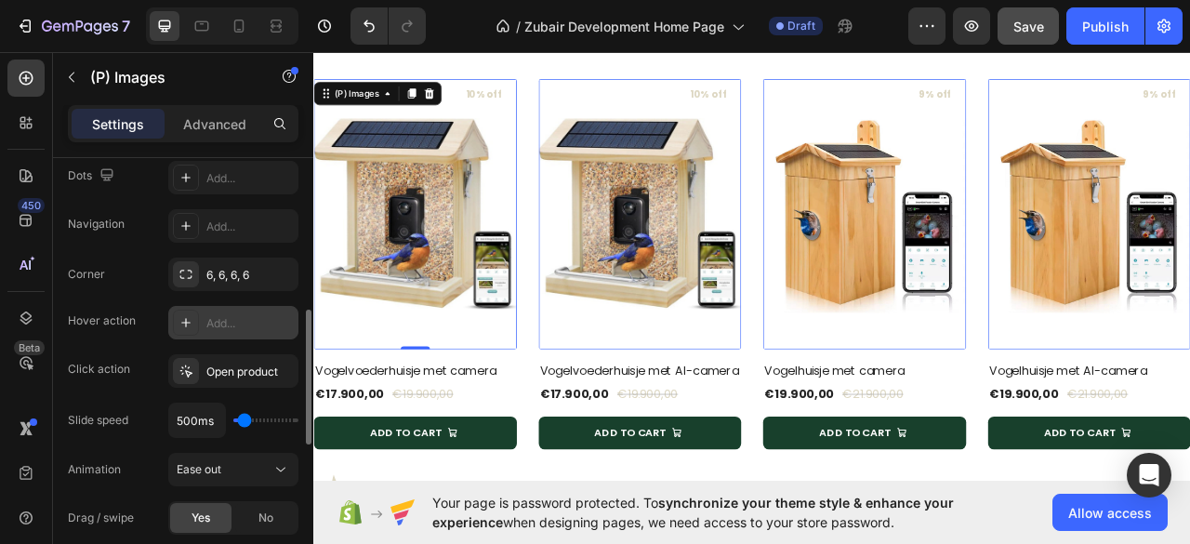
click at [219, 320] on div "Add..." at bounding box center [249, 323] width 87 height 17
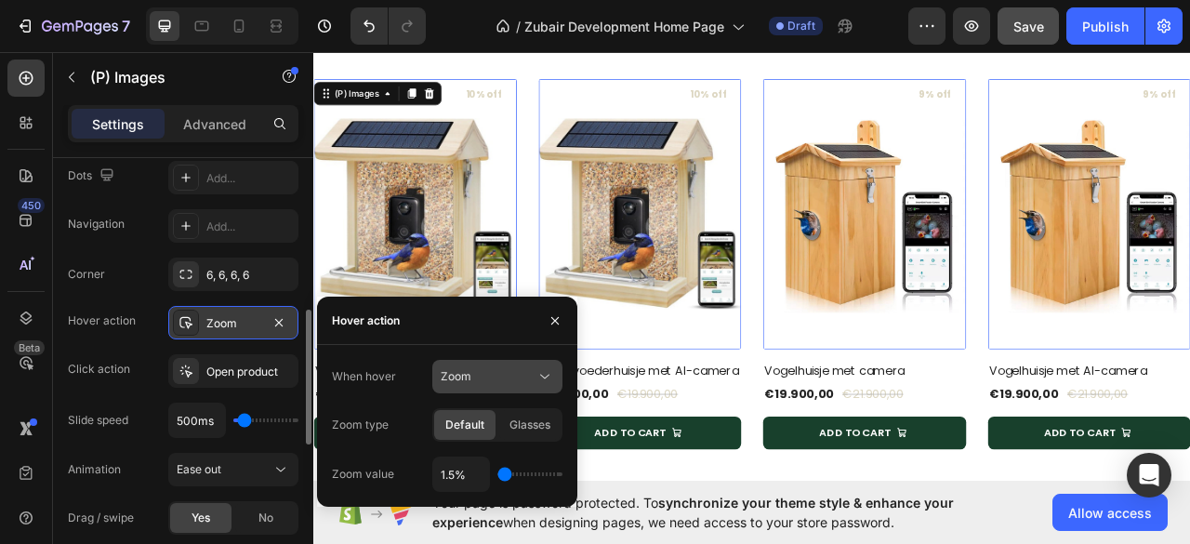
click at [541, 375] on icon at bounding box center [544, 377] width 9 height 5
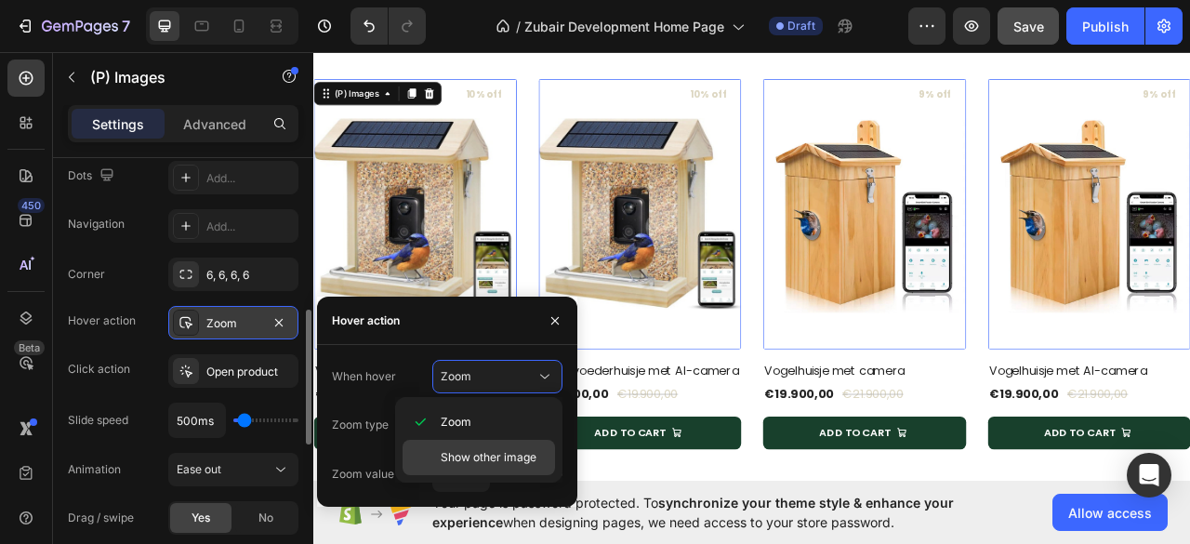
click at [496, 456] on span "Show other image" at bounding box center [489, 457] width 96 height 17
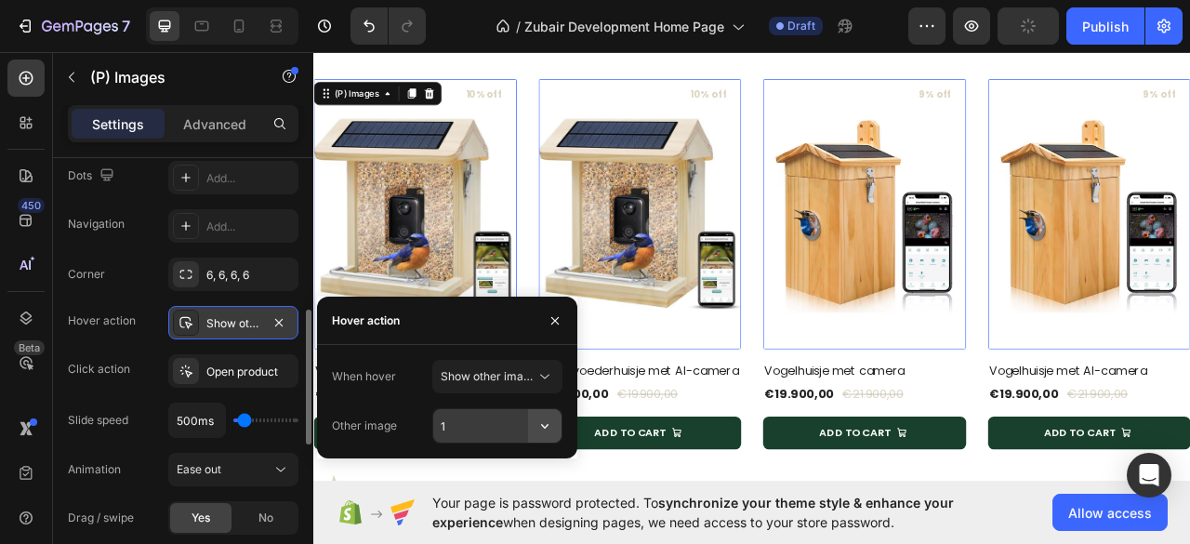
click at [540, 425] on icon "button" at bounding box center [544, 425] width 19 height 19
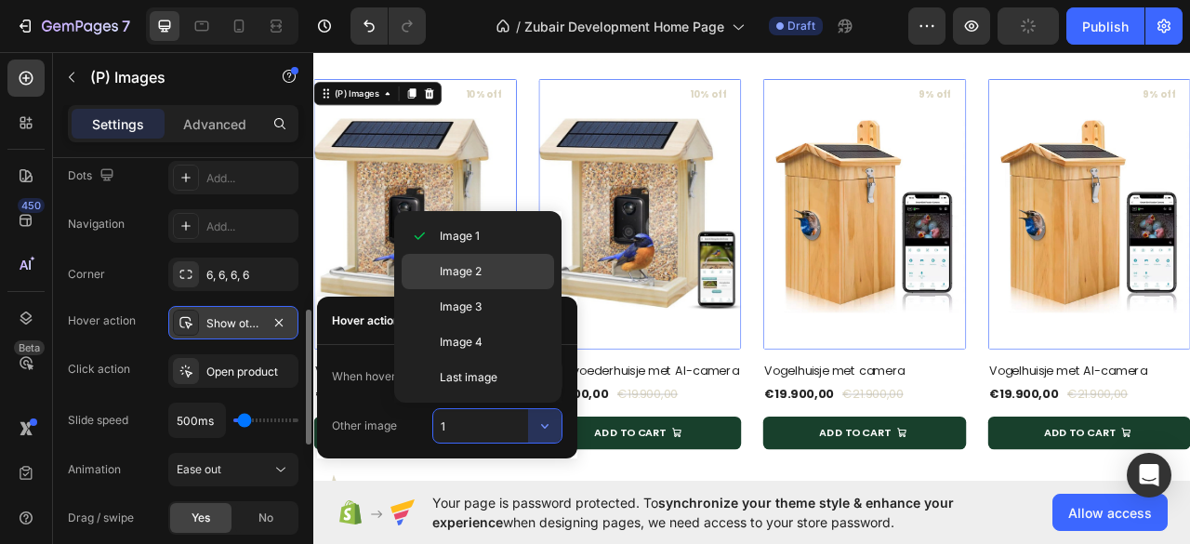
click at [491, 270] on p "Image 2" at bounding box center [493, 271] width 106 height 17
type input "2"
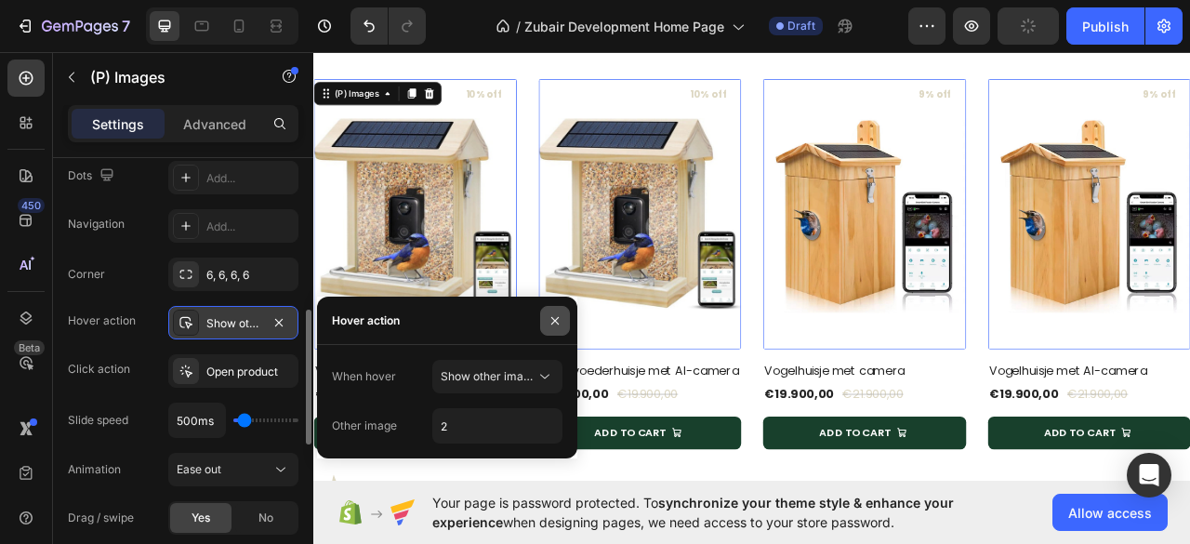
click at [553, 315] on icon "button" at bounding box center [554, 320] width 15 height 15
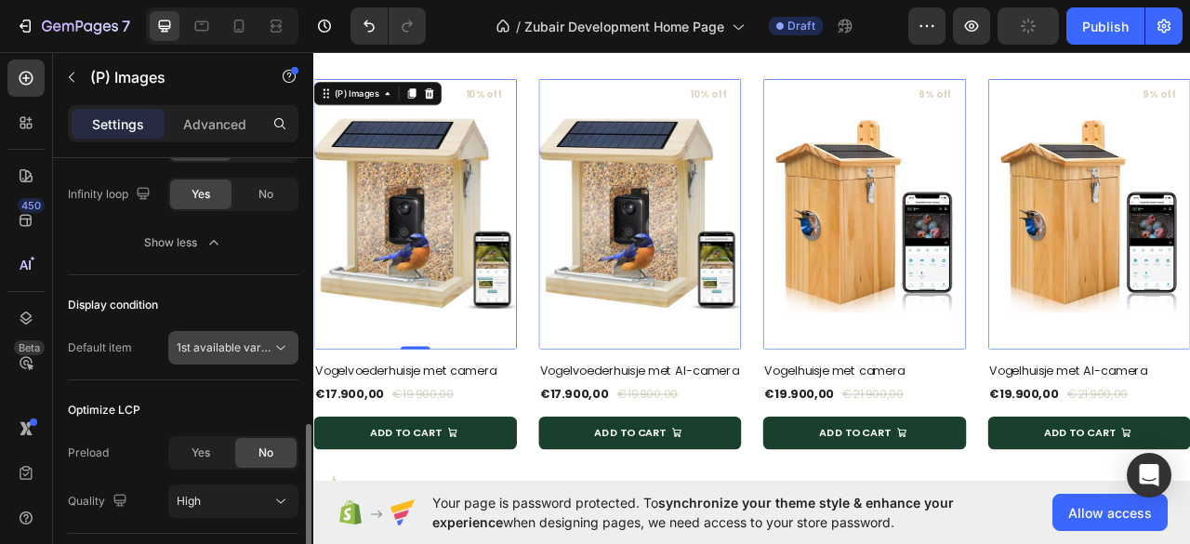
scroll to position [372, 0]
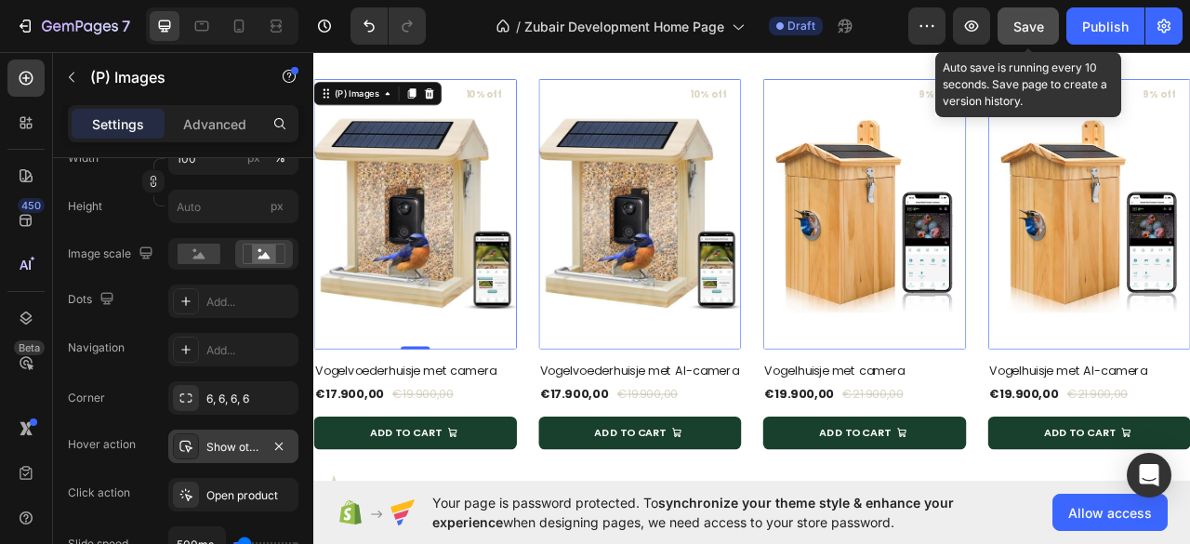
click at [1028, 24] on span "Save" at bounding box center [1028, 27] width 31 height 16
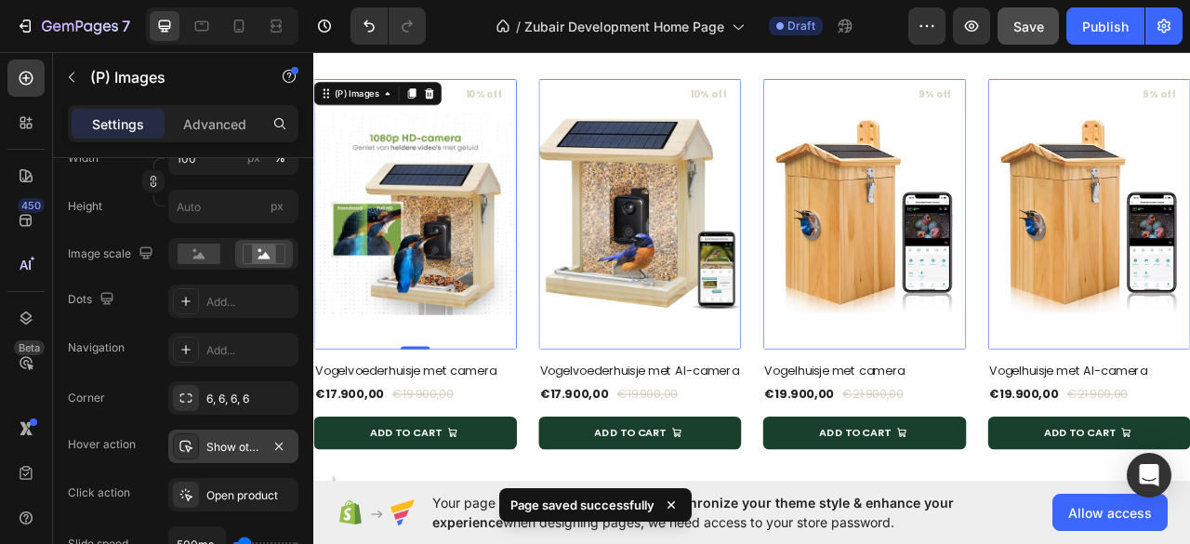
click at [481, 296] on img at bounding box center [442, 259] width 258 height 344
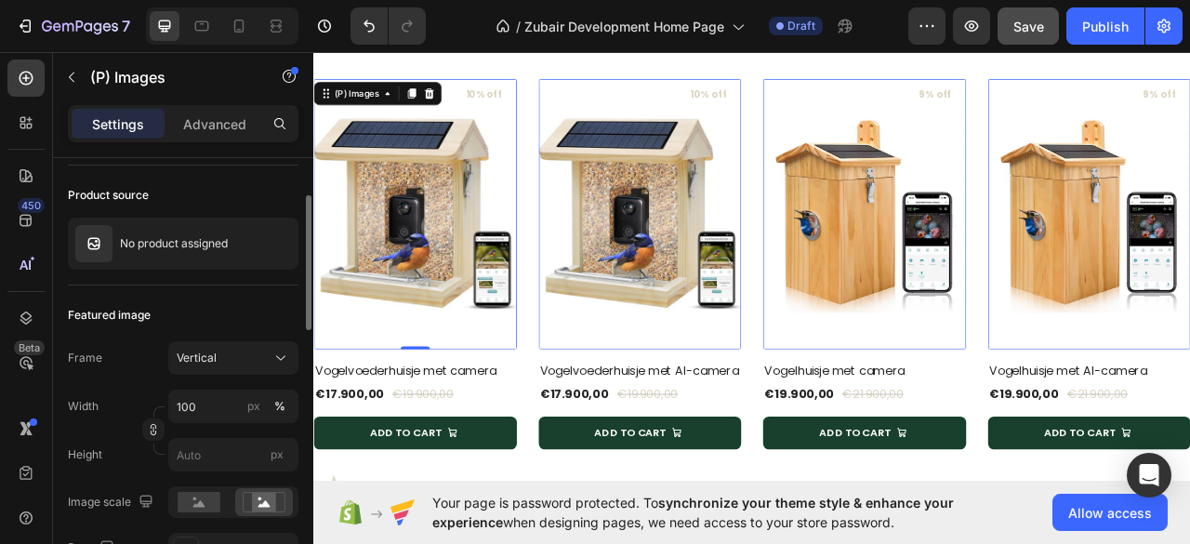
scroll to position [247, 0]
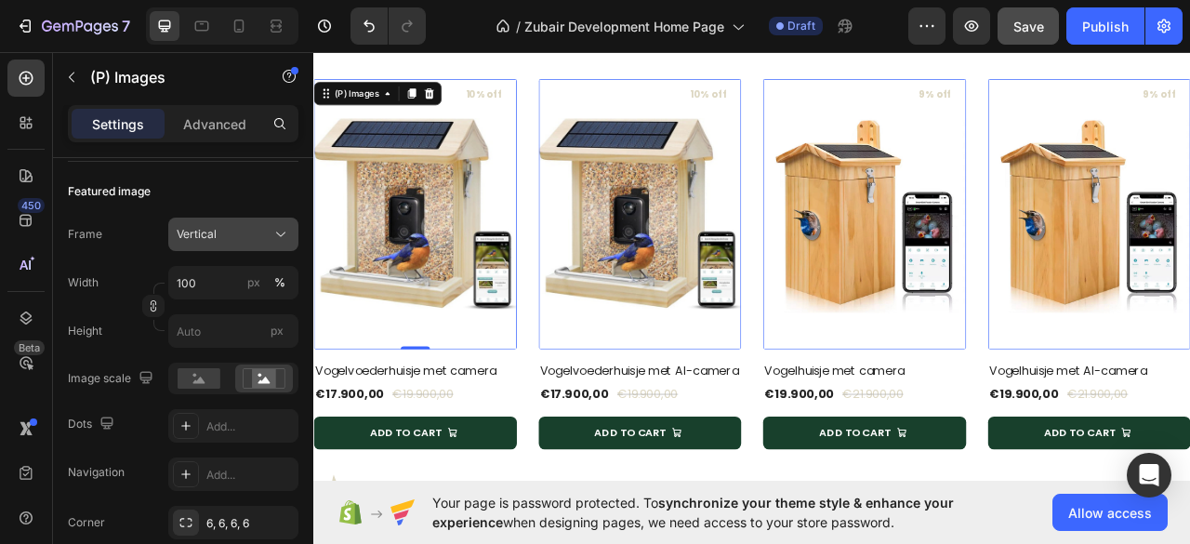
click at [203, 238] on span "Vertical" at bounding box center [197, 234] width 40 height 17
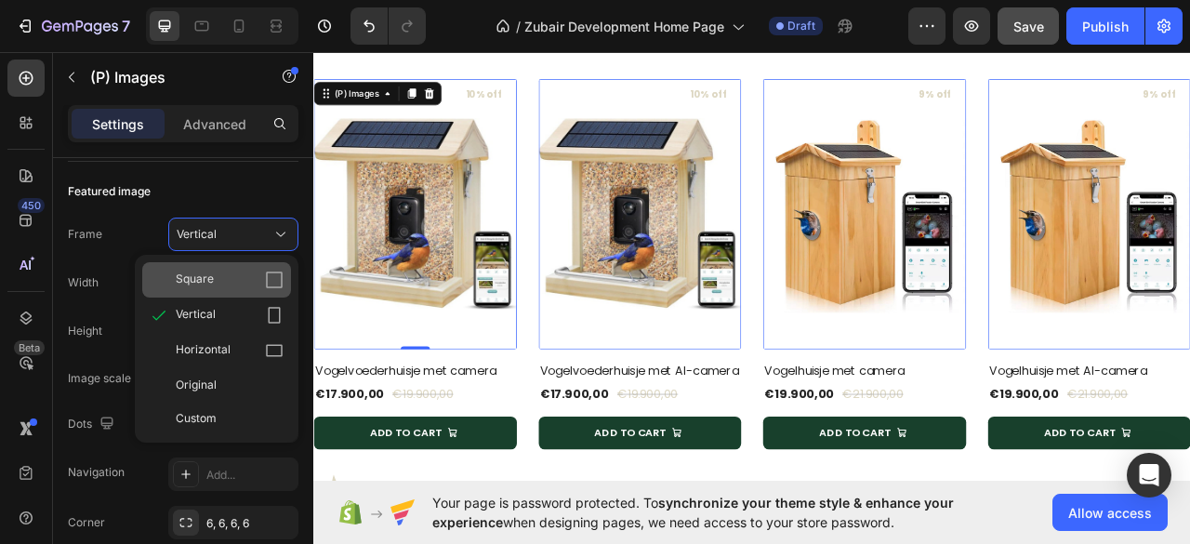
click at [224, 273] on div "Square" at bounding box center [230, 279] width 108 height 19
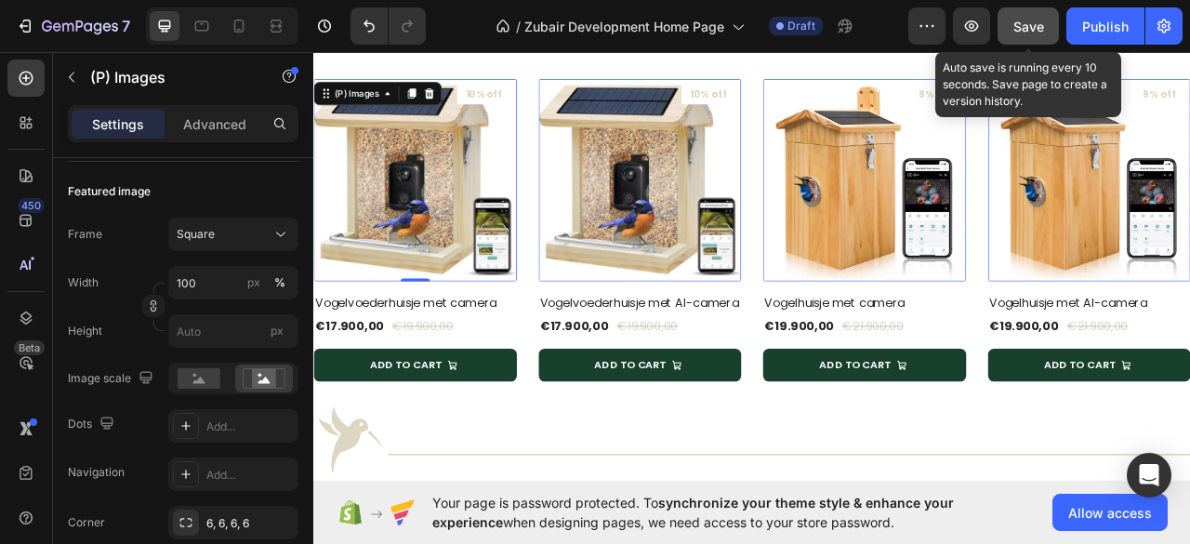
click at [1039, 29] on span "Save" at bounding box center [1028, 27] width 31 height 16
click at [1026, 25] on span "Save" at bounding box center [1028, 27] width 31 height 16
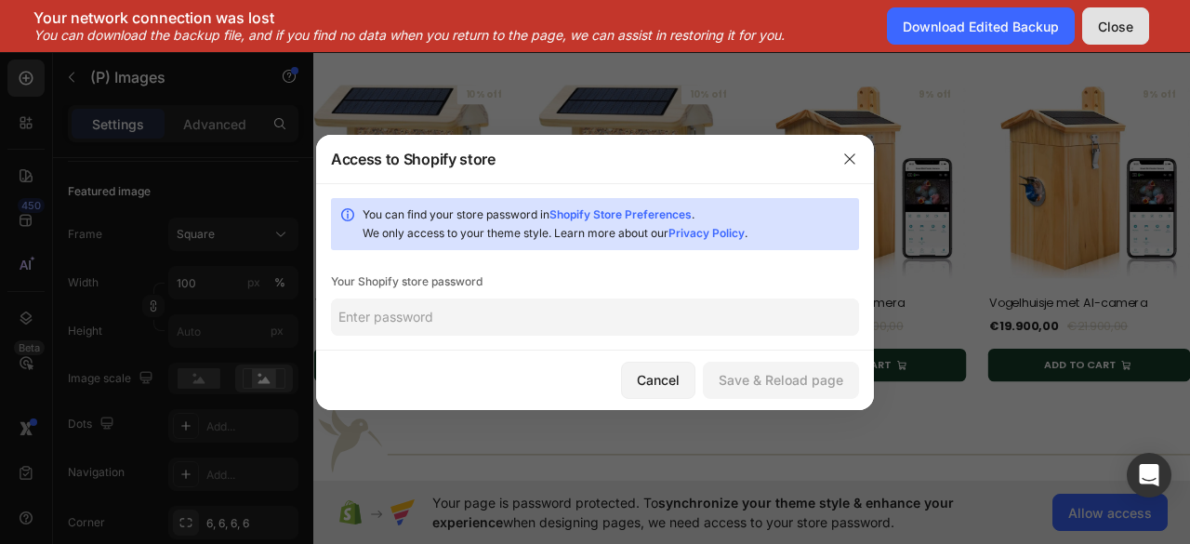
click at [1108, 20] on div "Close" at bounding box center [1115, 27] width 35 height 20
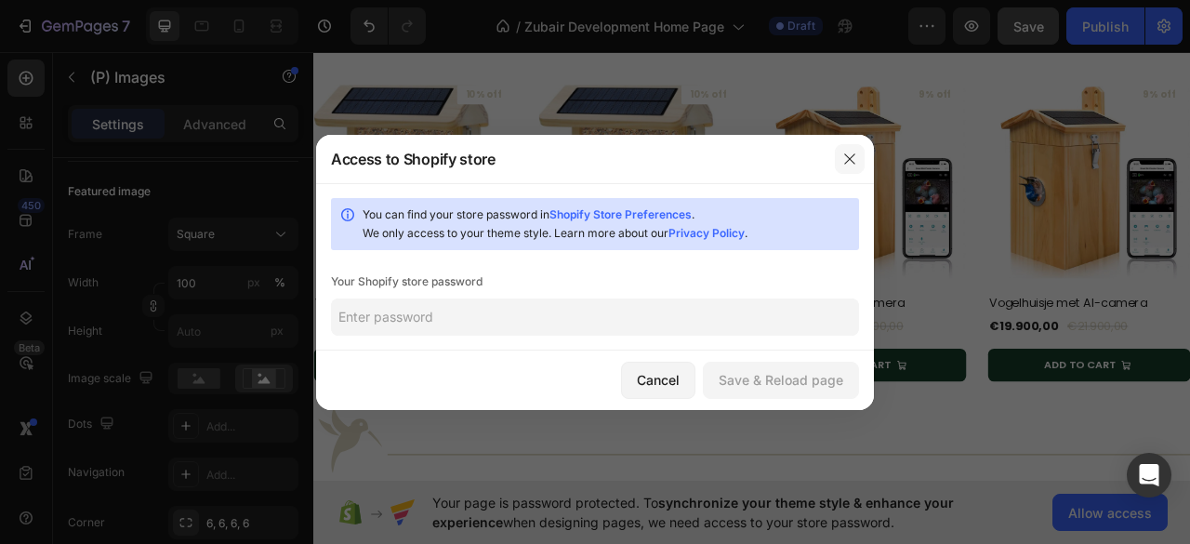
click at [850, 153] on icon "button" at bounding box center [849, 158] width 15 height 15
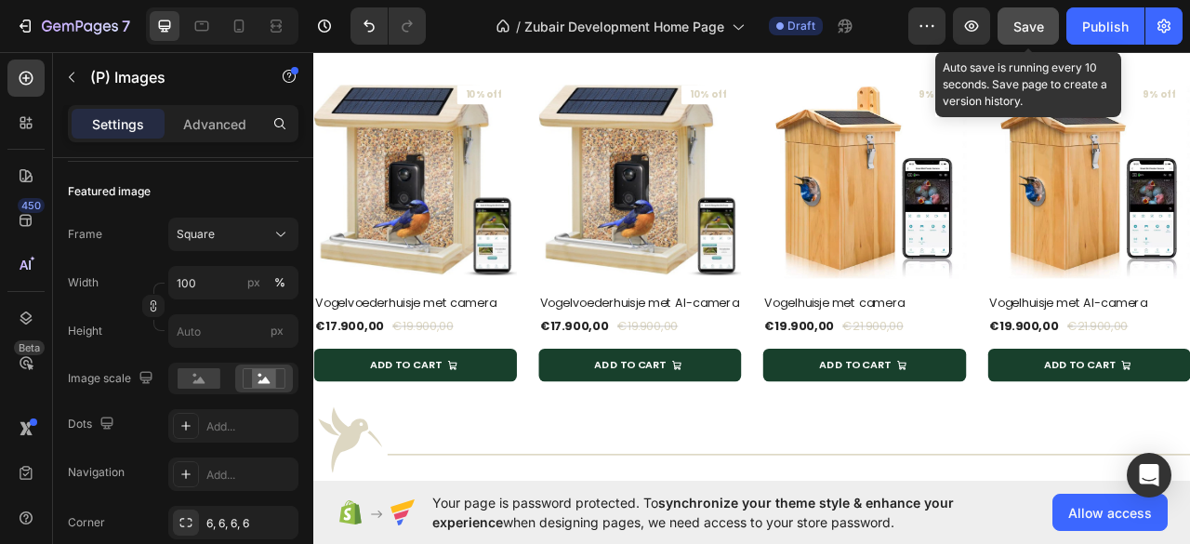
click at [1009, 22] on button "Save" at bounding box center [1027, 25] width 61 height 37
click at [1018, 21] on span "Save" at bounding box center [1028, 27] width 31 height 16
